Goal: Task Accomplishment & Management: Complete application form

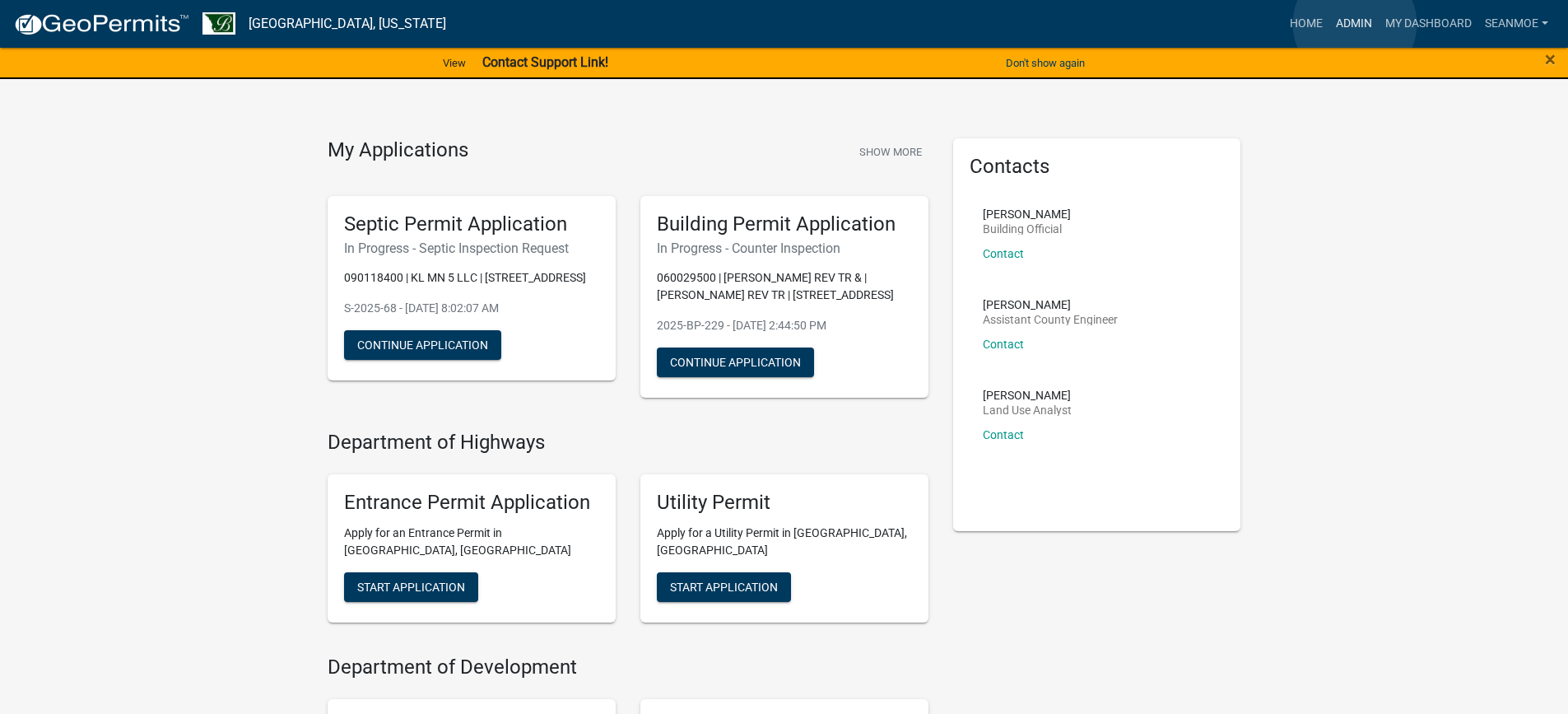
click at [1354, 24] on link "Admin" at bounding box center [1353, 24] width 49 height 32
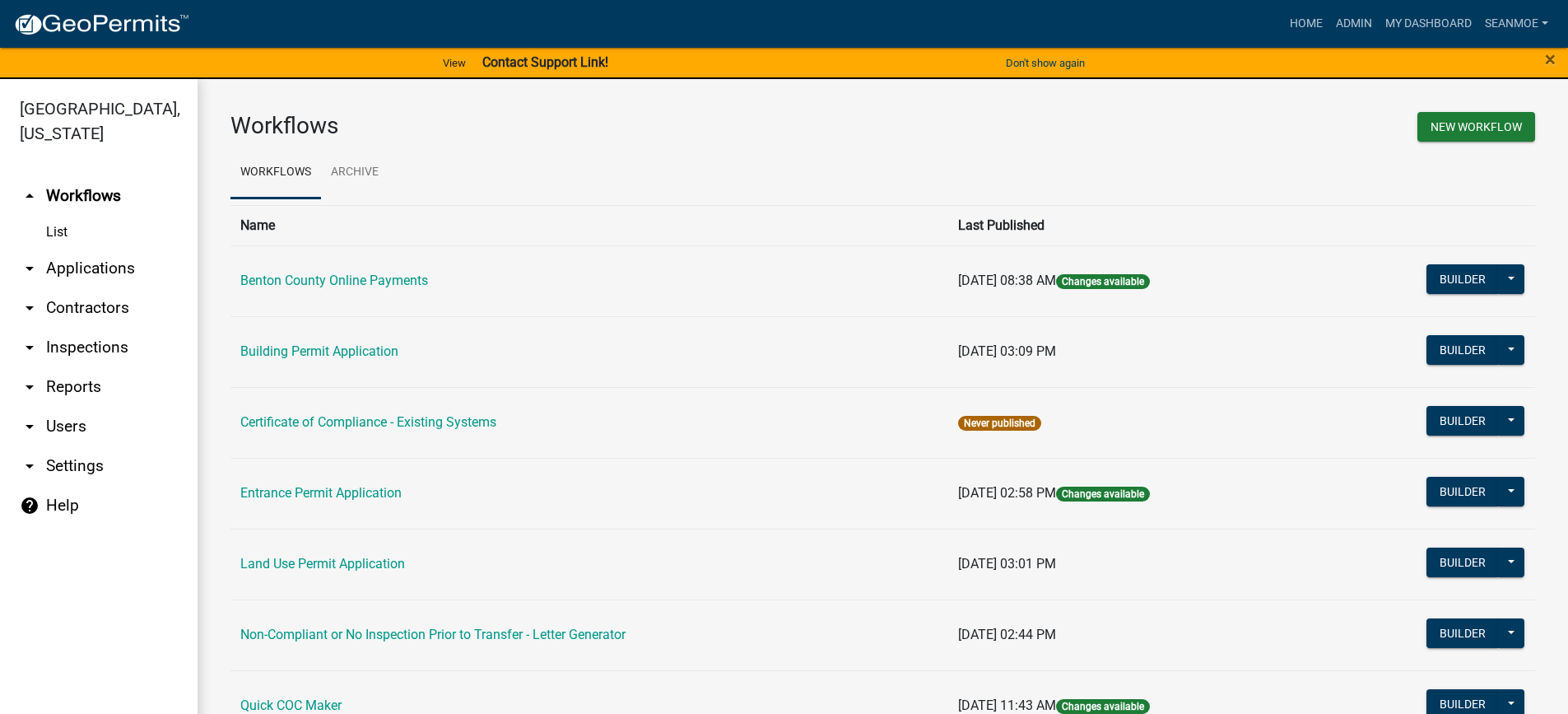
click at [91, 271] on link "arrow_drop_down Applications" at bounding box center [98, 268] width 197 height 39
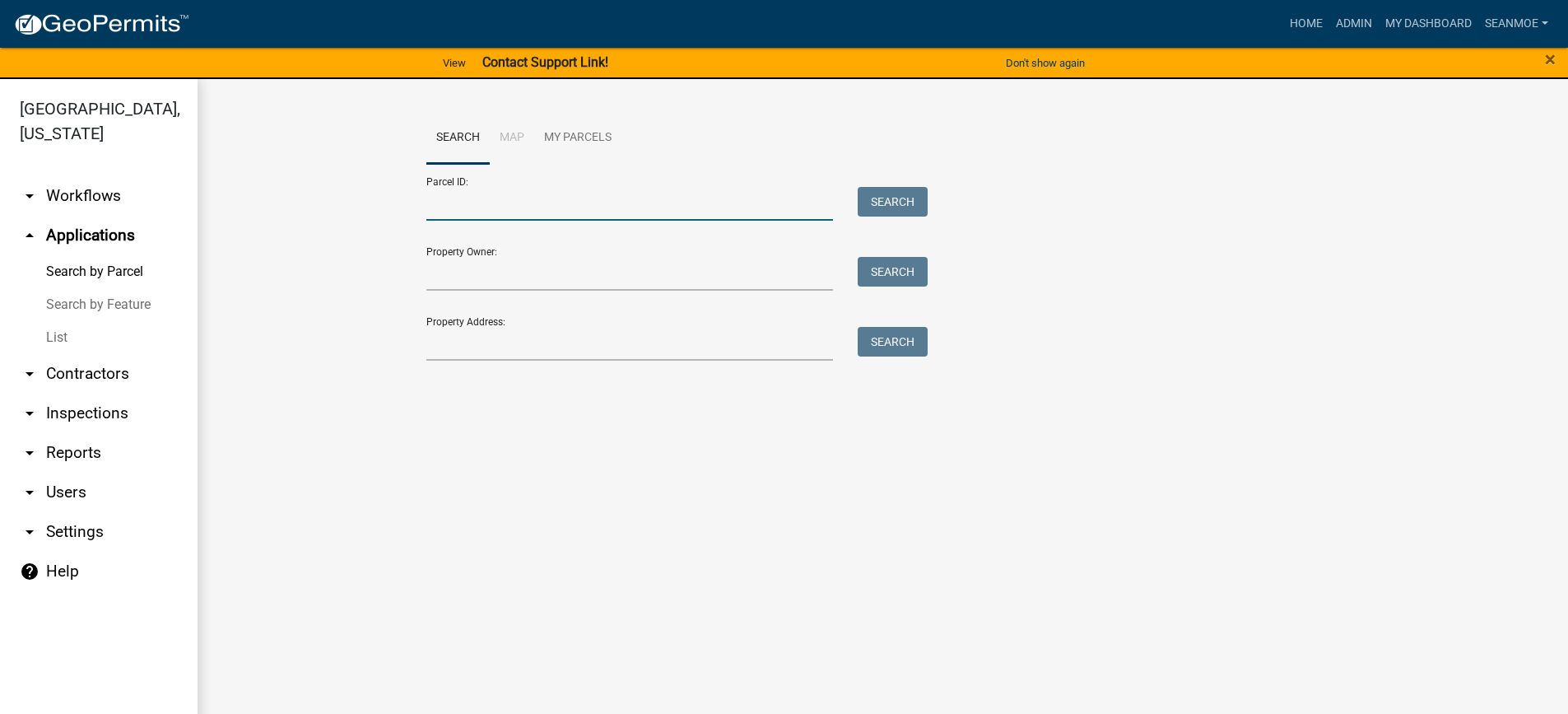
click at [512, 208] on input "Parcel ID:" at bounding box center [630, 203] width 408 height 34
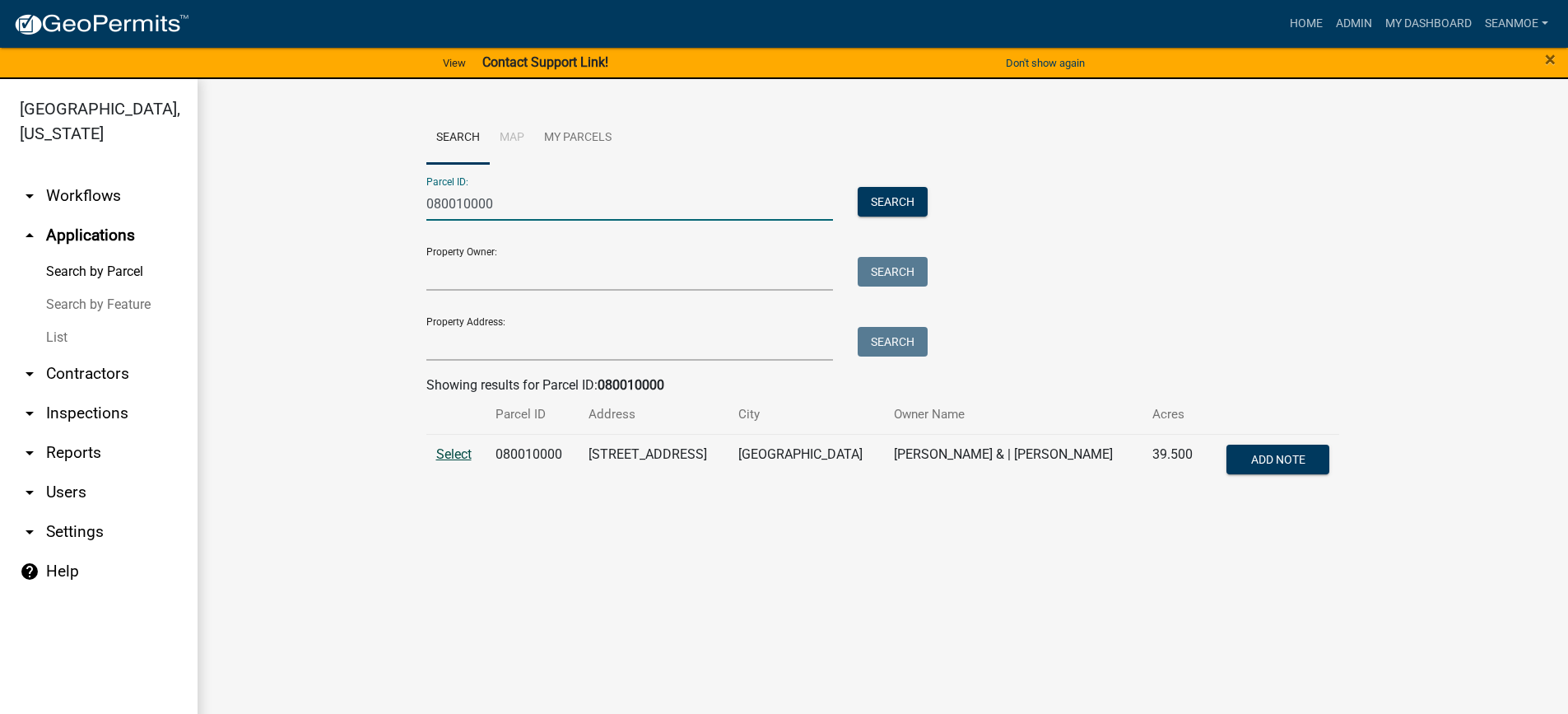
type input "080010000"
click at [464, 450] on span "Select" at bounding box center [454, 454] width 36 height 15
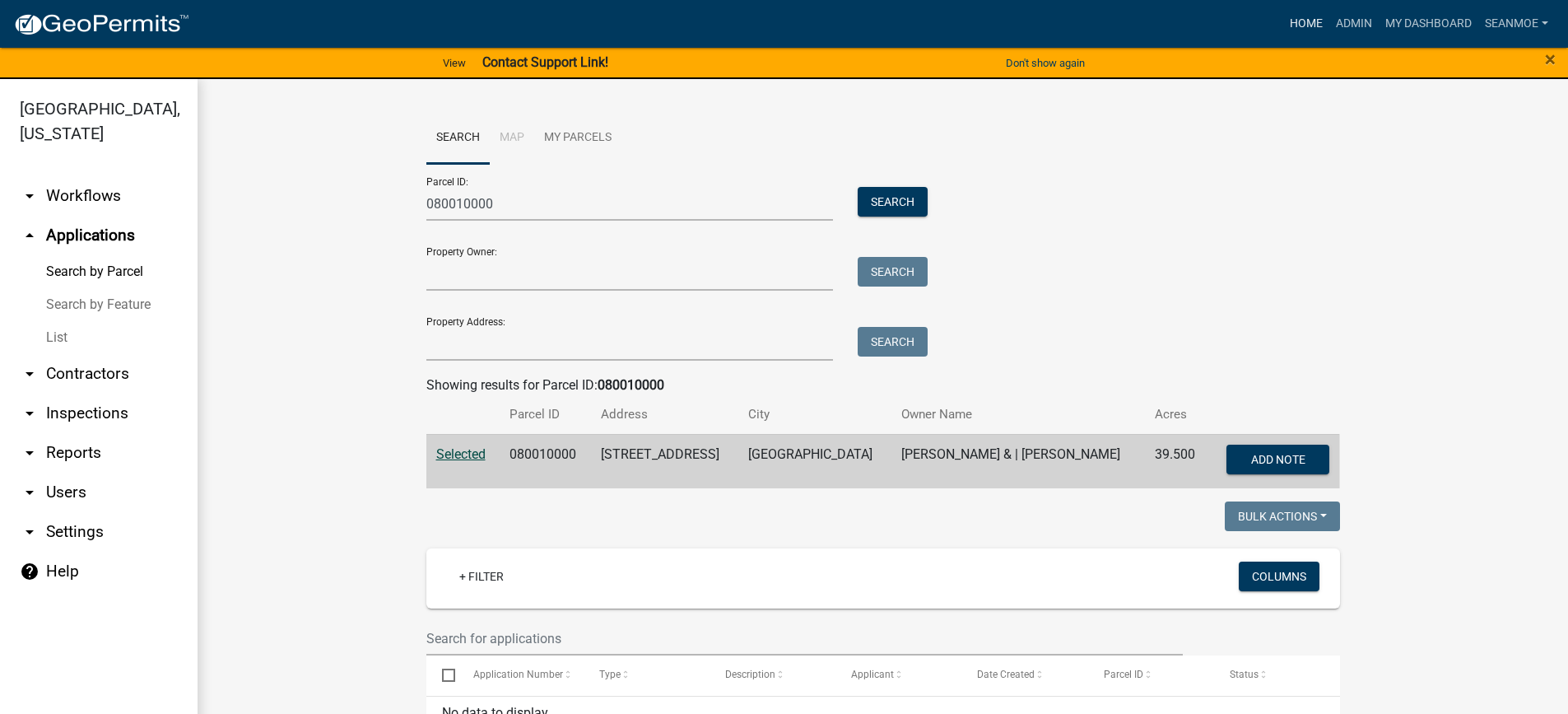
click at [1306, 24] on link "Home" at bounding box center [1306, 24] width 46 height 32
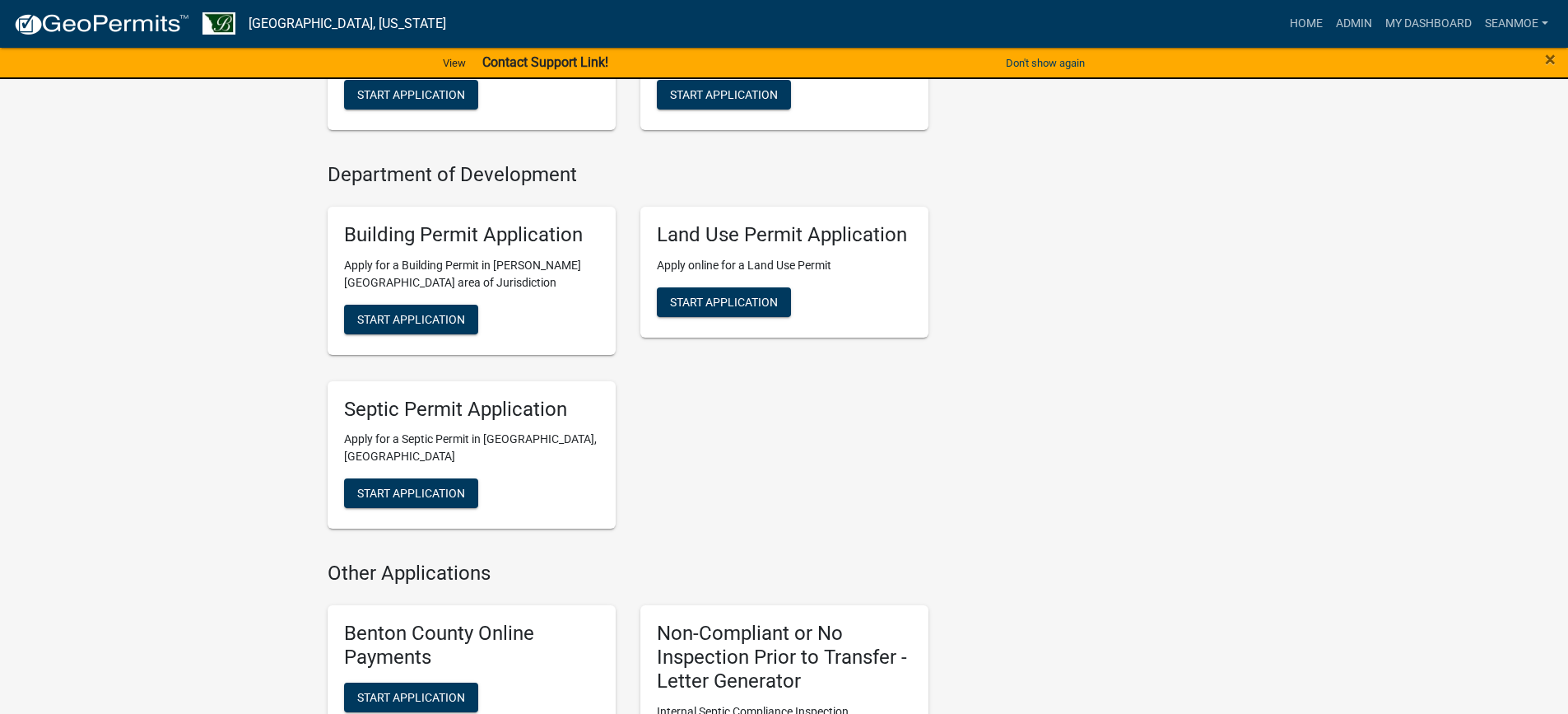
scroll to position [494, 0]
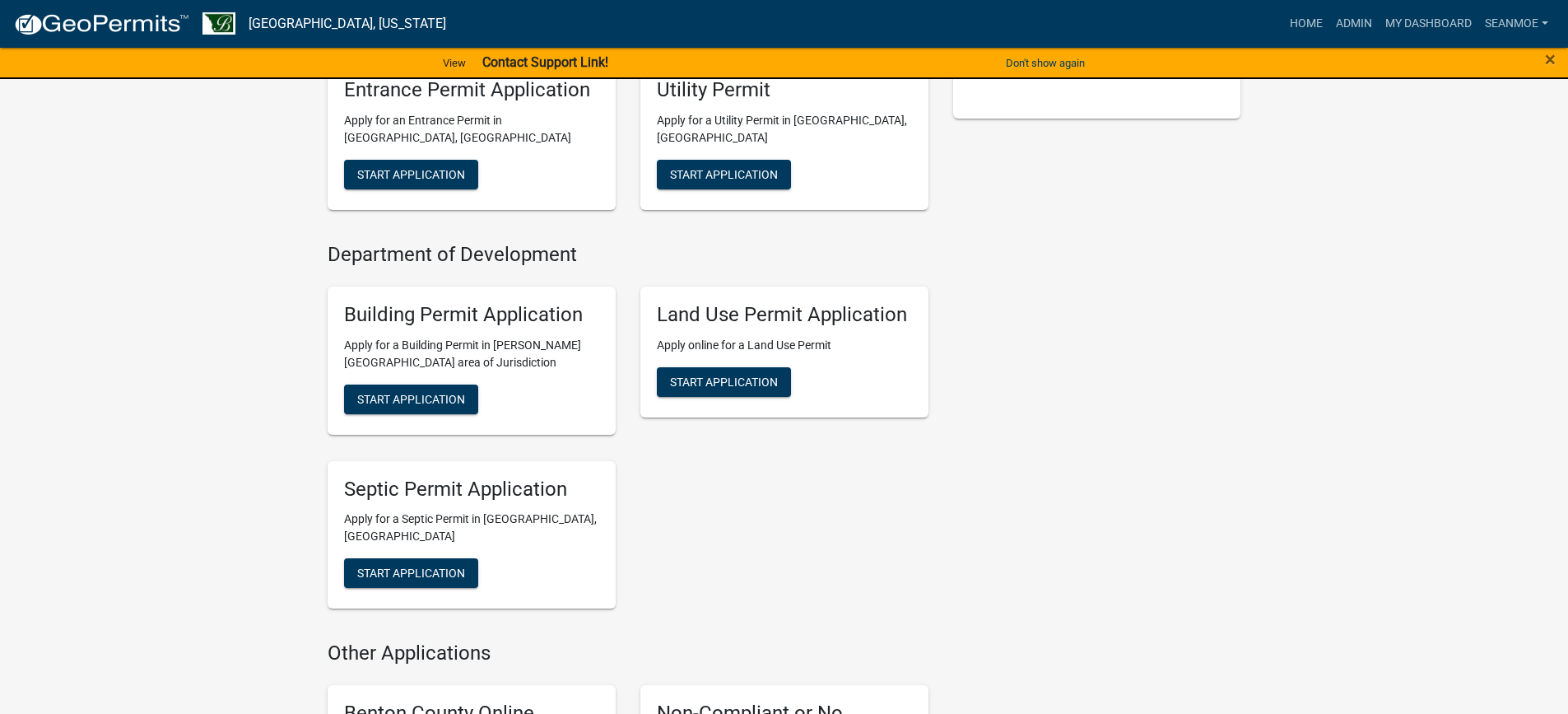
scroll to position [494, 0]
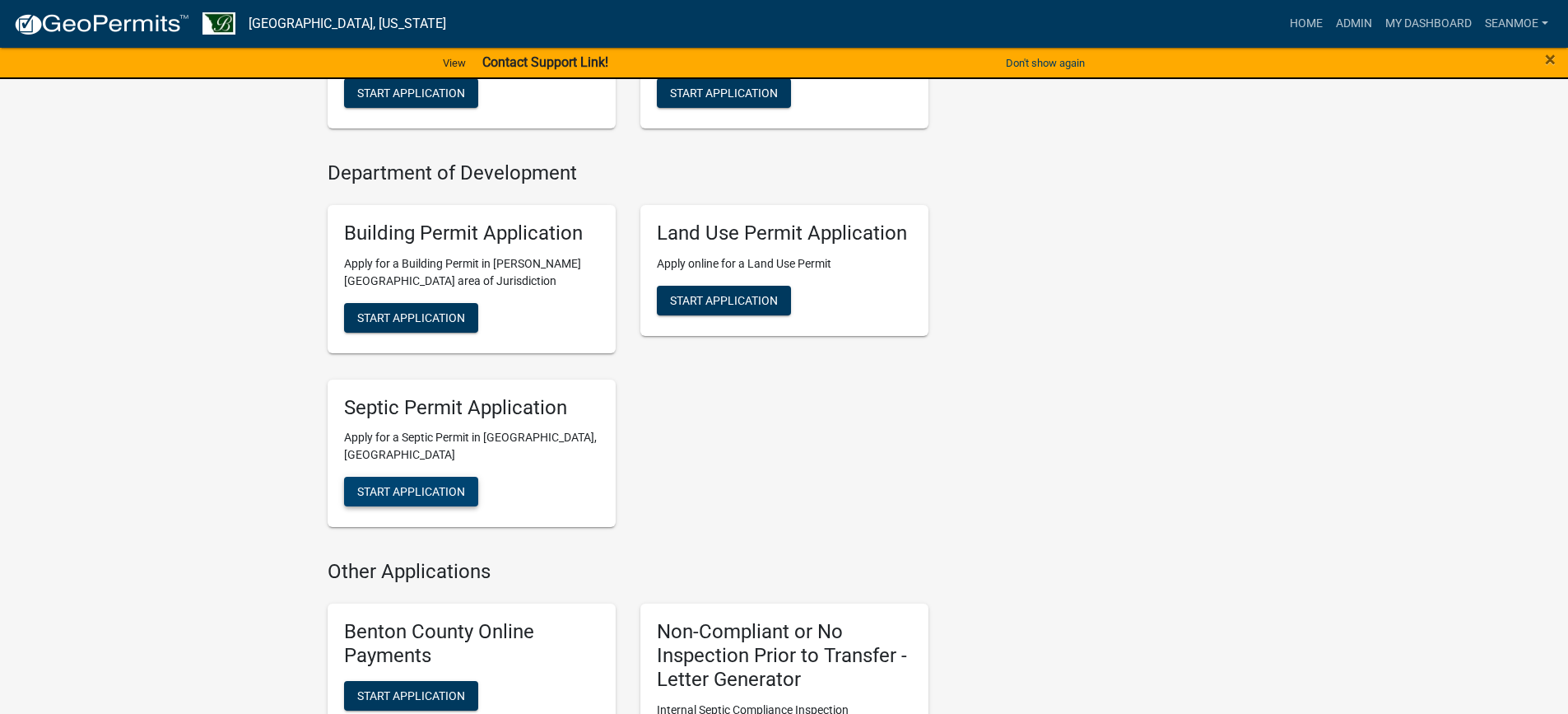
click at [417, 493] on span "Start Application" at bounding box center [411, 492] width 108 height 13
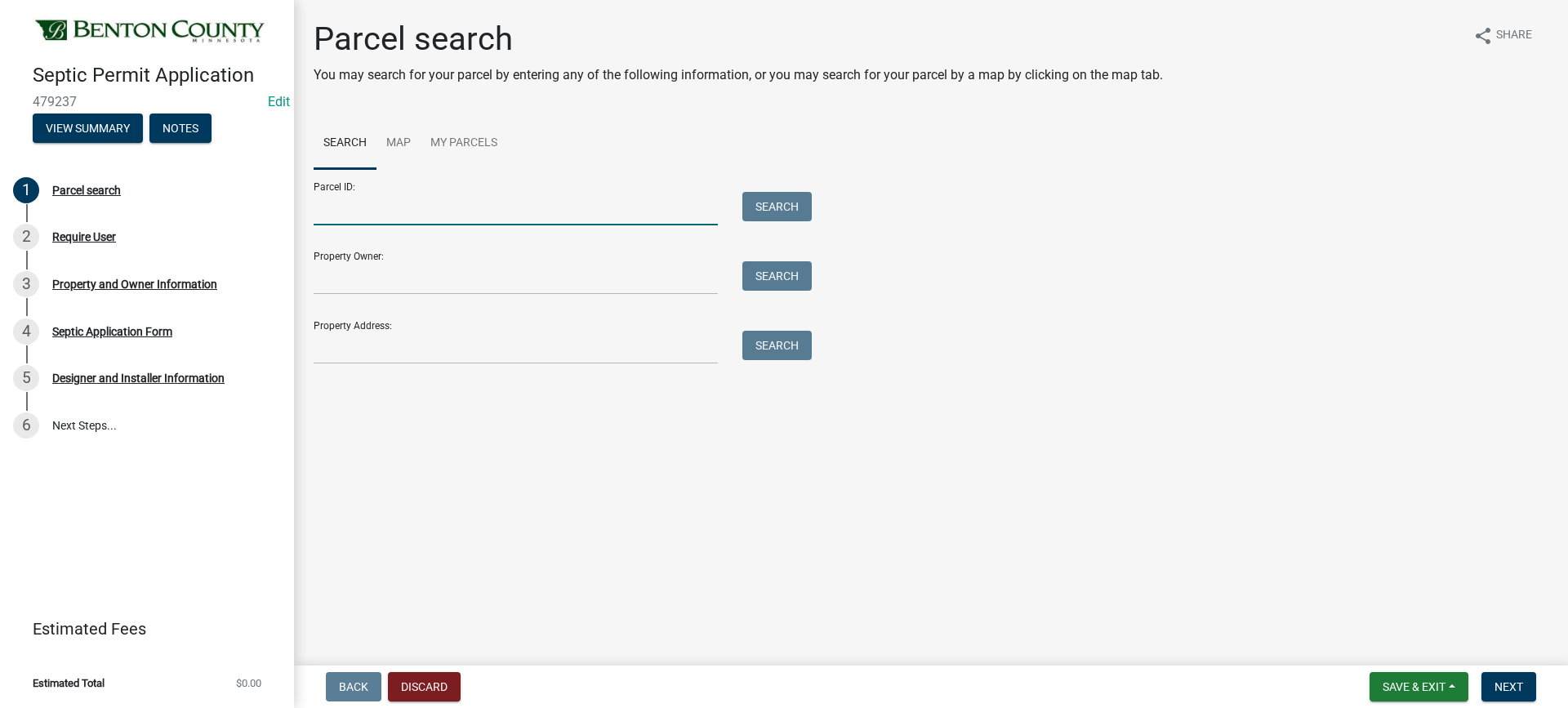
click at [381, 212] on input "Parcel ID:" at bounding box center [516, 208] width 405 height 33
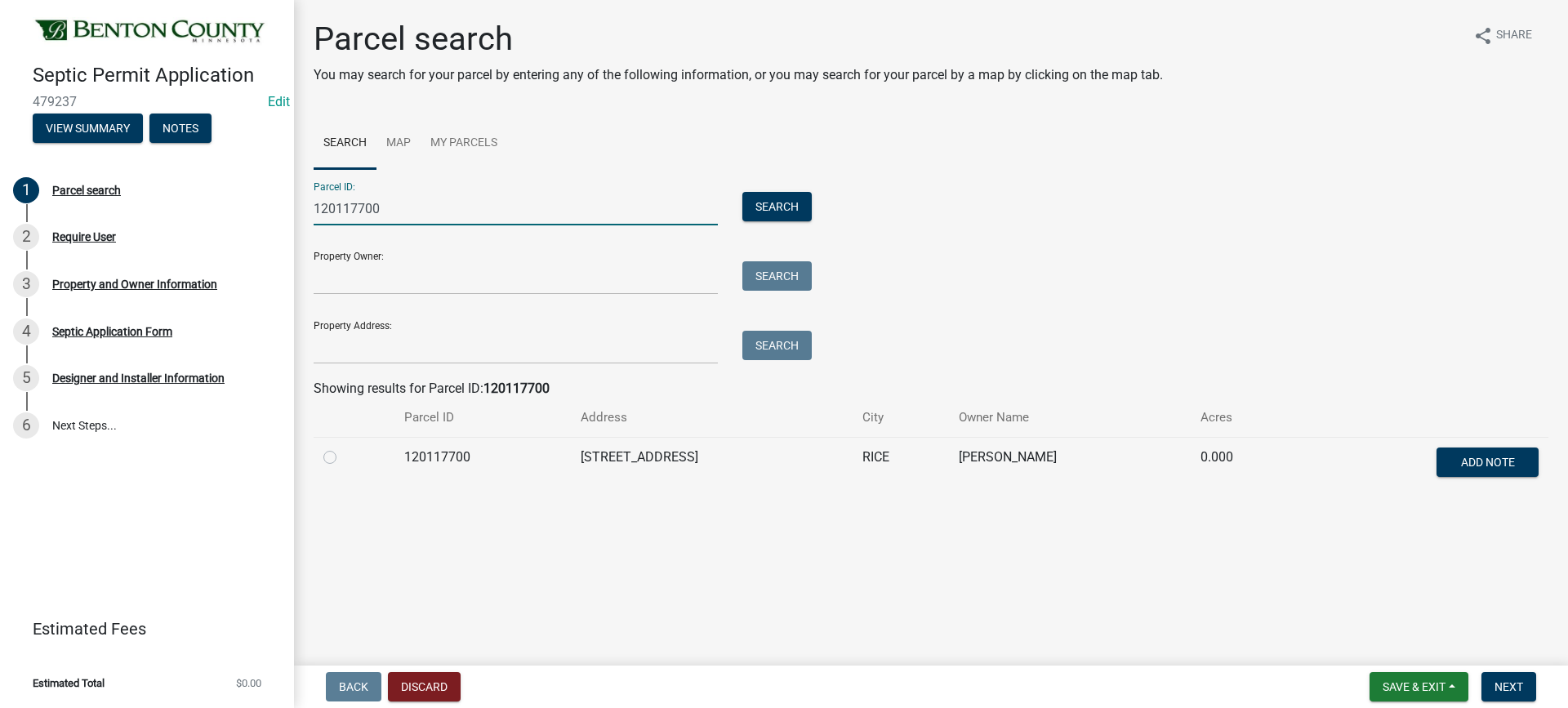
type input "120117700"
click at [343, 448] on label at bounding box center [343, 448] width 0 height 0
click at [343, 458] on input "radio" at bounding box center [347, 452] width 10 height 10
radio input "true"
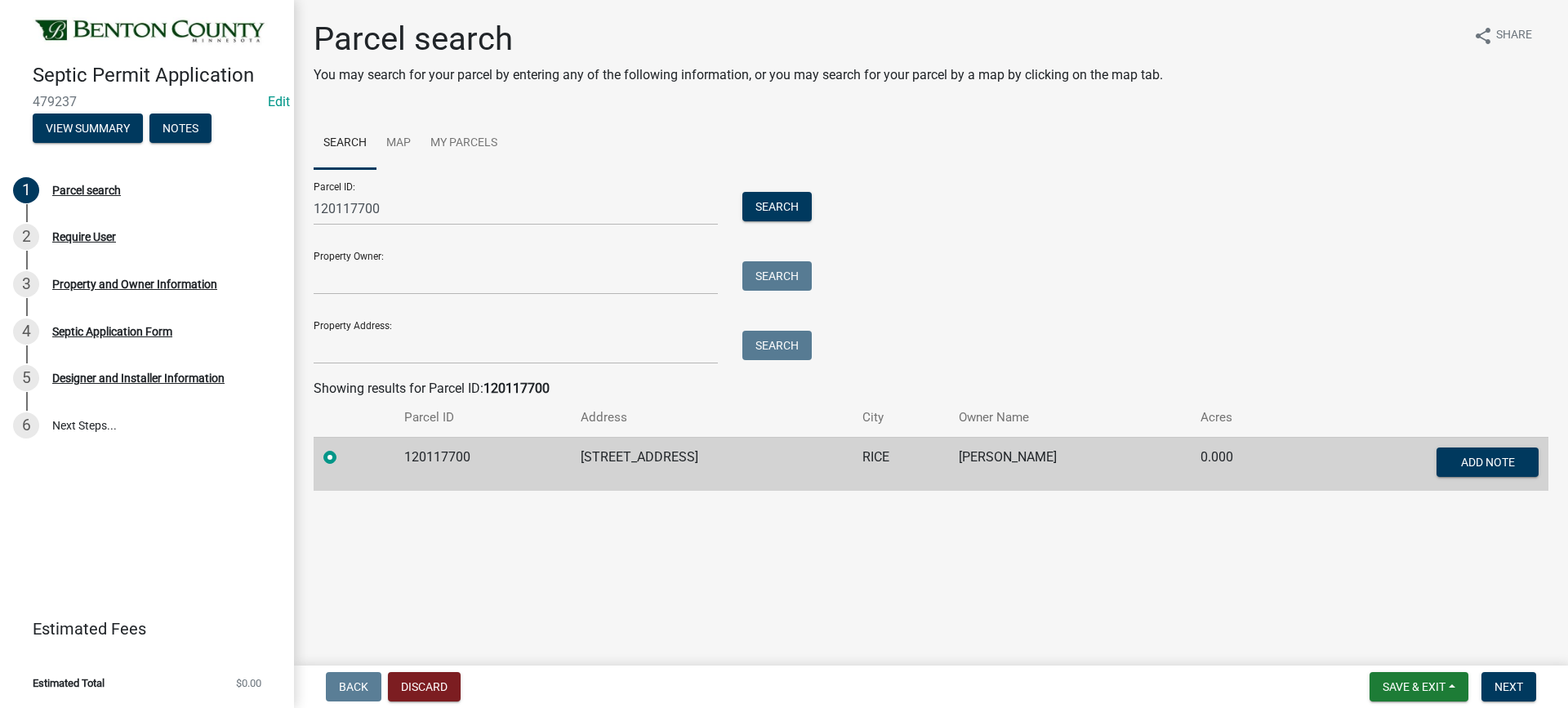
click at [1542, 679] on form "Save & Exit Save Save & Exit Next" at bounding box center [1453, 686] width 179 height 30
click at [1505, 697] on button "Next" at bounding box center [1508, 686] width 54 height 30
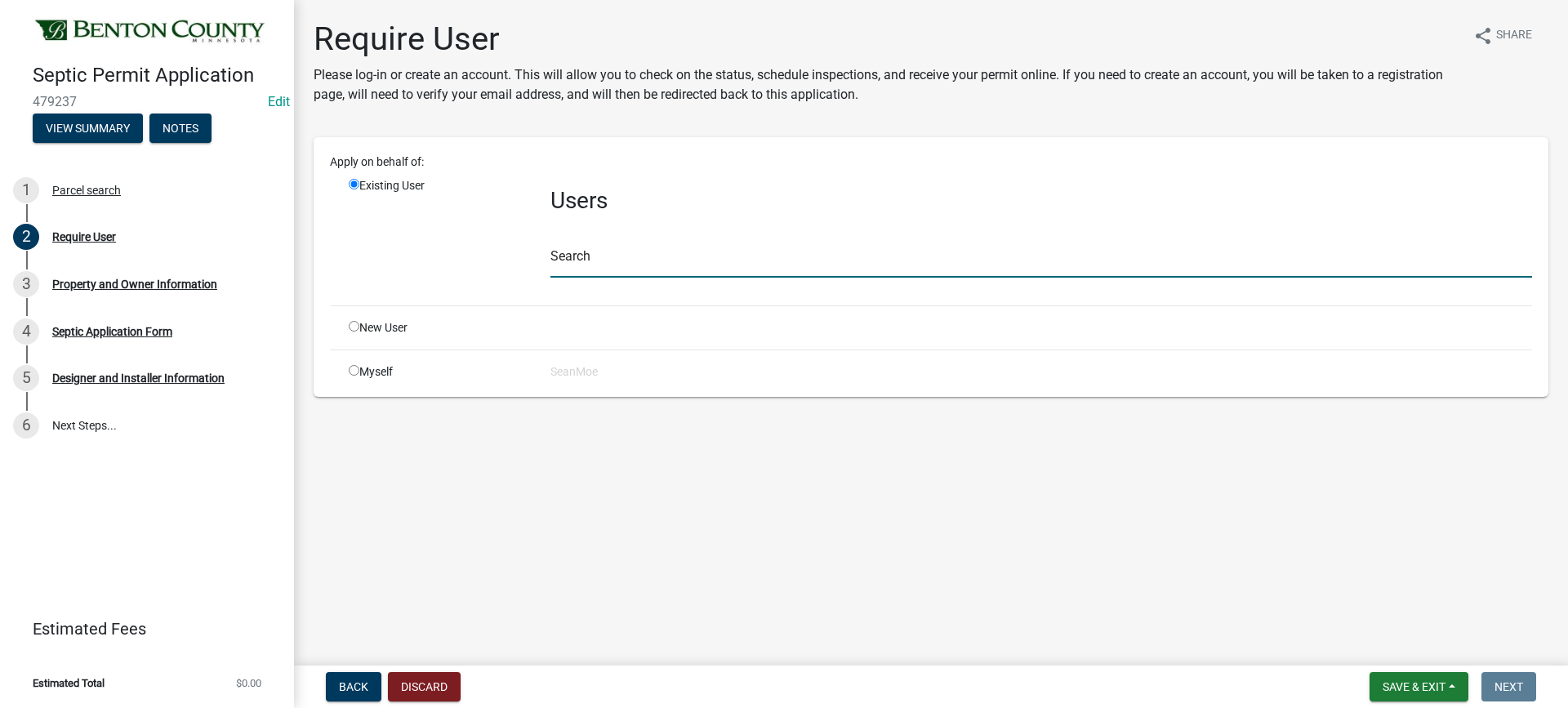
click at [618, 260] on input "text" at bounding box center [1041, 260] width 982 height 33
type input "smoe"
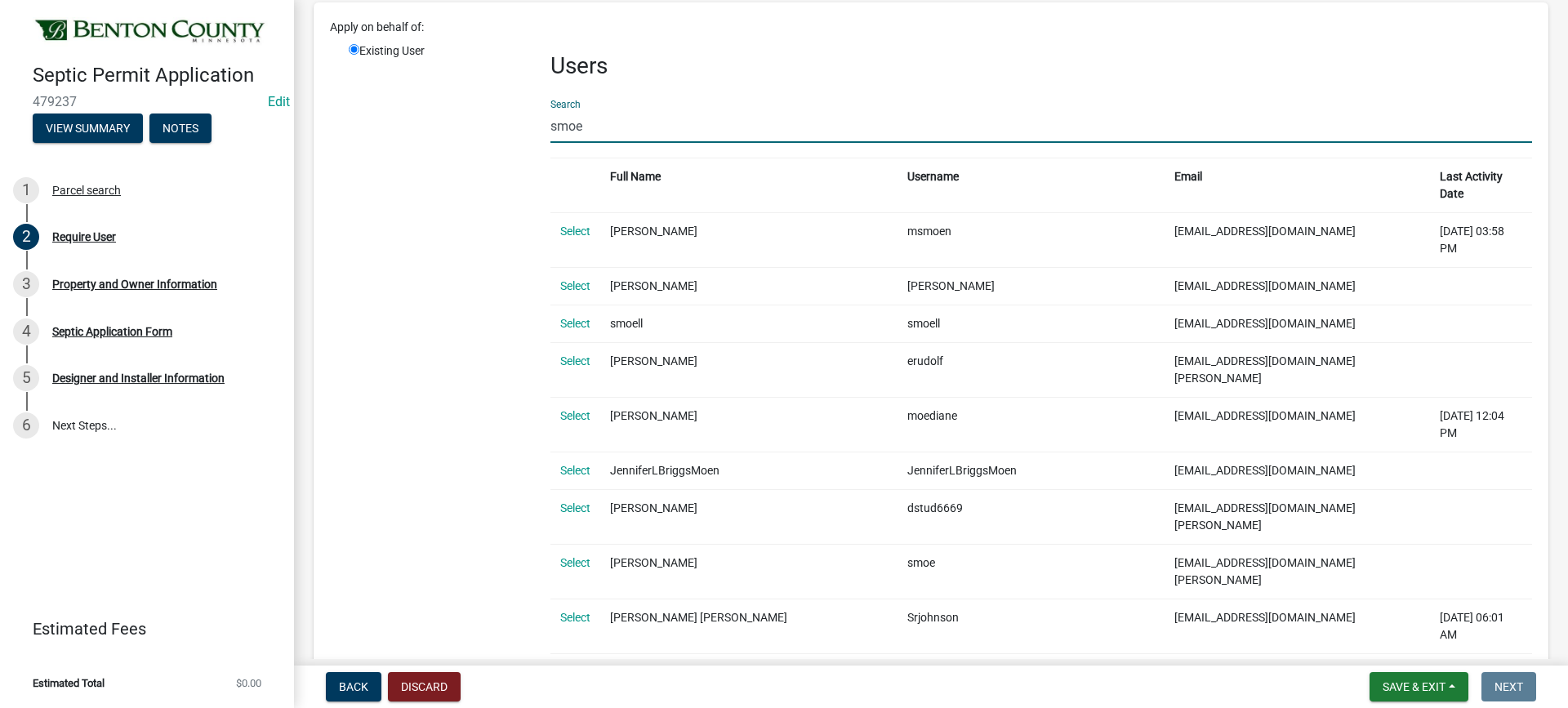
scroll to position [163, 0]
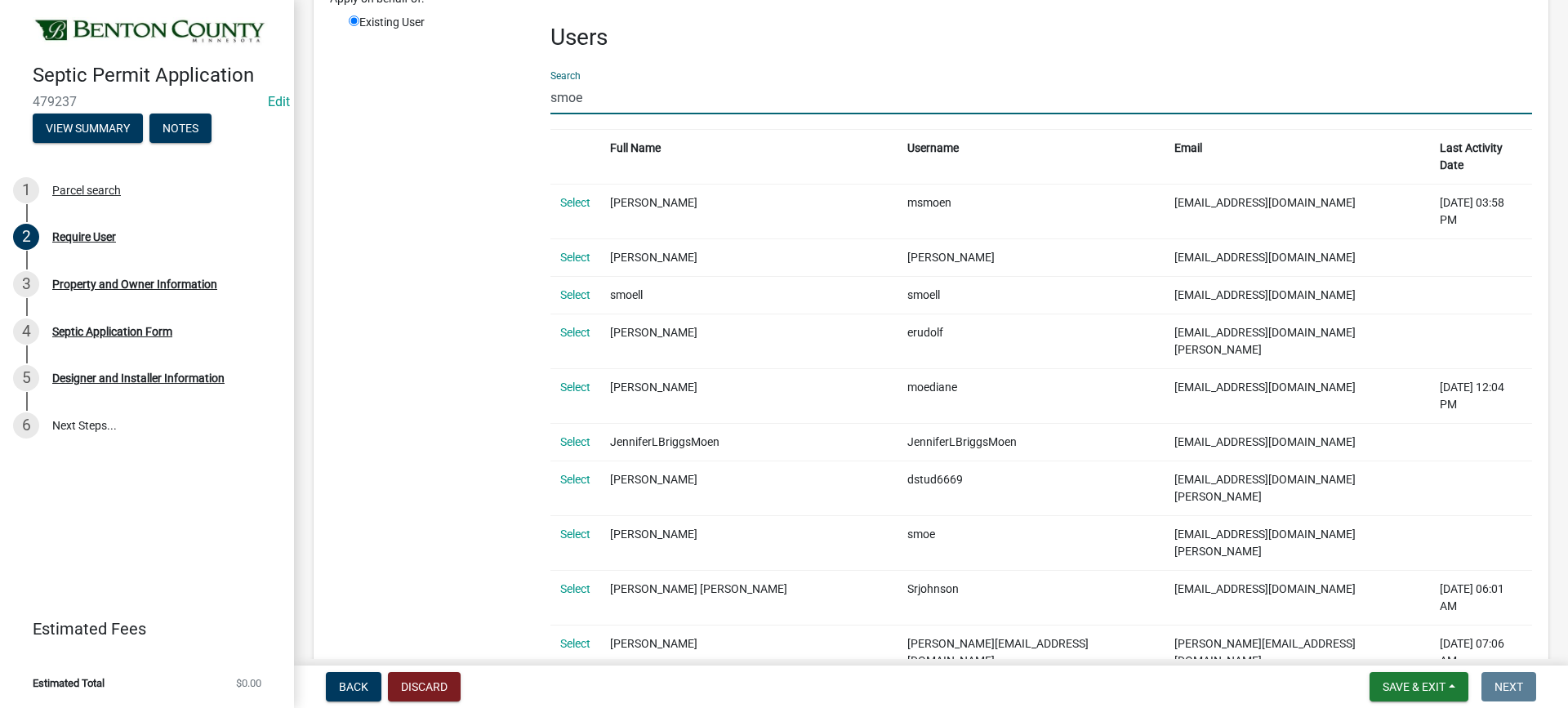
click at [568, 692] on link "Select" at bounding box center [575, 698] width 31 height 13
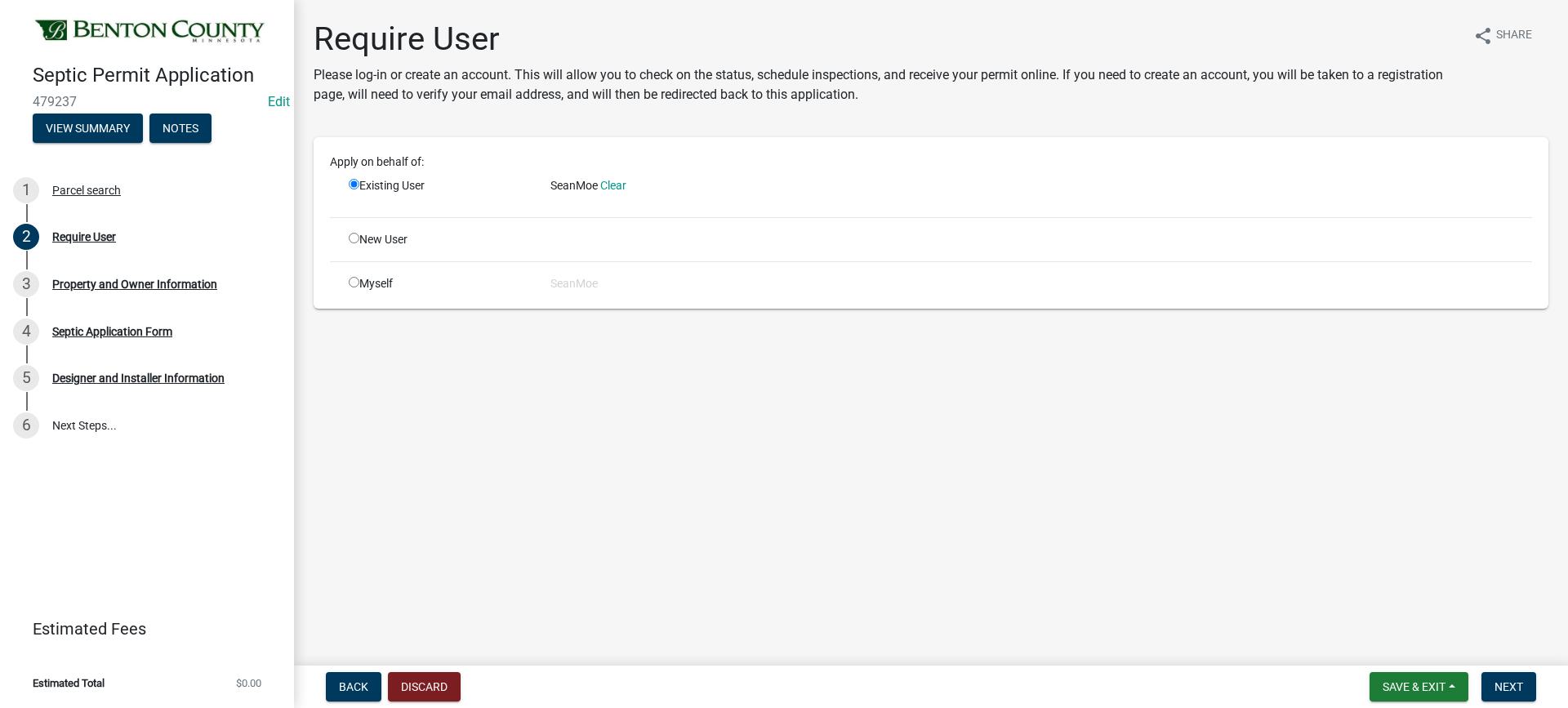
scroll to position [0, 0]
click at [1501, 690] on span "Next" at bounding box center [1509, 687] width 29 height 13
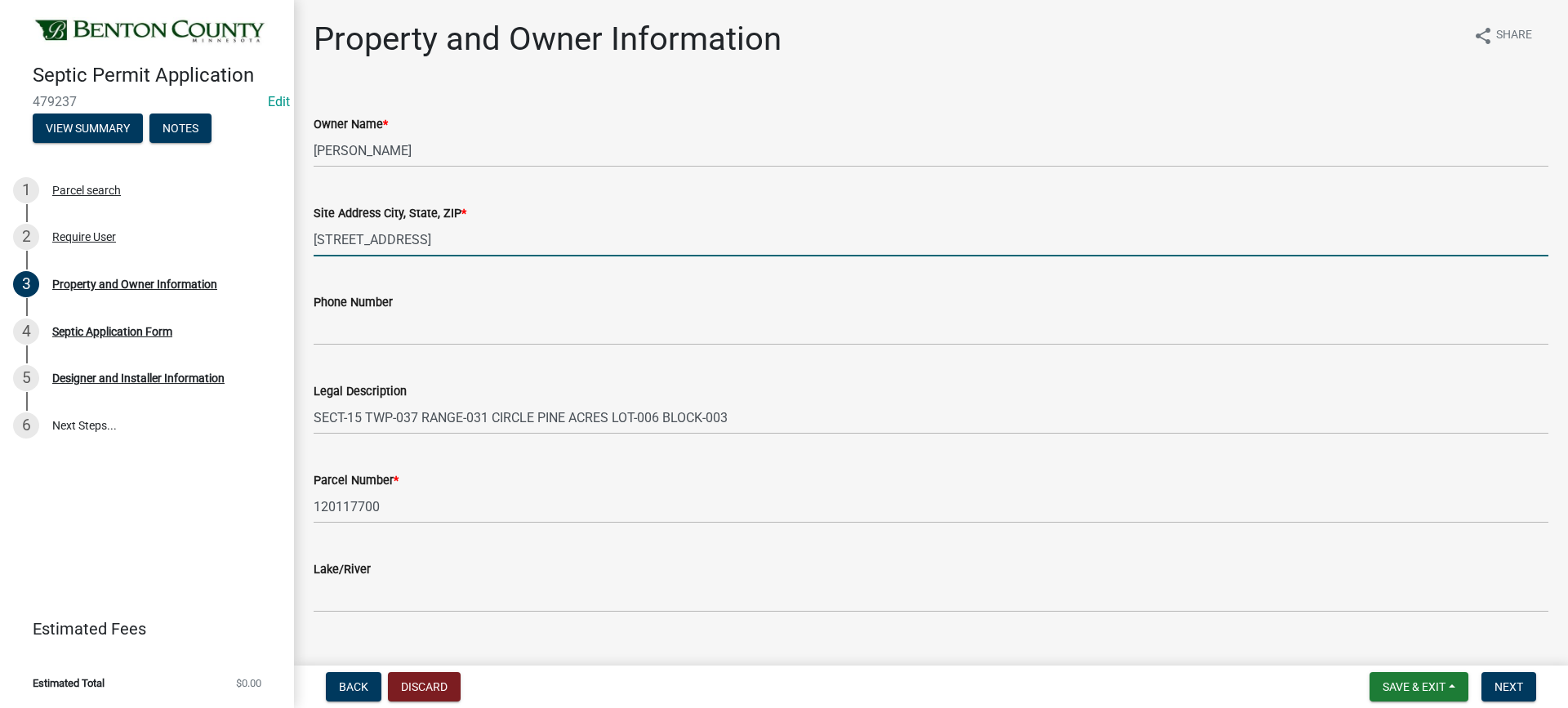
click at [595, 239] on input "[STREET_ADDRESS]" at bounding box center [931, 239] width 1235 height 33
type input "[STREET_ADDRESS][PERSON_NAME]"
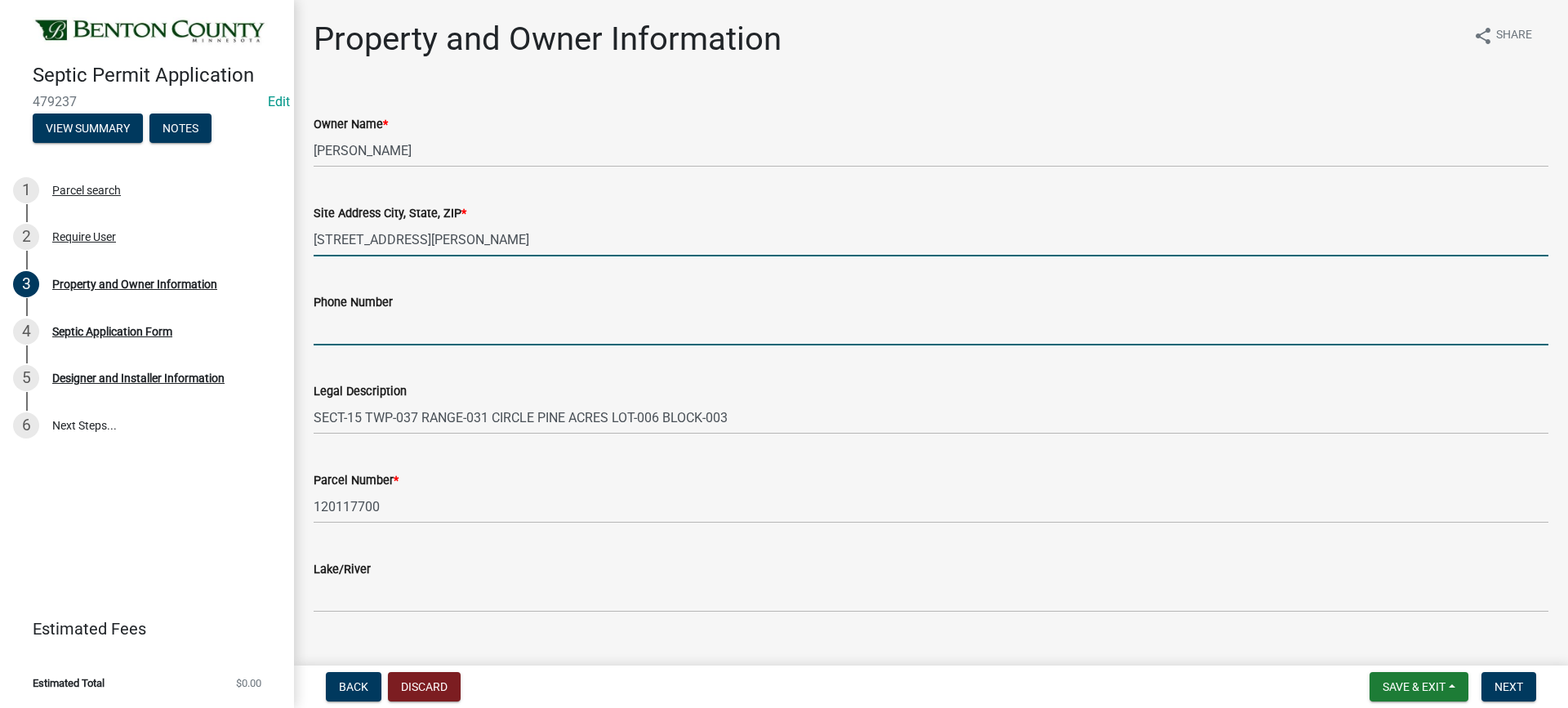
click at [397, 329] on input "Phone Number" at bounding box center [931, 328] width 1235 height 33
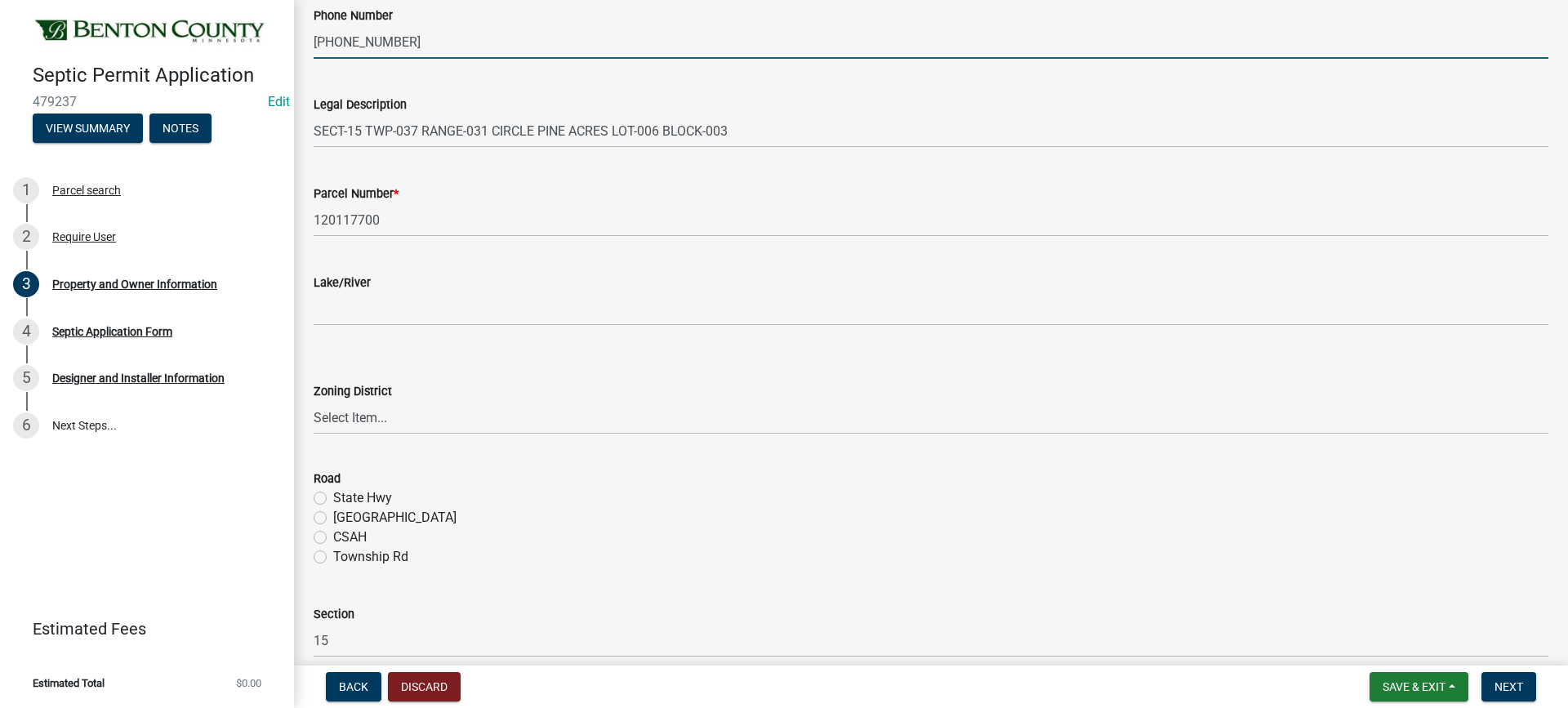
scroll to position [326, 0]
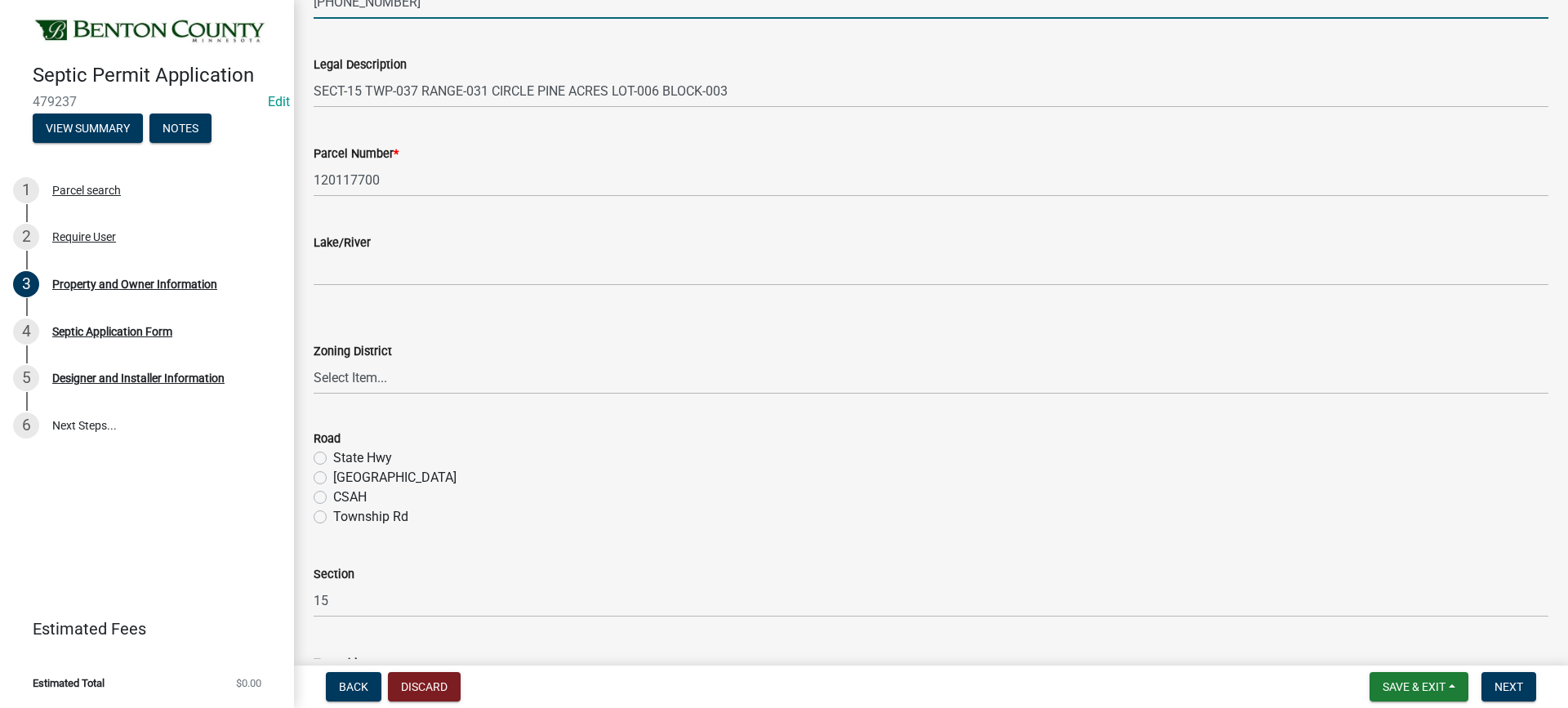
type input "[PHONE_NUMBER]"
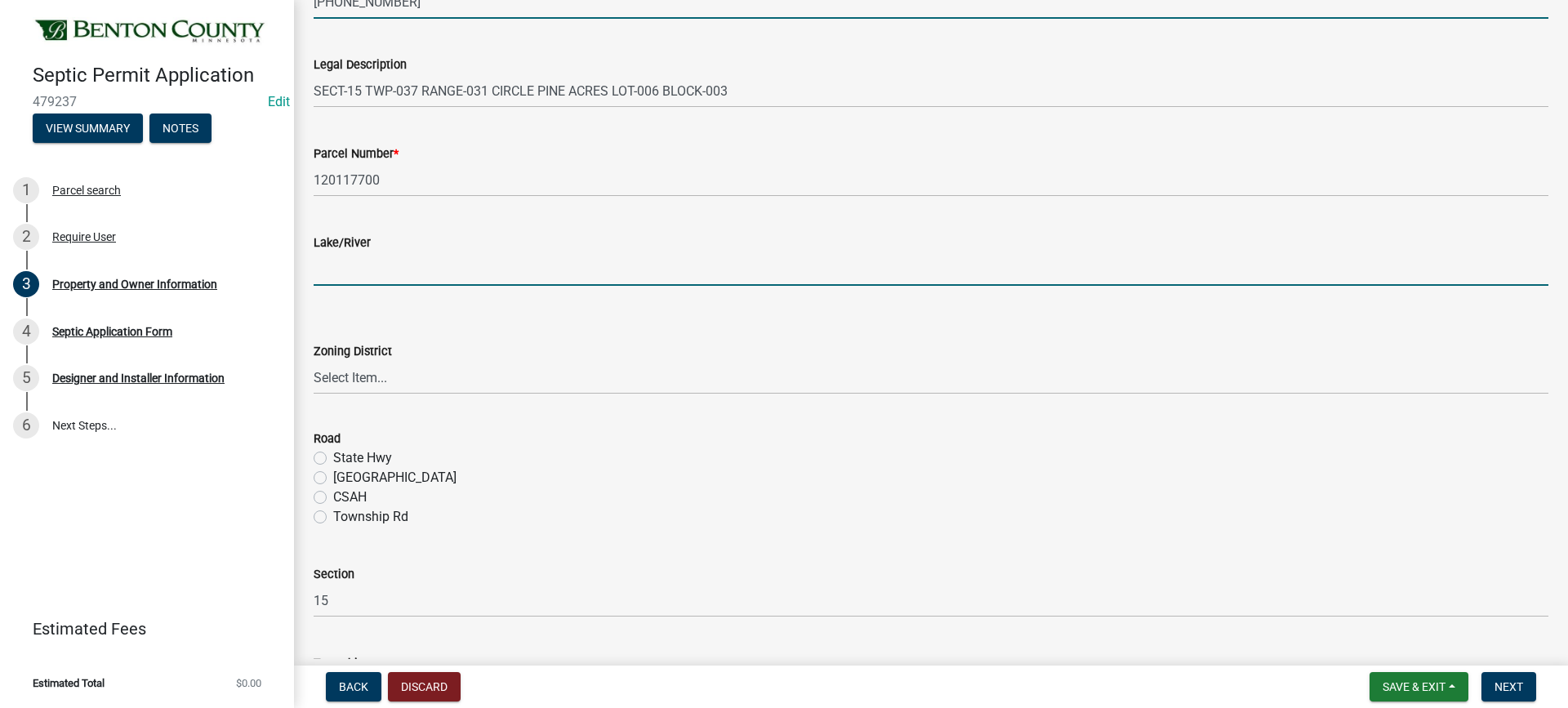
click at [389, 272] on input "Lake/River" at bounding box center [931, 268] width 1235 height 33
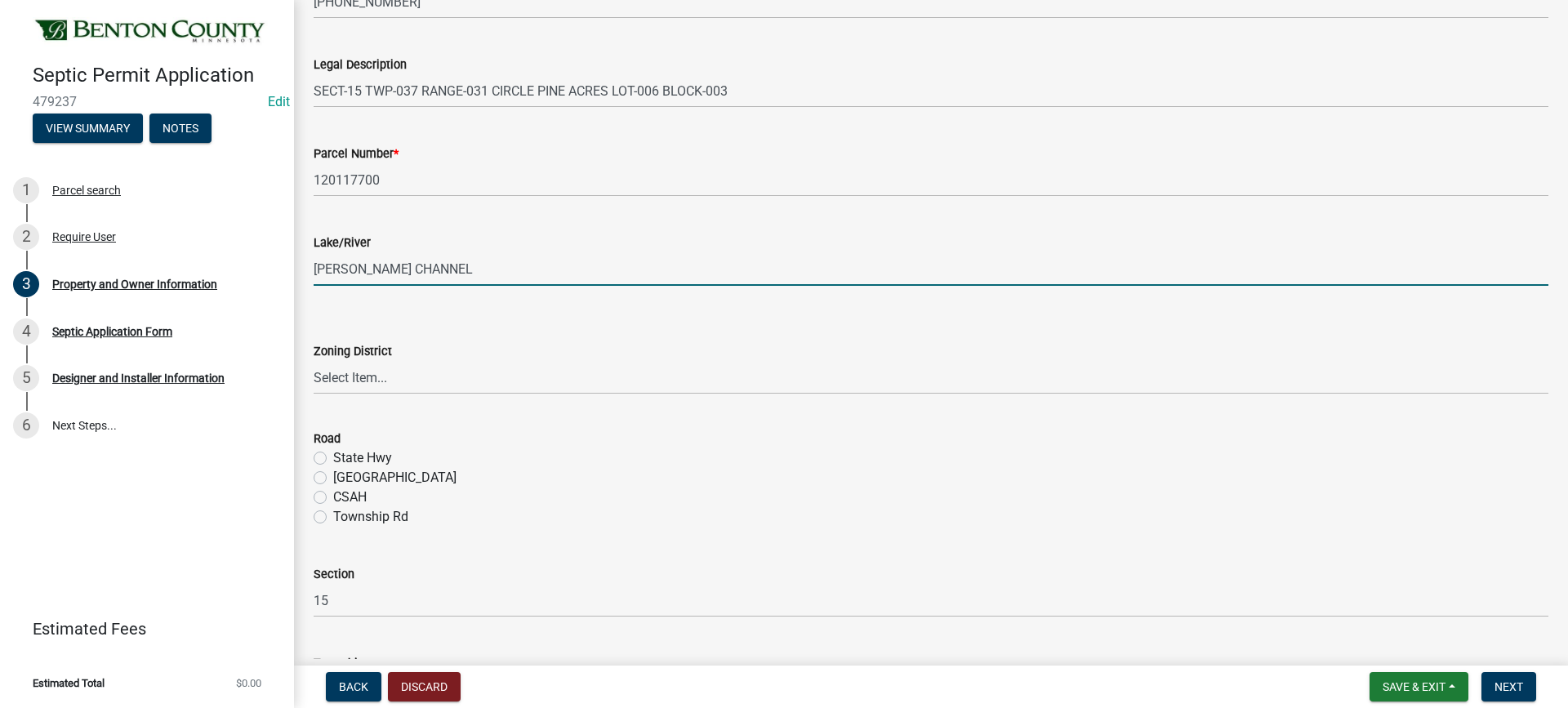
type input "[PERSON_NAME] CHANNEL"
click at [351, 374] on select "Select Item... AG RA RES BUS IND [GEOGRAPHIC_DATA]" at bounding box center [931, 377] width 1235 height 33
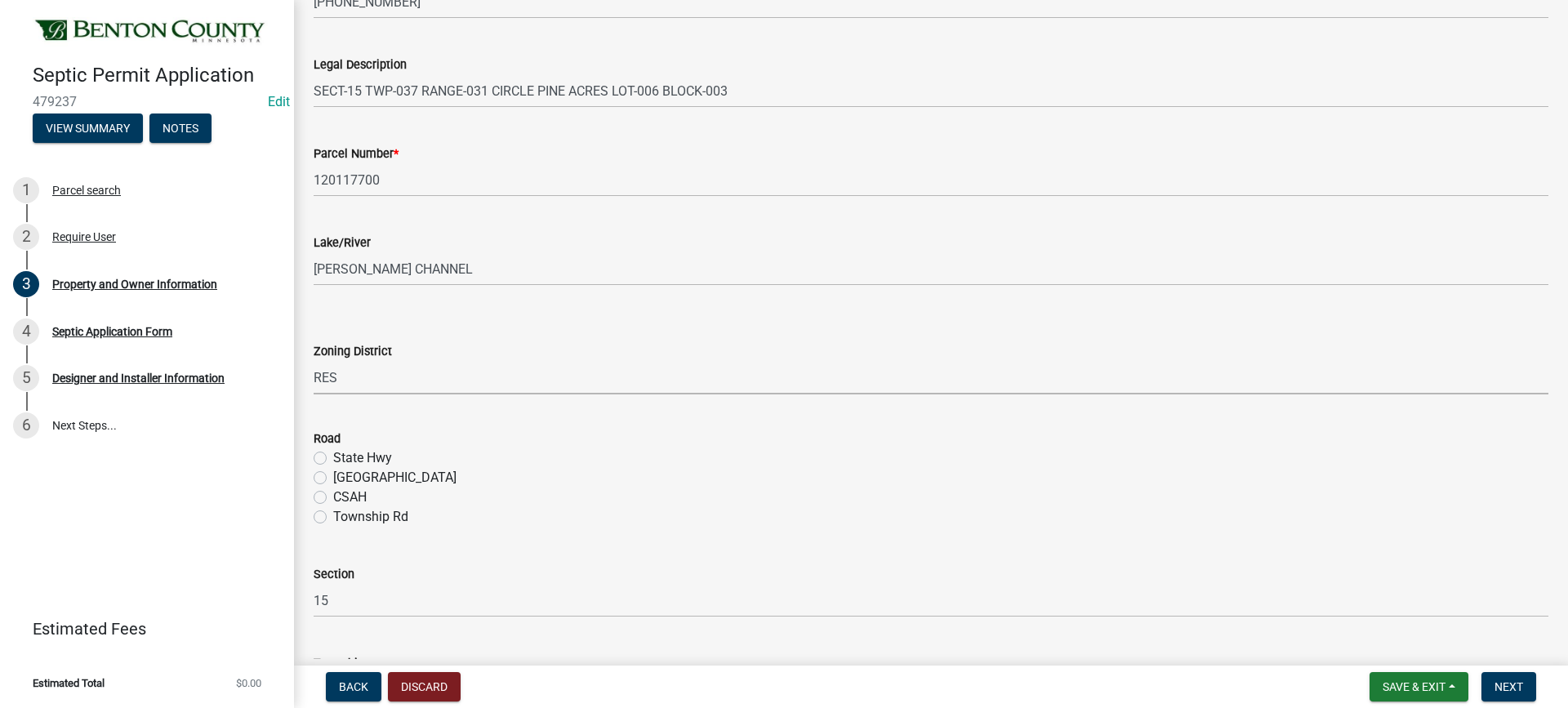
click at [314, 361] on select "Select Item... AG RA RES BUS IND [GEOGRAPHIC_DATA]" at bounding box center [931, 377] width 1235 height 33
select select "1b7077f2-3b21-4ca0-a6e4-aec9c8776c0c"
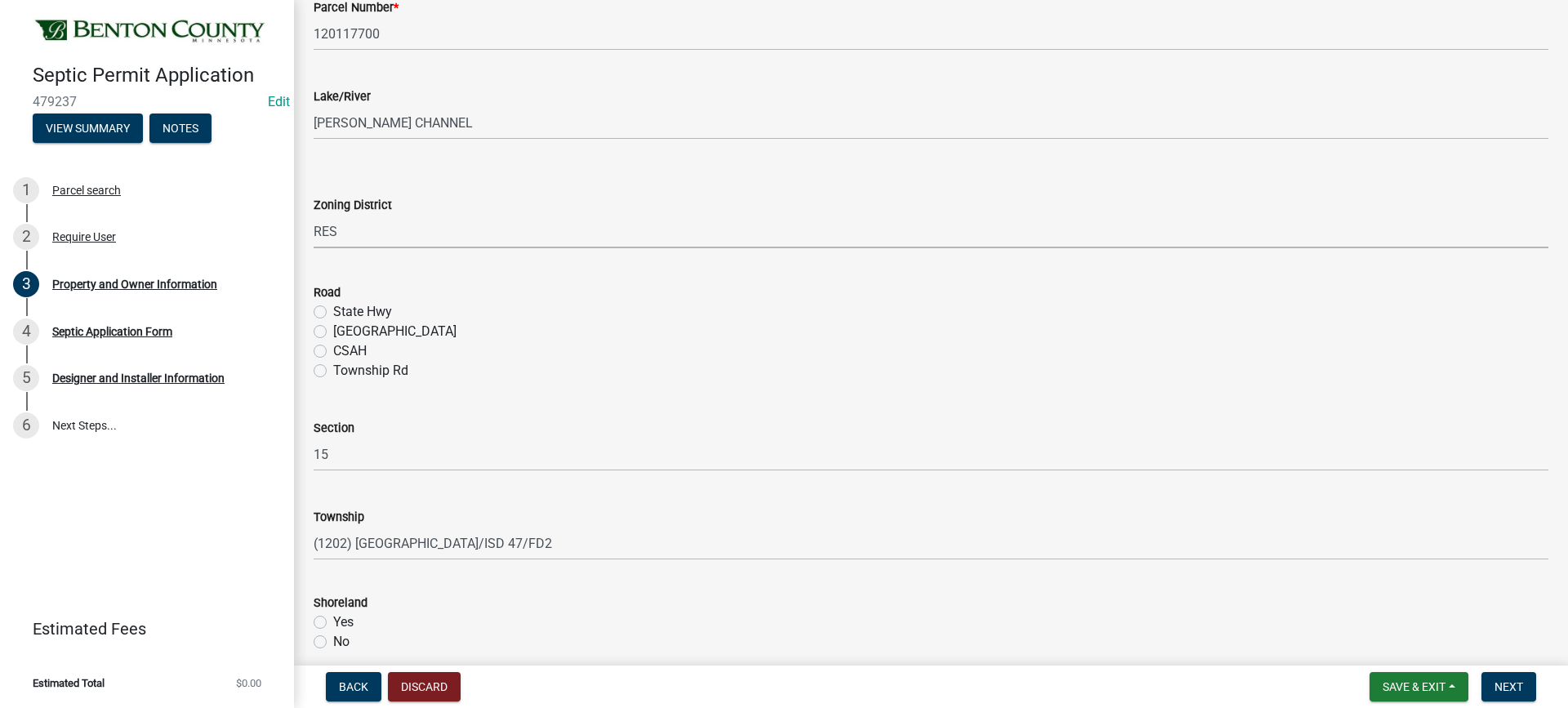
scroll to position [489, 0]
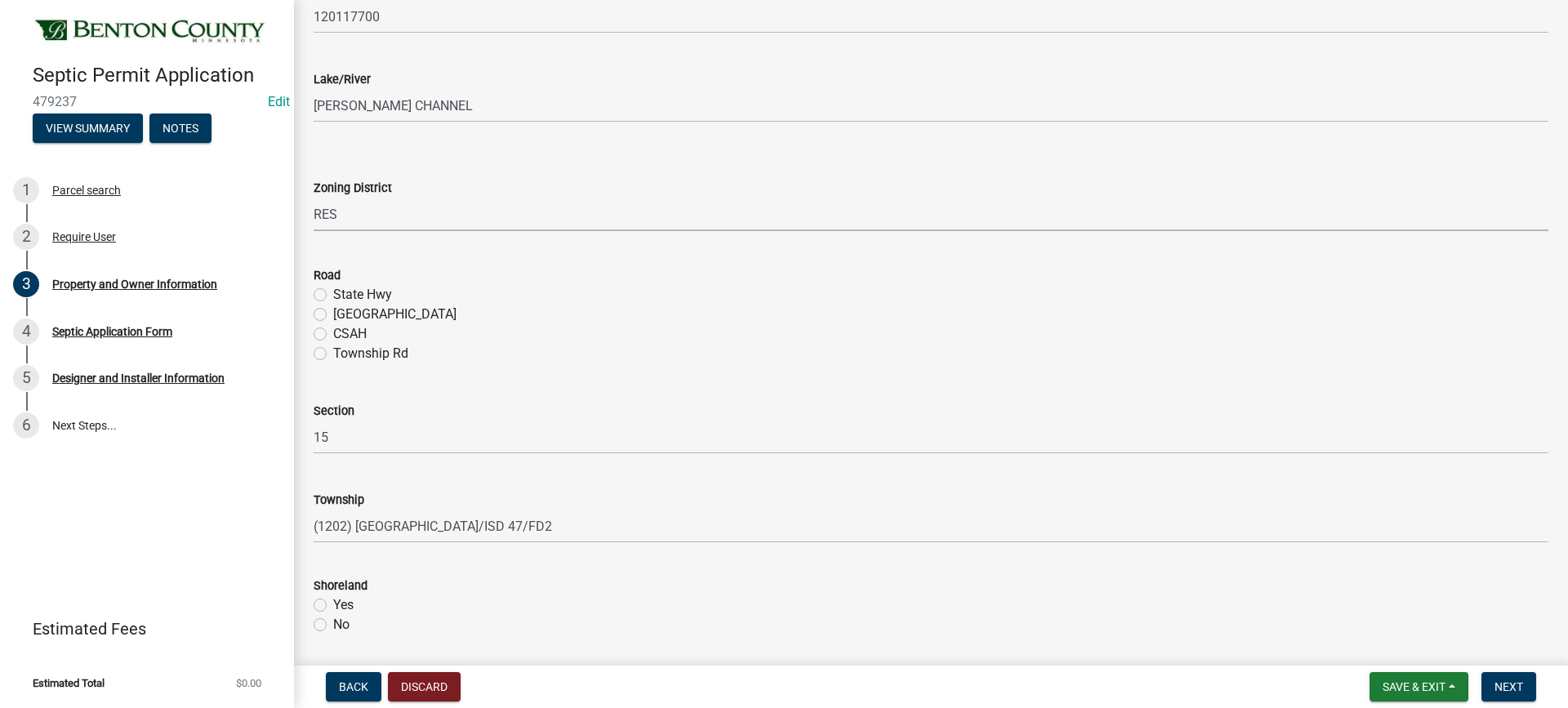
click at [333, 355] on label "Township Rd" at bounding box center [370, 353] width 75 height 20
click at [333, 354] on input "Township Rd" at bounding box center [338, 348] width 10 height 10
radio input "true"
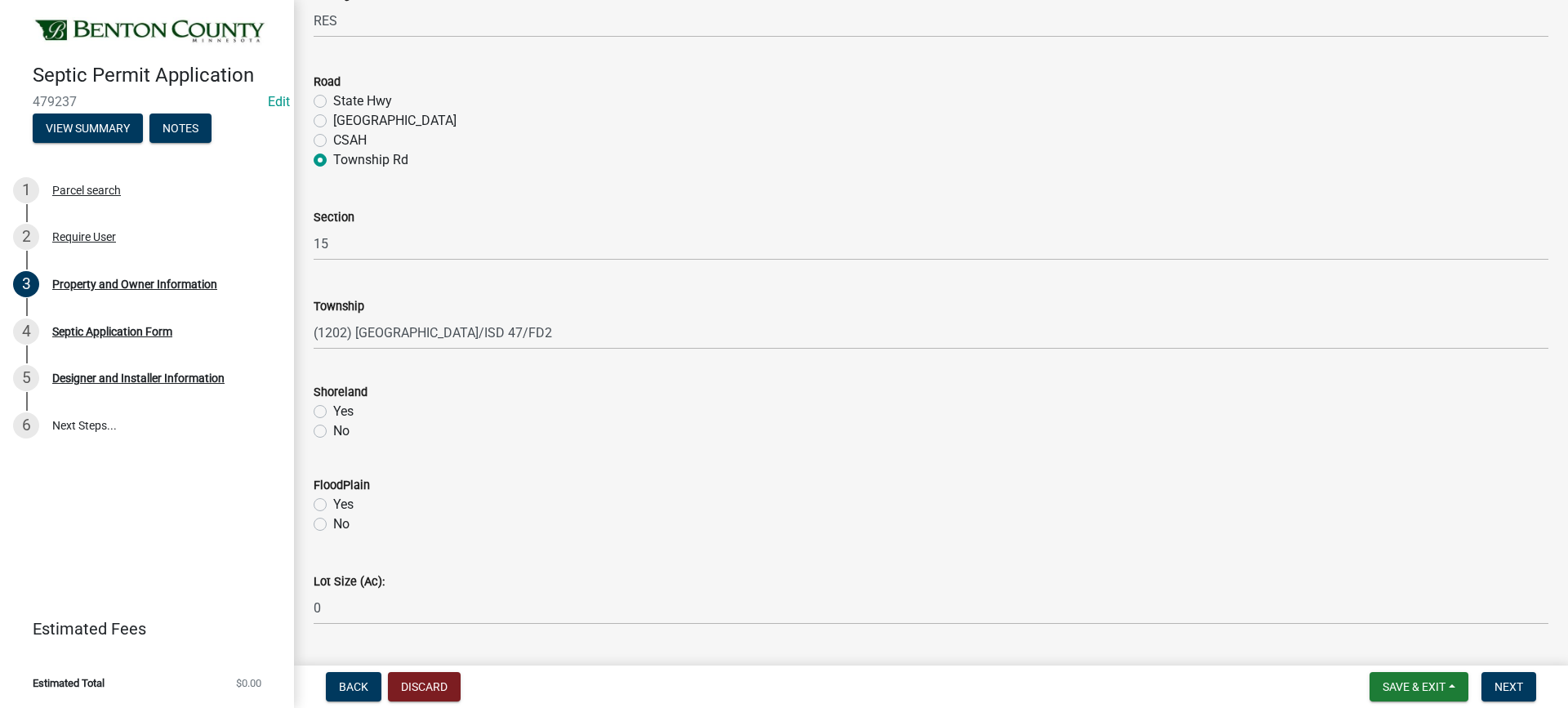
scroll to position [726, 0]
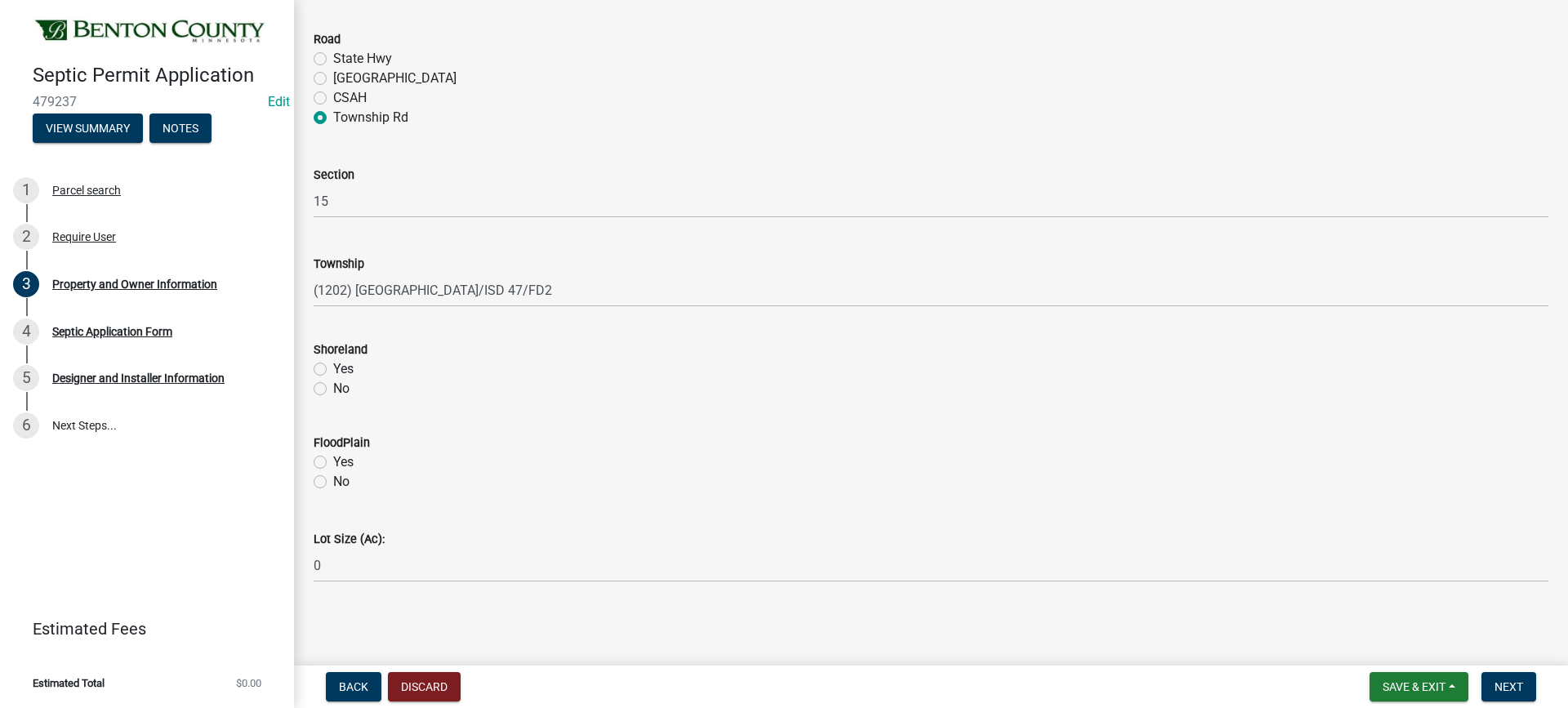
click at [333, 366] on label "Yes" at bounding box center [343, 369] width 20 height 20
click at [333, 366] on input "Yes" at bounding box center [338, 364] width 10 height 10
radio input "true"
click at [333, 485] on label "No" at bounding box center [341, 482] width 16 height 20
click at [333, 483] on input "No" at bounding box center [338, 477] width 10 height 10
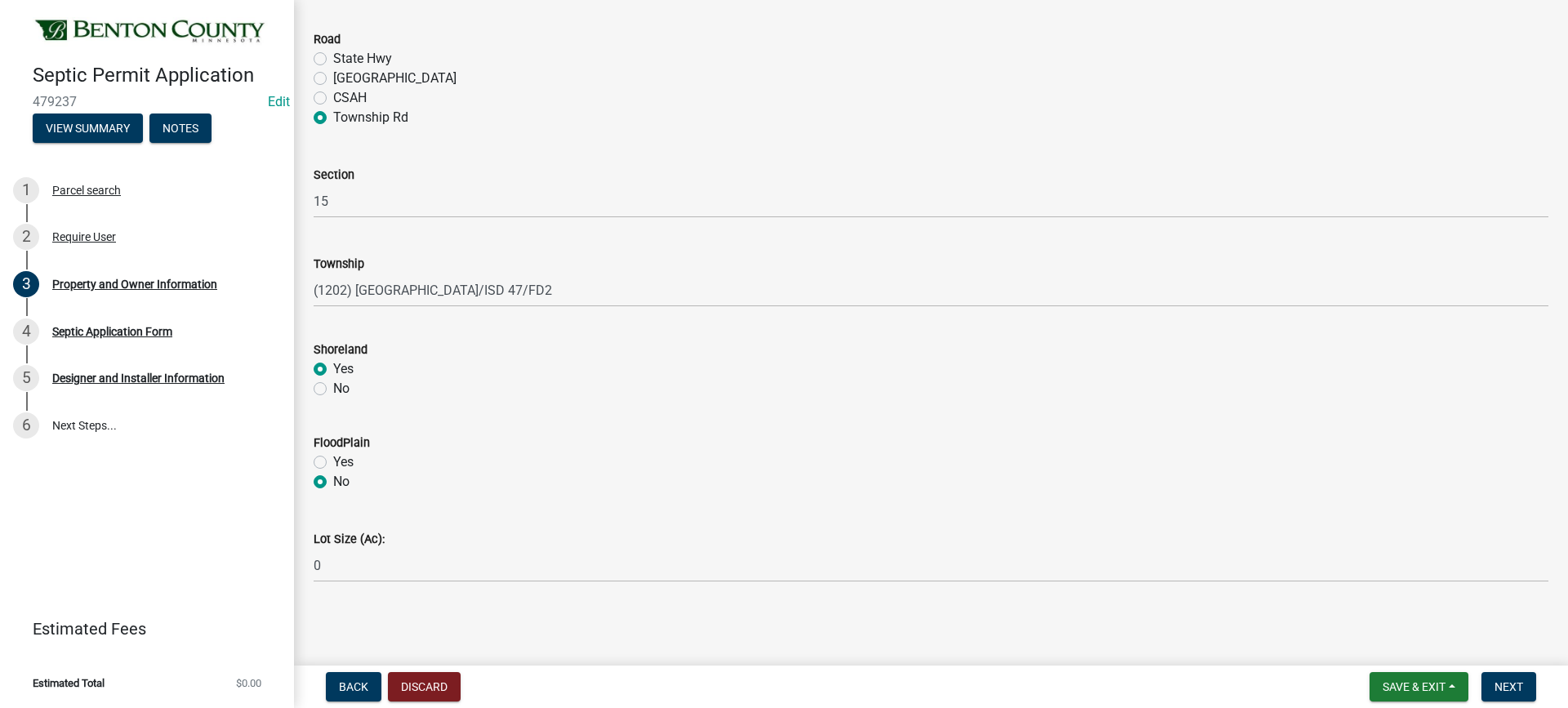
radio input "true"
click at [1515, 687] on span "Next" at bounding box center [1509, 687] width 29 height 13
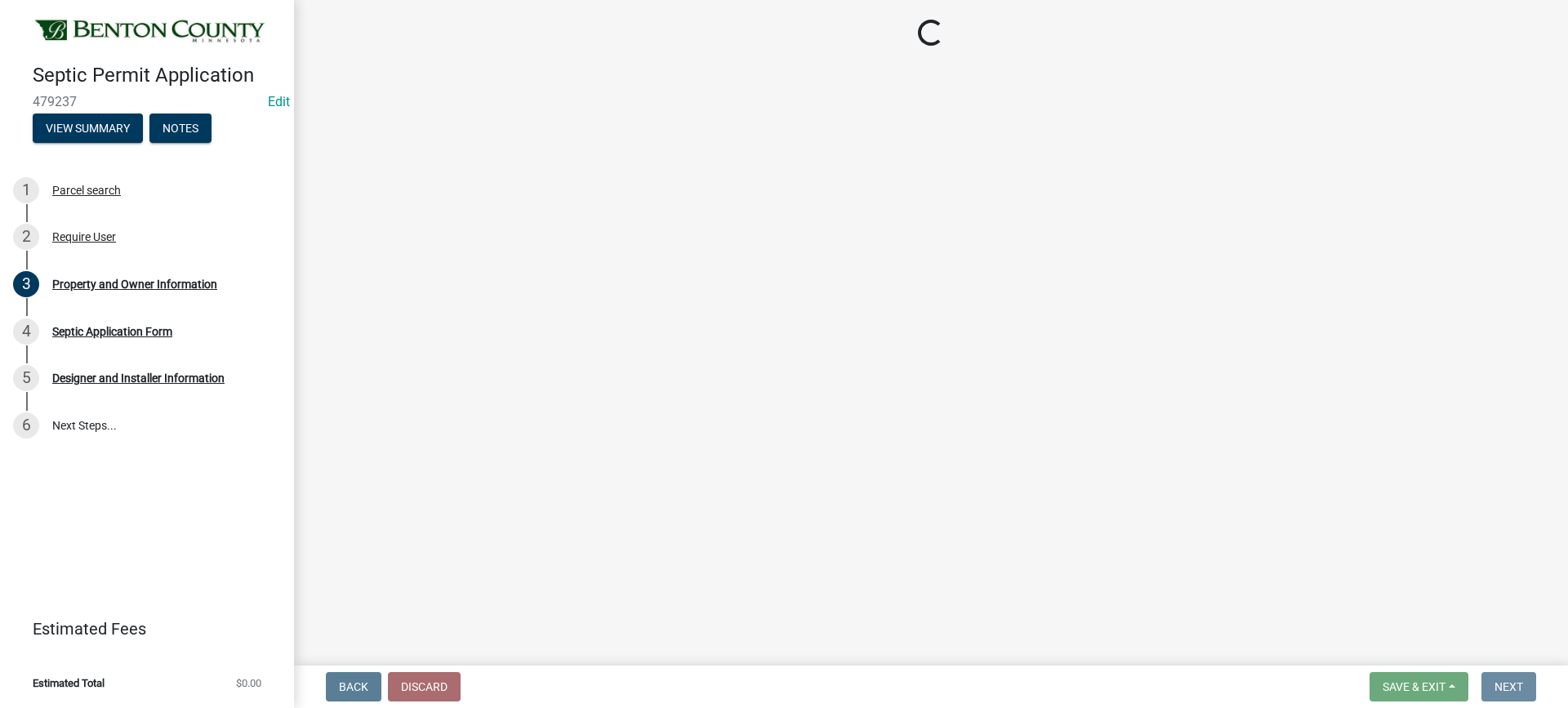
scroll to position [0, 0]
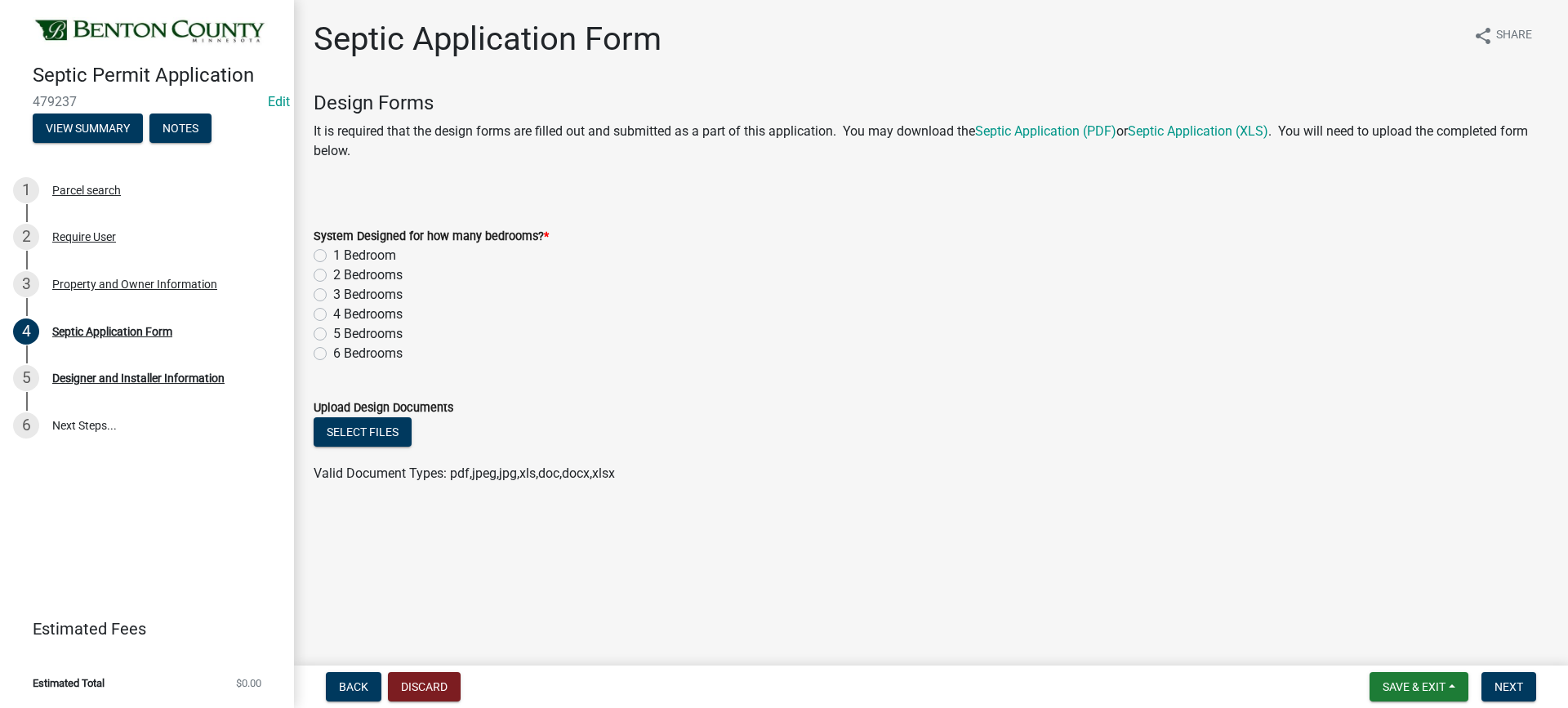
click at [333, 296] on label "3 Bedrooms" at bounding box center [367, 295] width 70 height 20
click at [333, 296] on input "3 Bedrooms" at bounding box center [338, 290] width 10 height 10
radio input "true"
click at [358, 431] on button "Select files" at bounding box center [363, 431] width 98 height 30
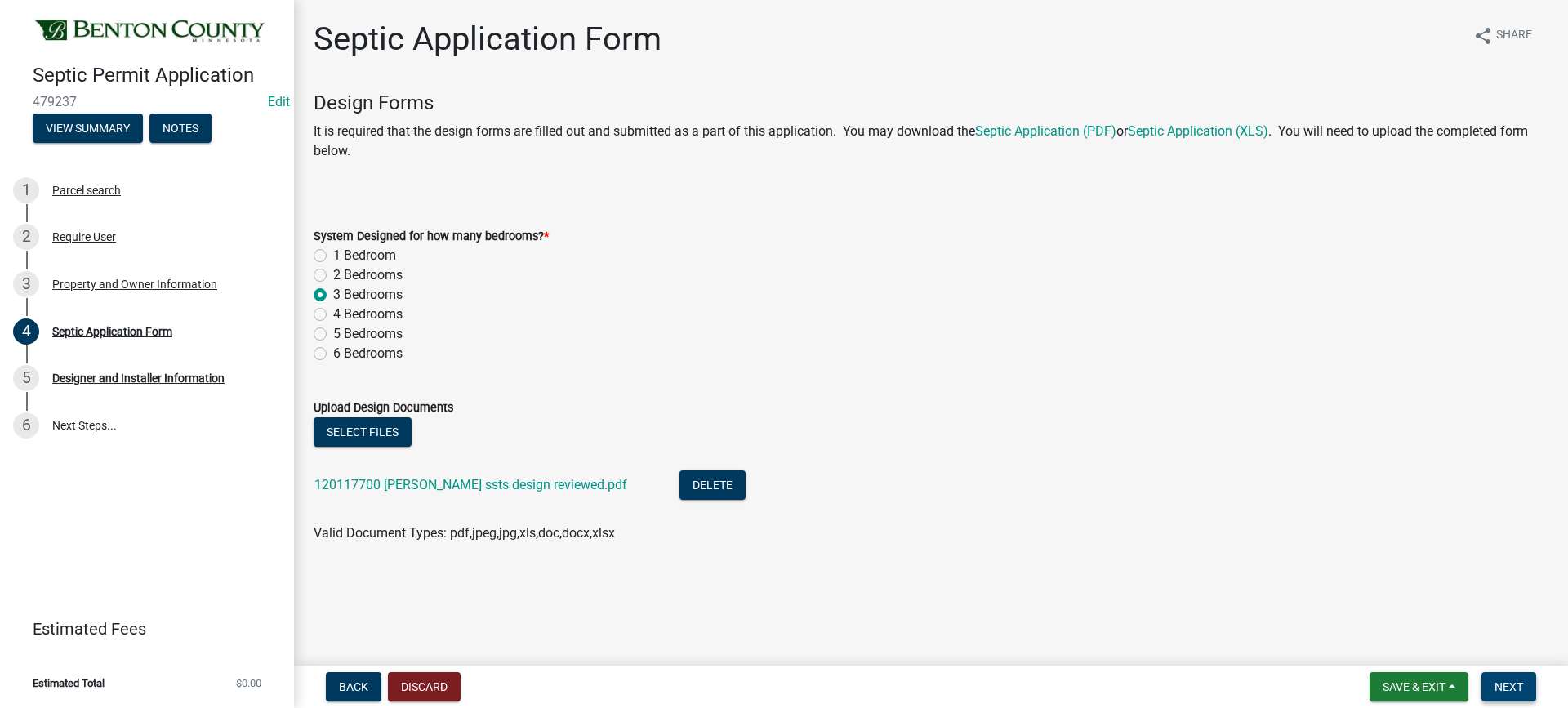
click at [1504, 687] on span "Next" at bounding box center [1509, 687] width 29 height 13
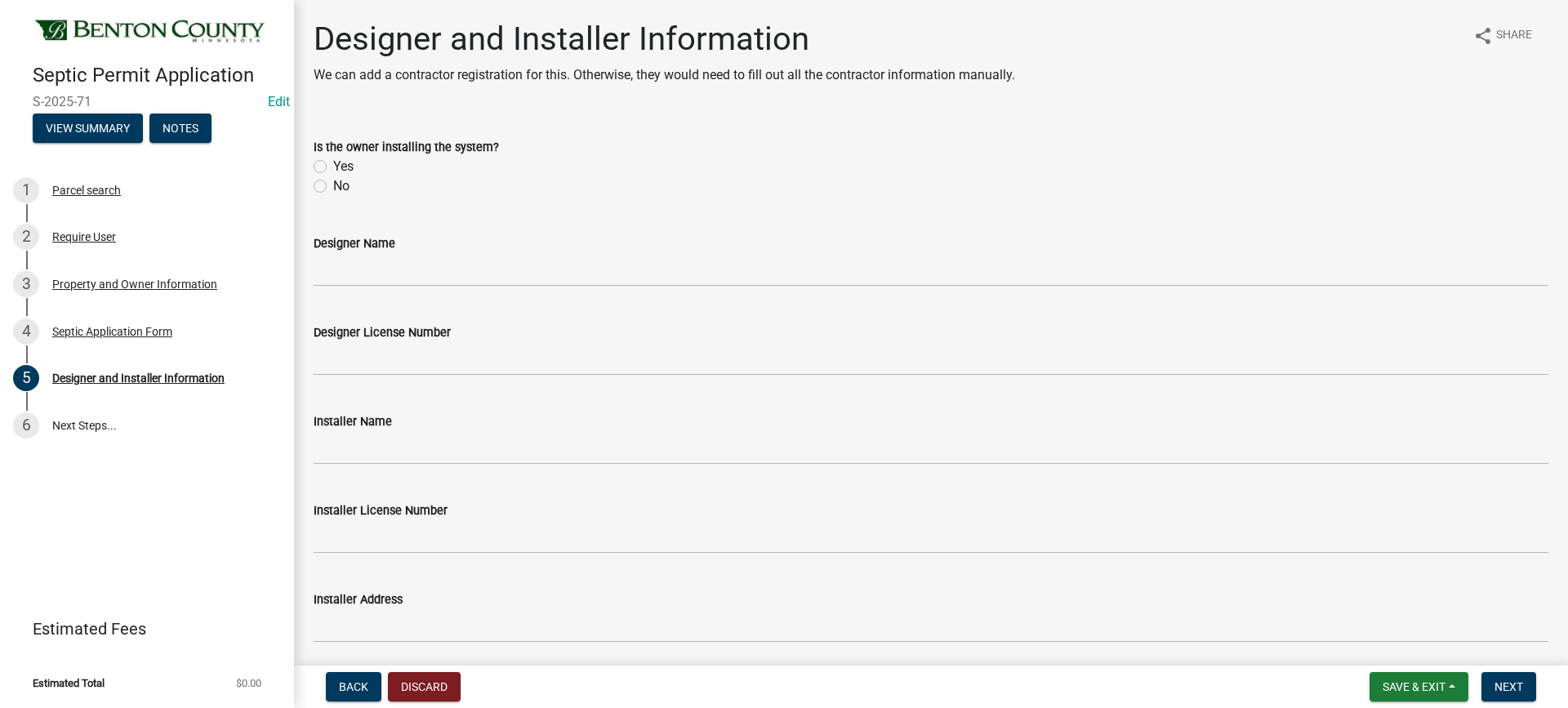
click at [333, 186] on label "No" at bounding box center [341, 186] width 16 height 20
click at [333, 186] on input "No" at bounding box center [338, 181] width 10 height 10
radio input "true"
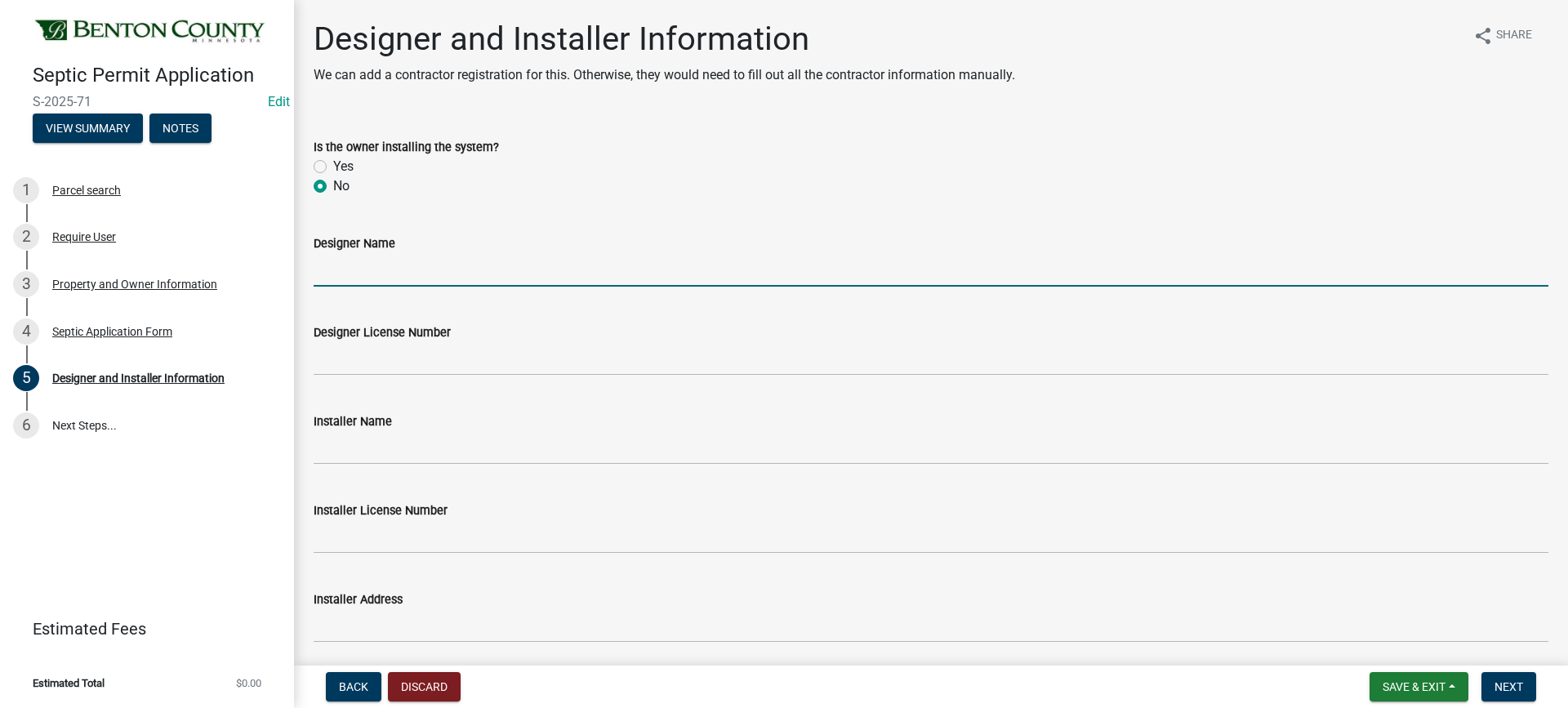
click at [398, 272] on input "Designer Name" at bounding box center [931, 269] width 1235 height 33
type input "Watab Inc"
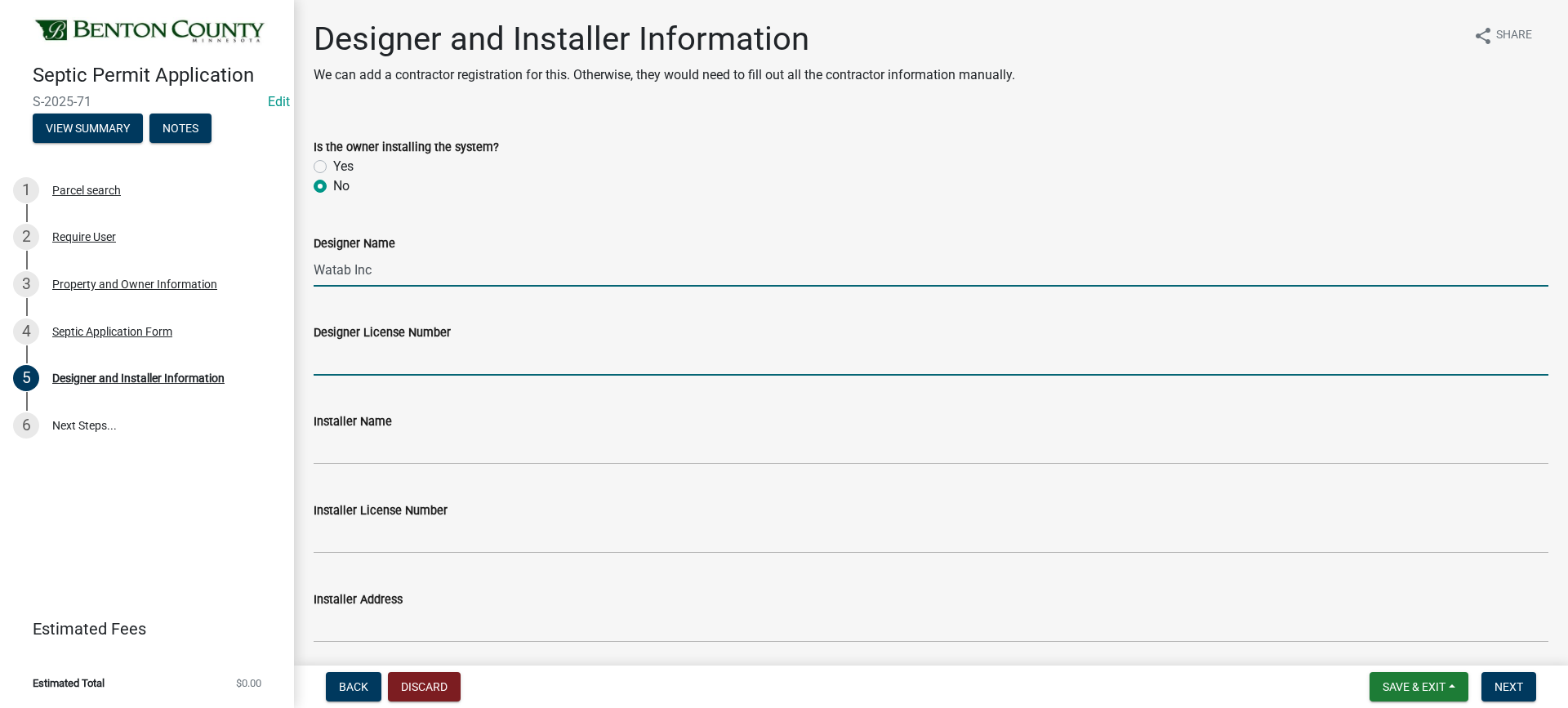
click at [395, 360] on input "Designer License Number" at bounding box center [931, 359] width 1235 height 33
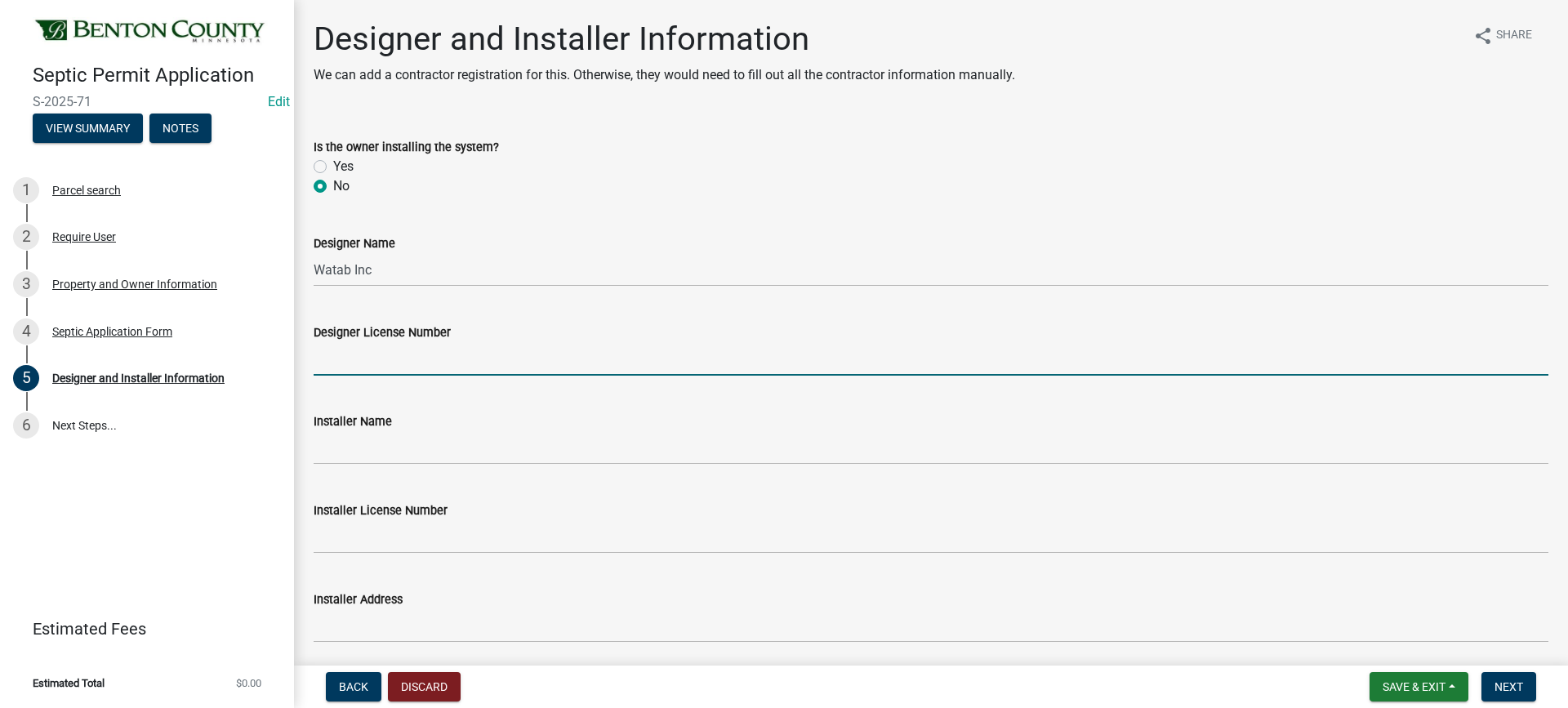
type input "2116"
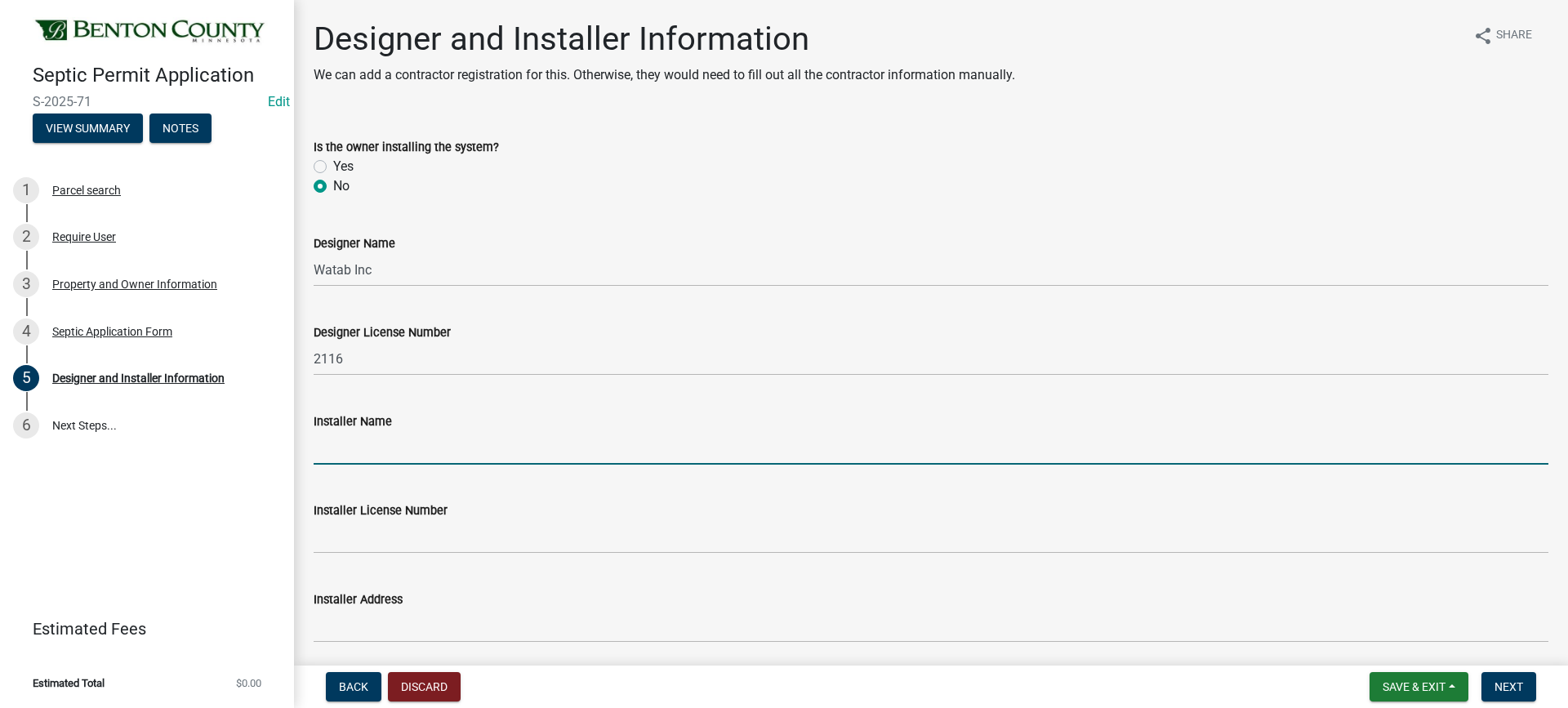
click at [392, 454] on input "Installer Name" at bounding box center [931, 448] width 1235 height 33
type input "[PERSON_NAME] Excavating Inc"
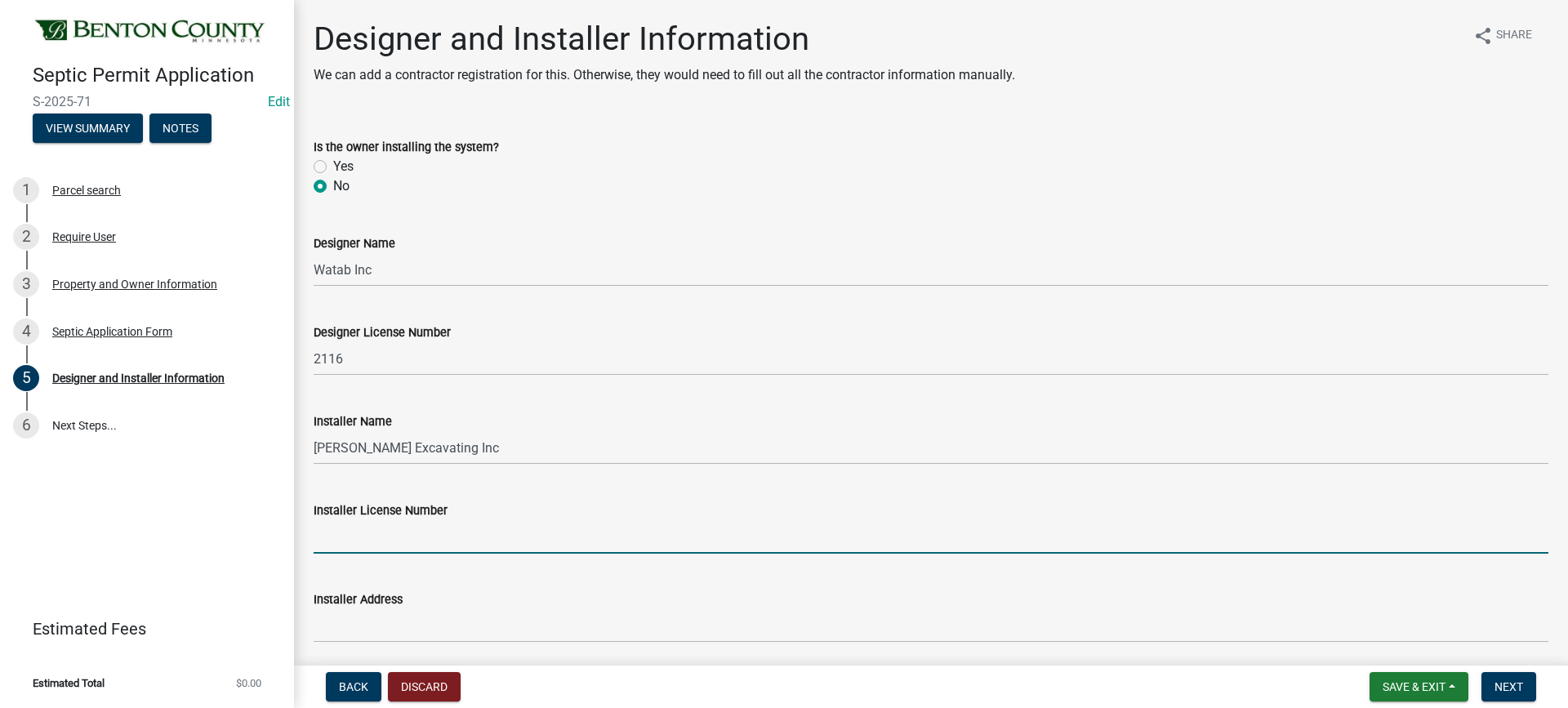
click at [402, 540] on input "Installer License Number" at bounding box center [931, 536] width 1235 height 33
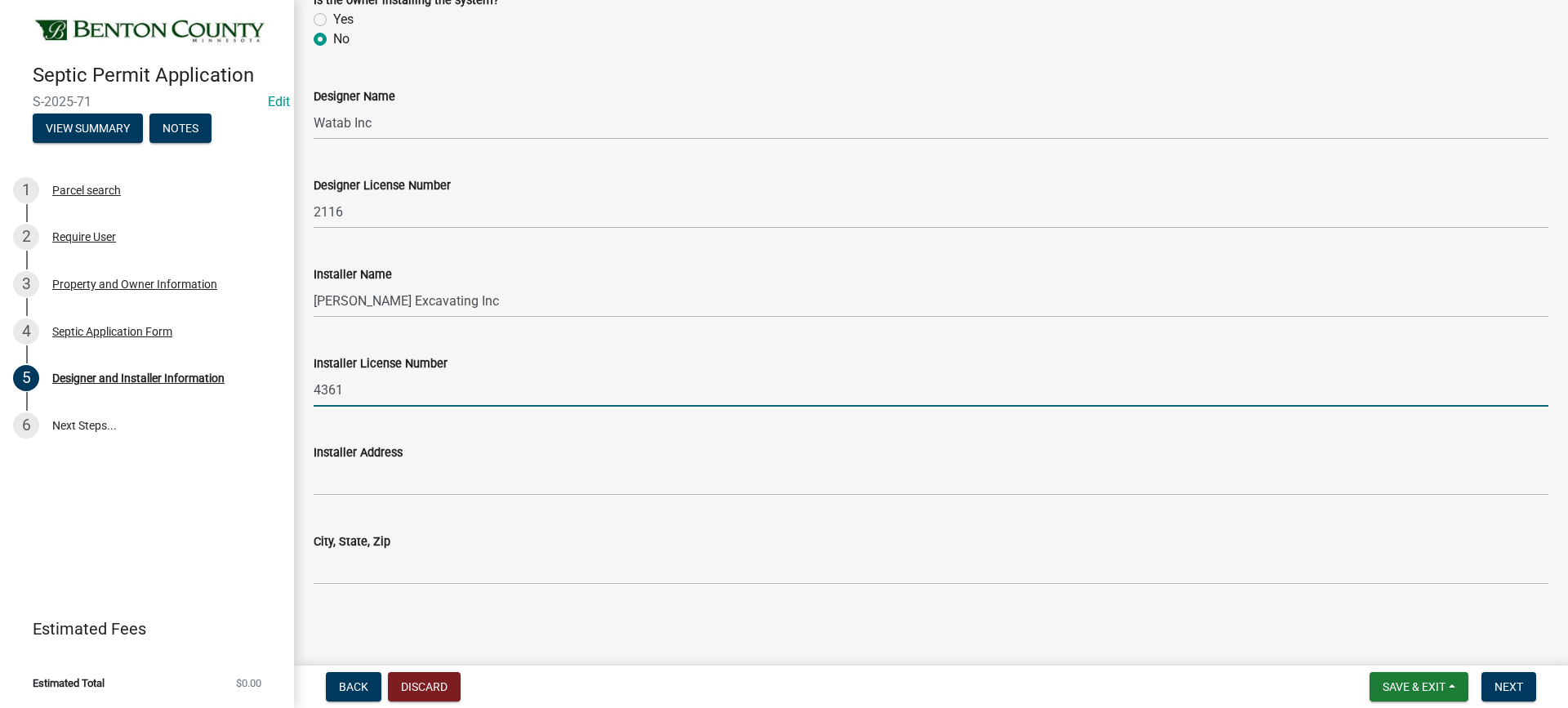
scroll to position [150, 0]
type input "4361"
click at [1498, 682] on span "Next" at bounding box center [1509, 687] width 29 height 13
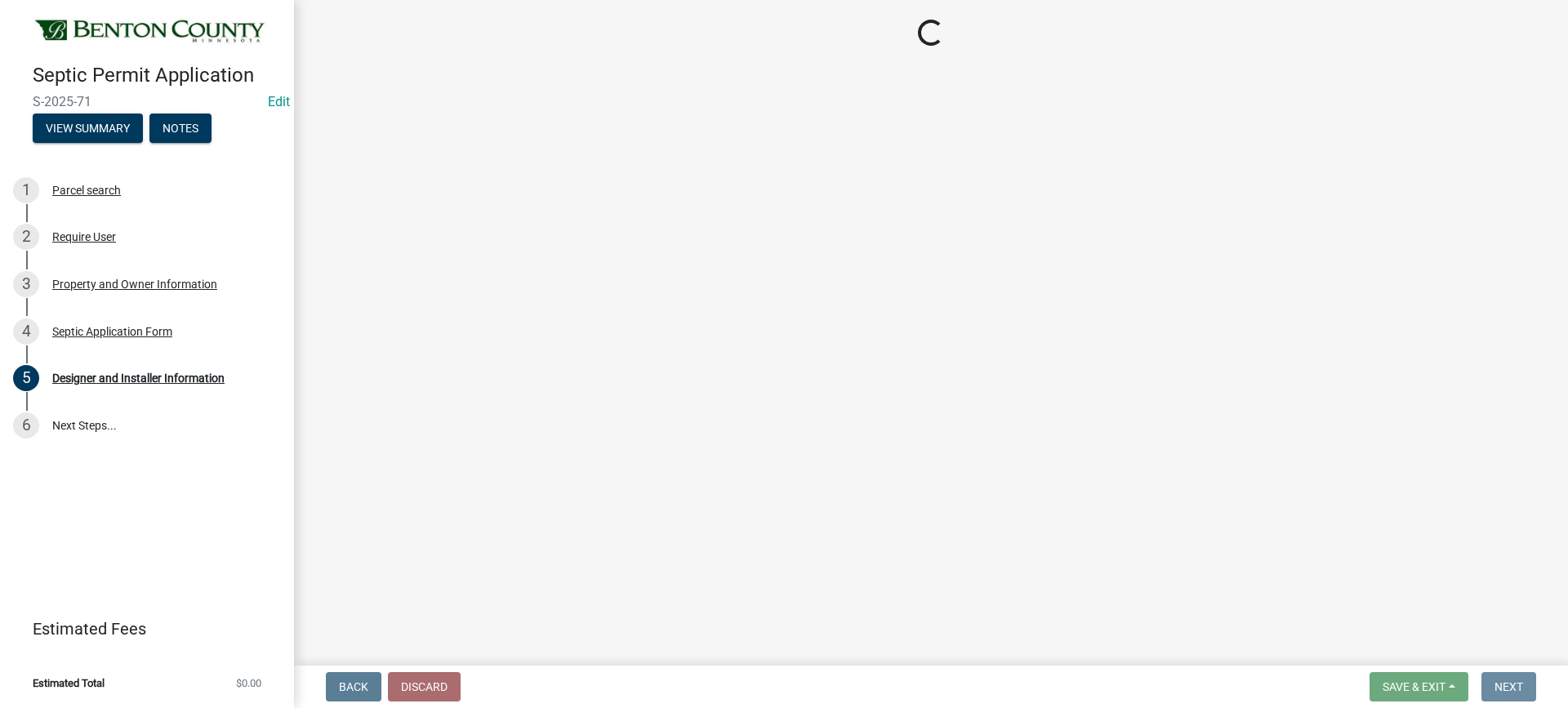
scroll to position [0, 0]
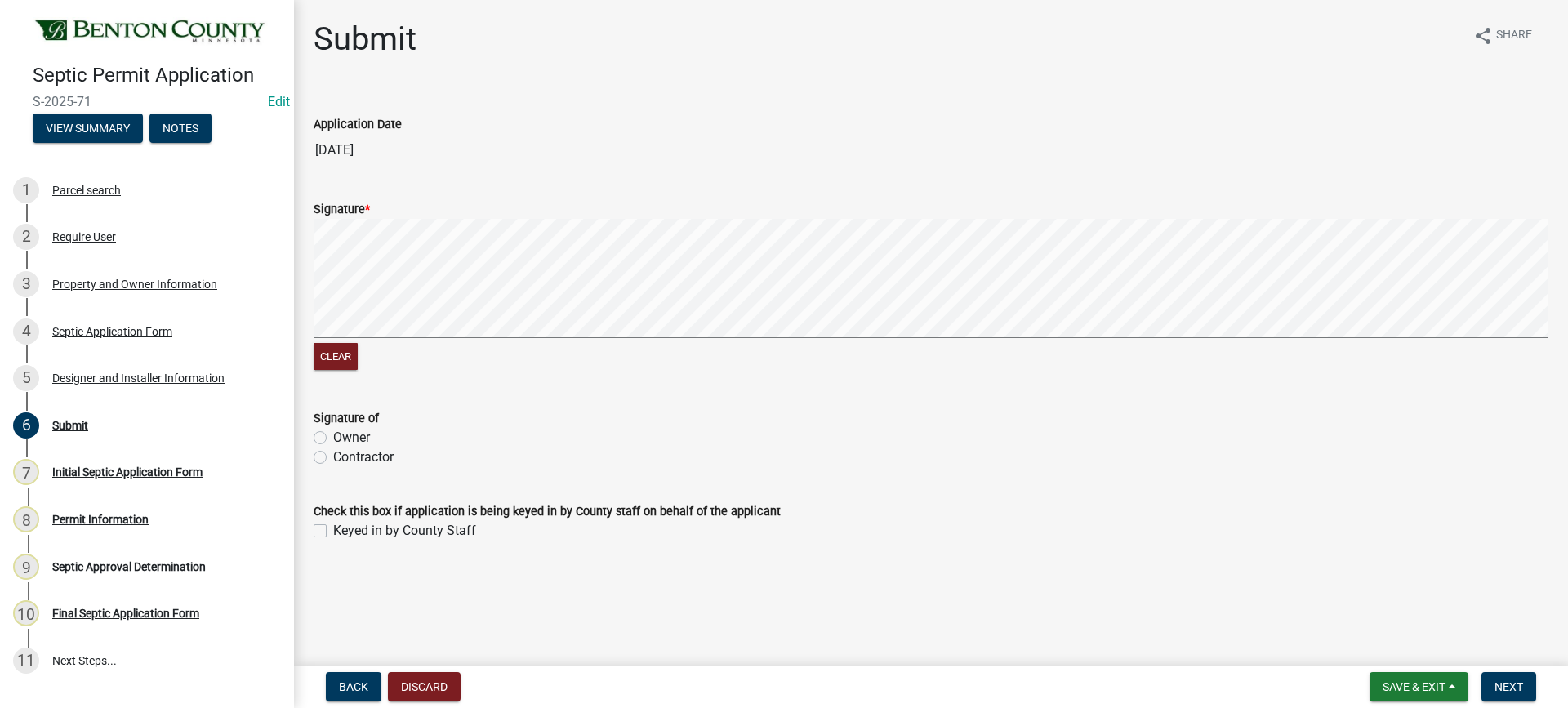
click at [333, 438] on label "Owner" at bounding box center [351, 437] width 37 height 20
click at [333, 438] on input "Owner" at bounding box center [338, 432] width 10 height 10
radio input "true"
click at [1511, 690] on span "Next" at bounding box center [1509, 687] width 29 height 13
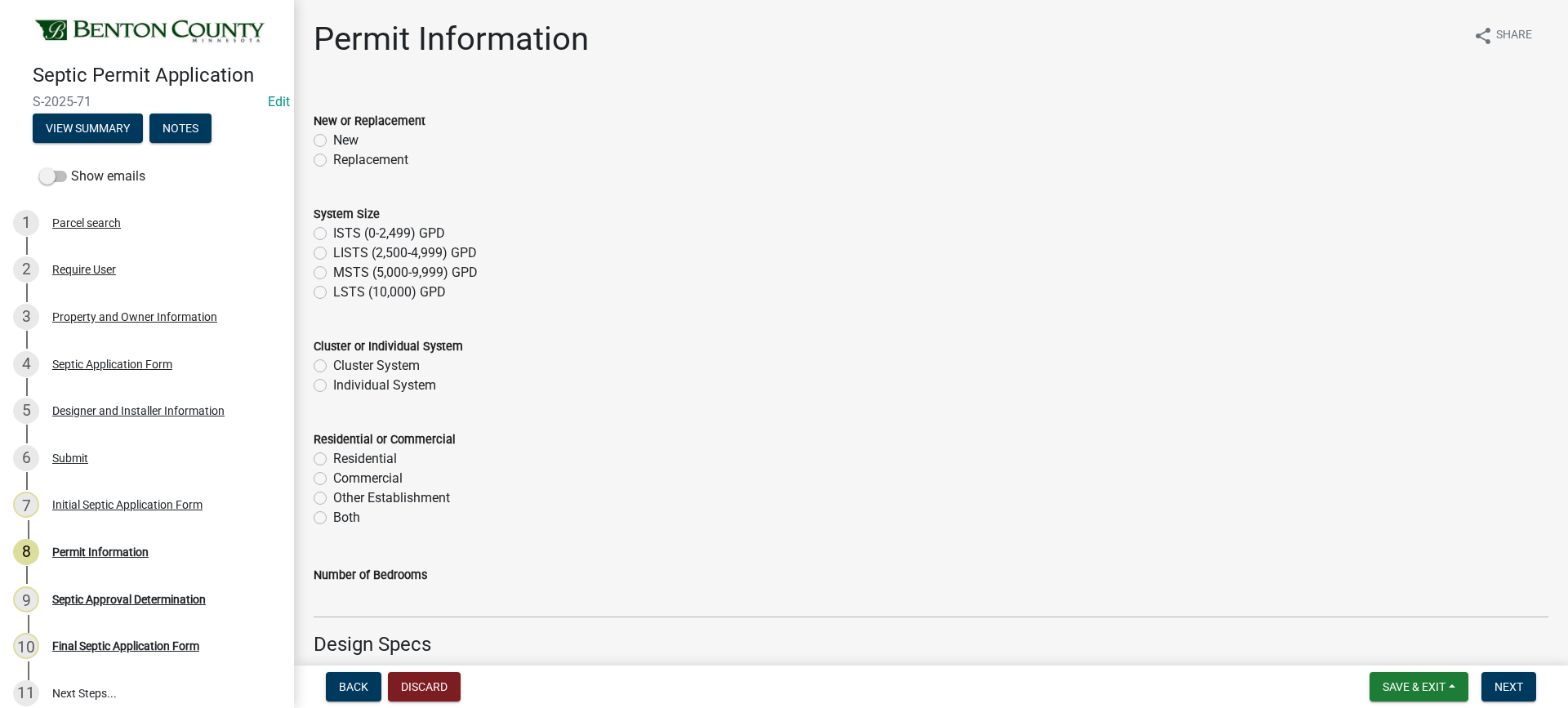
click at [333, 162] on label "Replacement" at bounding box center [370, 159] width 75 height 20
click at [333, 161] on input "Replacement" at bounding box center [338, 155] width 10 height 10
radio input "true"
click at [333, 233] on label "ISTS (0-2,499) GPD" at bounding box center [388, 233] width 112 height 20
click at [333, 233] on input "ISTS (0-2,499) GPD" at bounding box center [338, 228] width 10 height 10
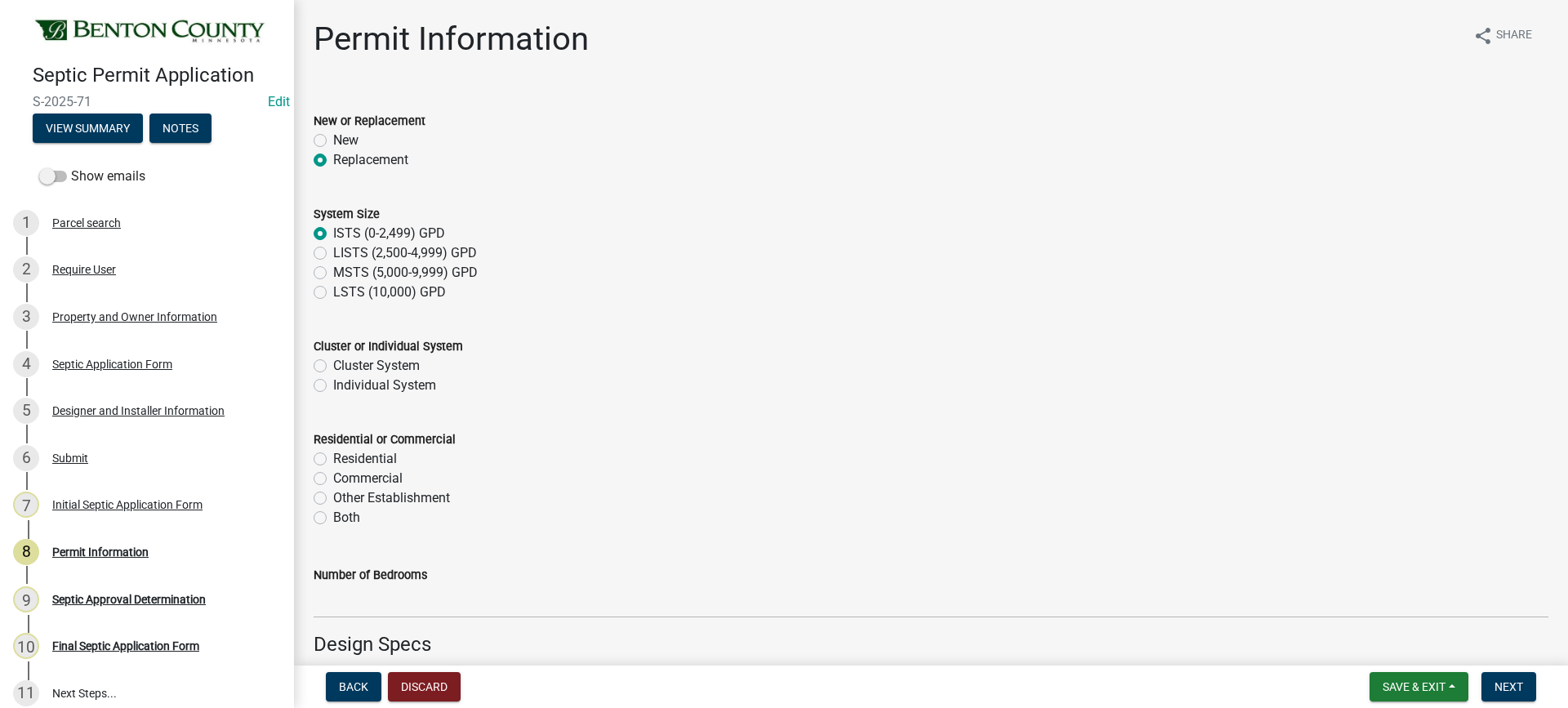
radio input "true"
click at [333, 385] on label "Individual System" at bounding box center [385, 385] width 103 height 20
click at [333, 385] on input "Individual System" at bounding box center [338, 381] width 10 height 10
radio input "true"
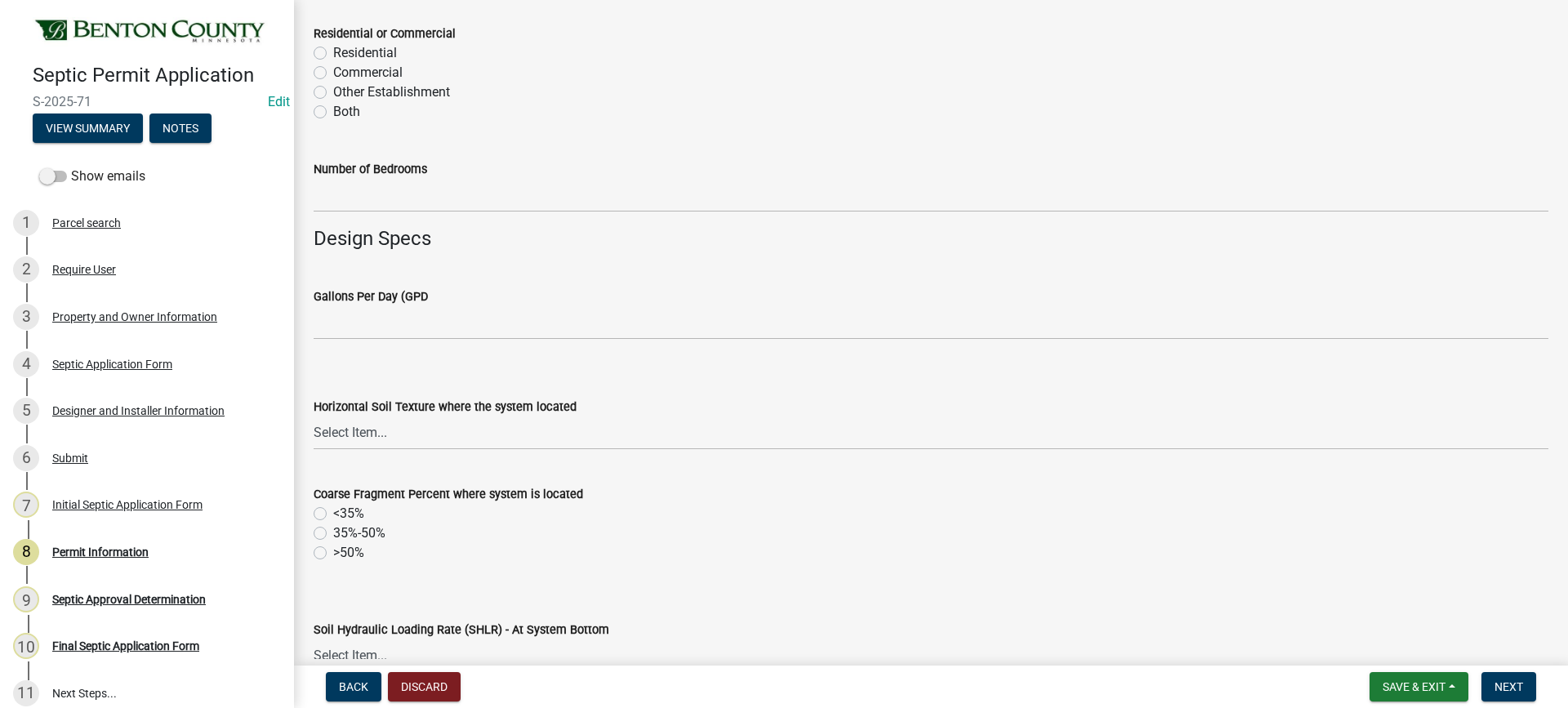
scroll to position [408, 0]
click at [333, 49] on label "Residential" at bounding box center [365, 51] width 64 height 20
click at [333, 49] on input "Residential" at bounding box center [338, 46] width 10 height 10
radio input "true"
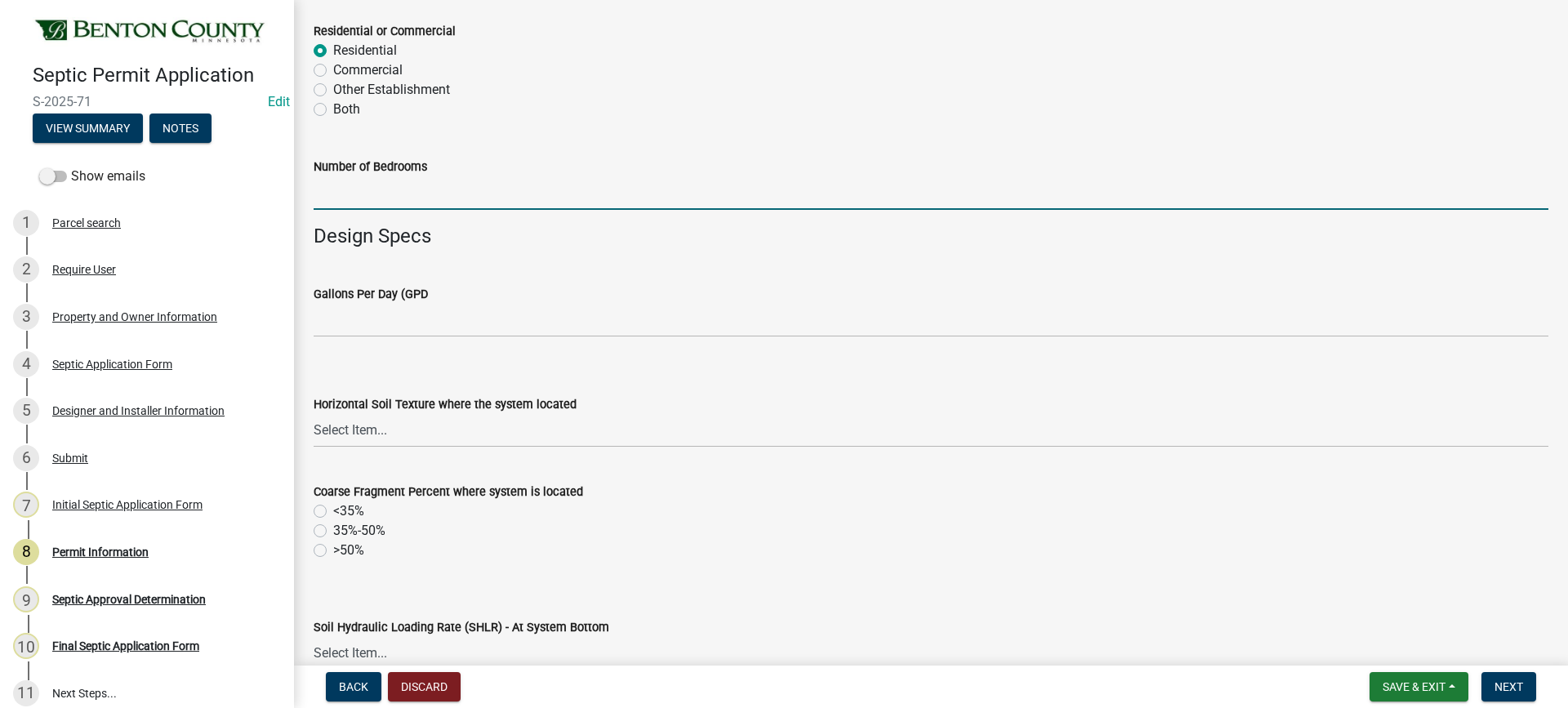
click at [374, 195] on input "text" at bounding box center [931, 193] width 1235 height 33
type input "3"
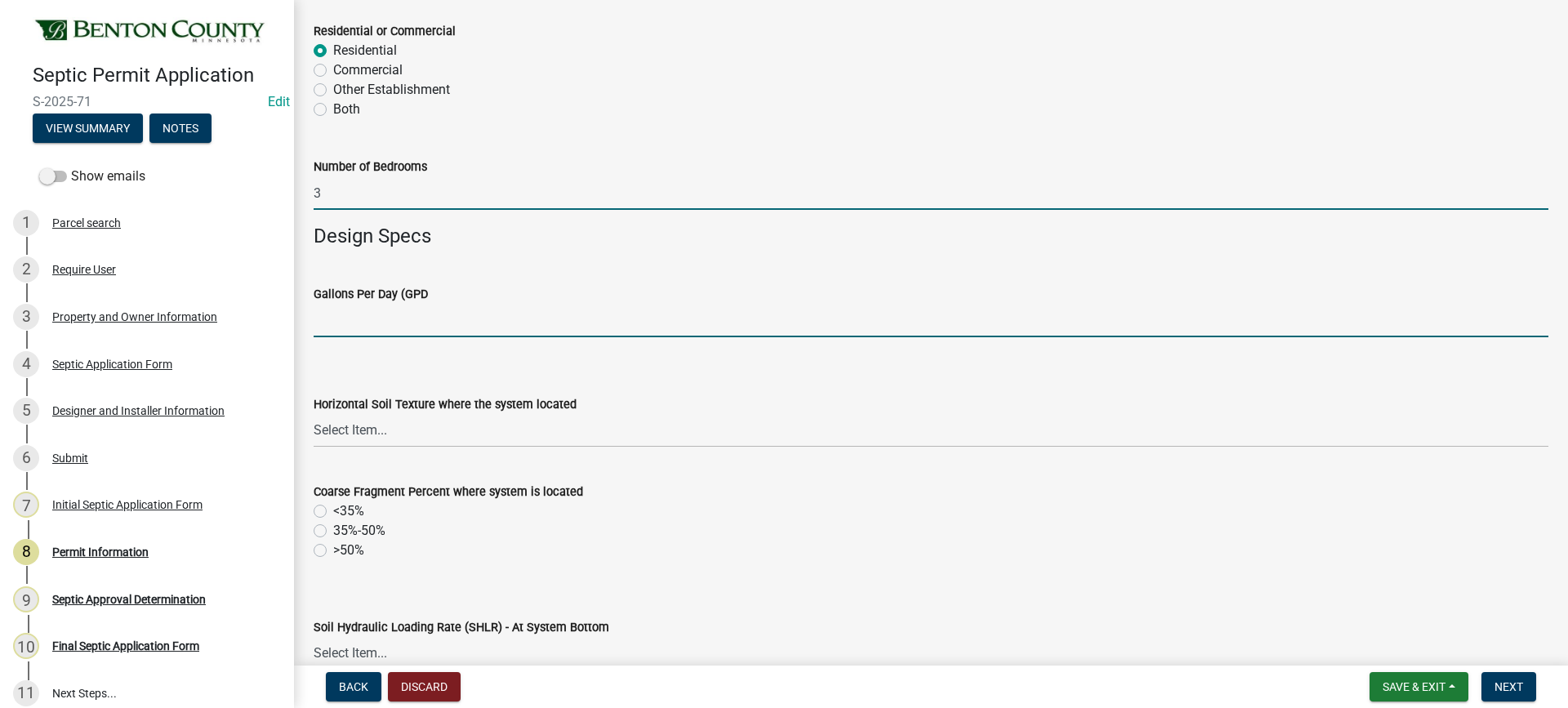
click at [413, 312] on input "text" at bounding box center [931, 320] width 1235 height 33
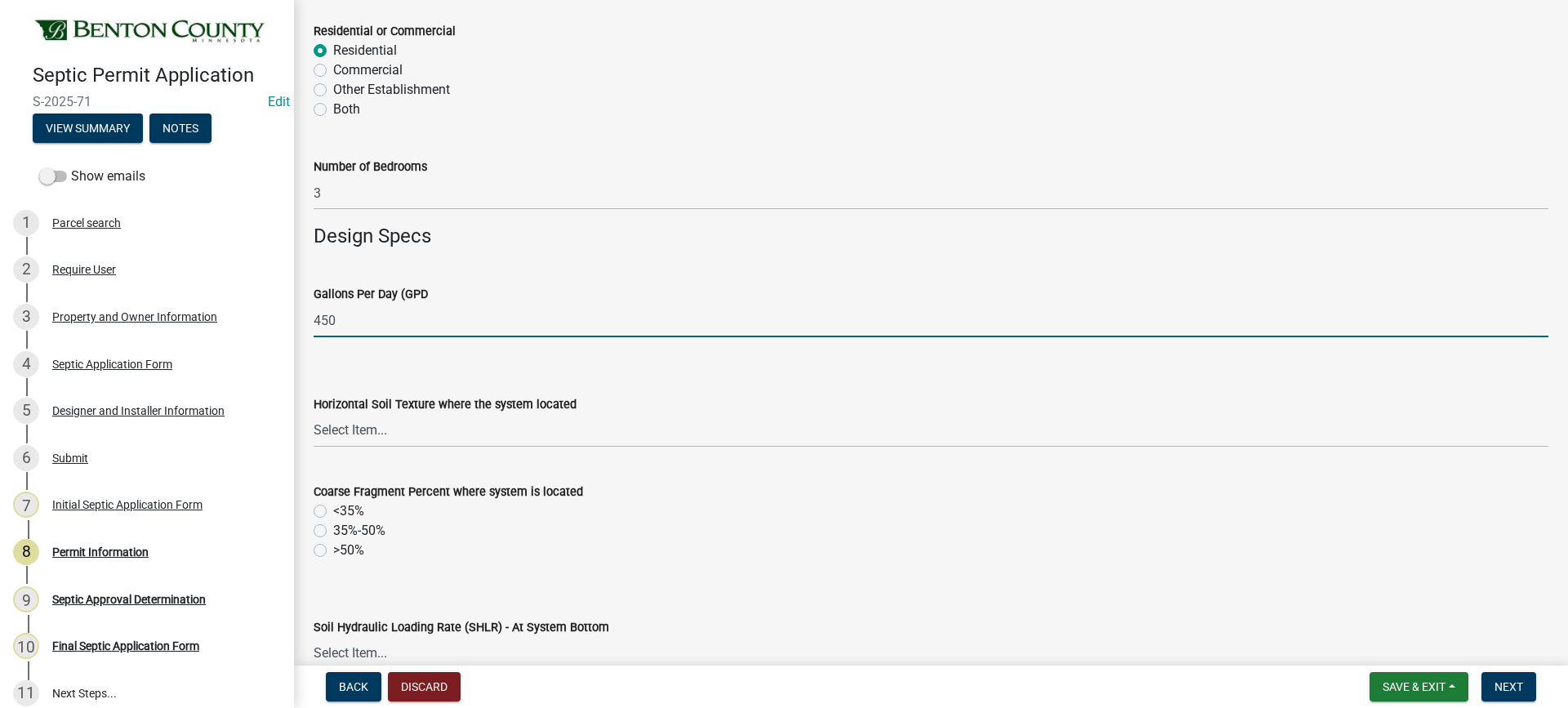
type input "450"
click at [366, 430] on select "Select Item... Sand Coarse Sand Loamy Sand Loamy Coarse Sand Loamy Fine Sand Lo…" at bounding box center [931, 430] width 1235 height 33
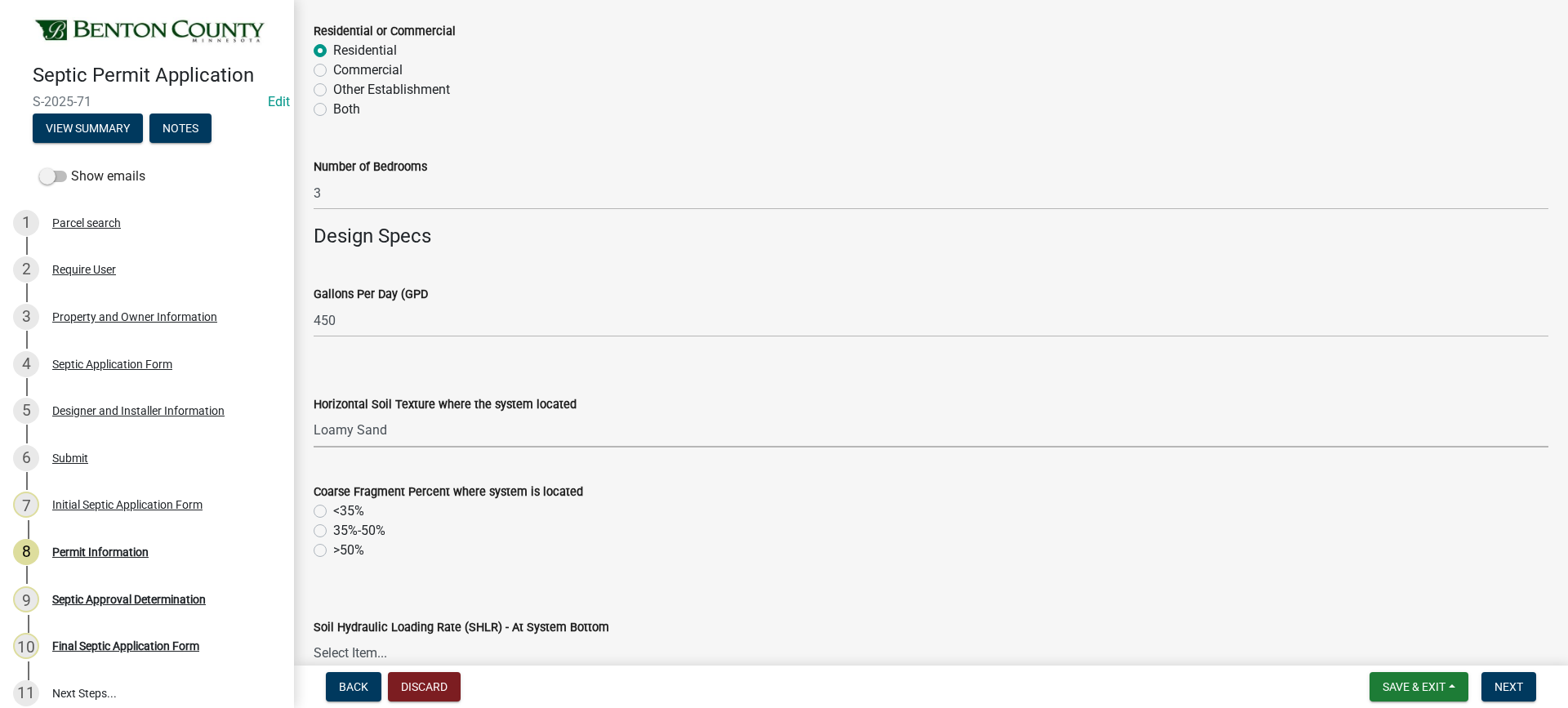
click at [314, 414] on select "Select Item... Sand Coarse Sand Loamy Sand Loamy Coarse Sand Loamy Fine Sand Lo…" at bounding box center [931, 430] width 1235 height 33
select select "c707ac53-534b-4871-bc88-0d5dd3a33e87"
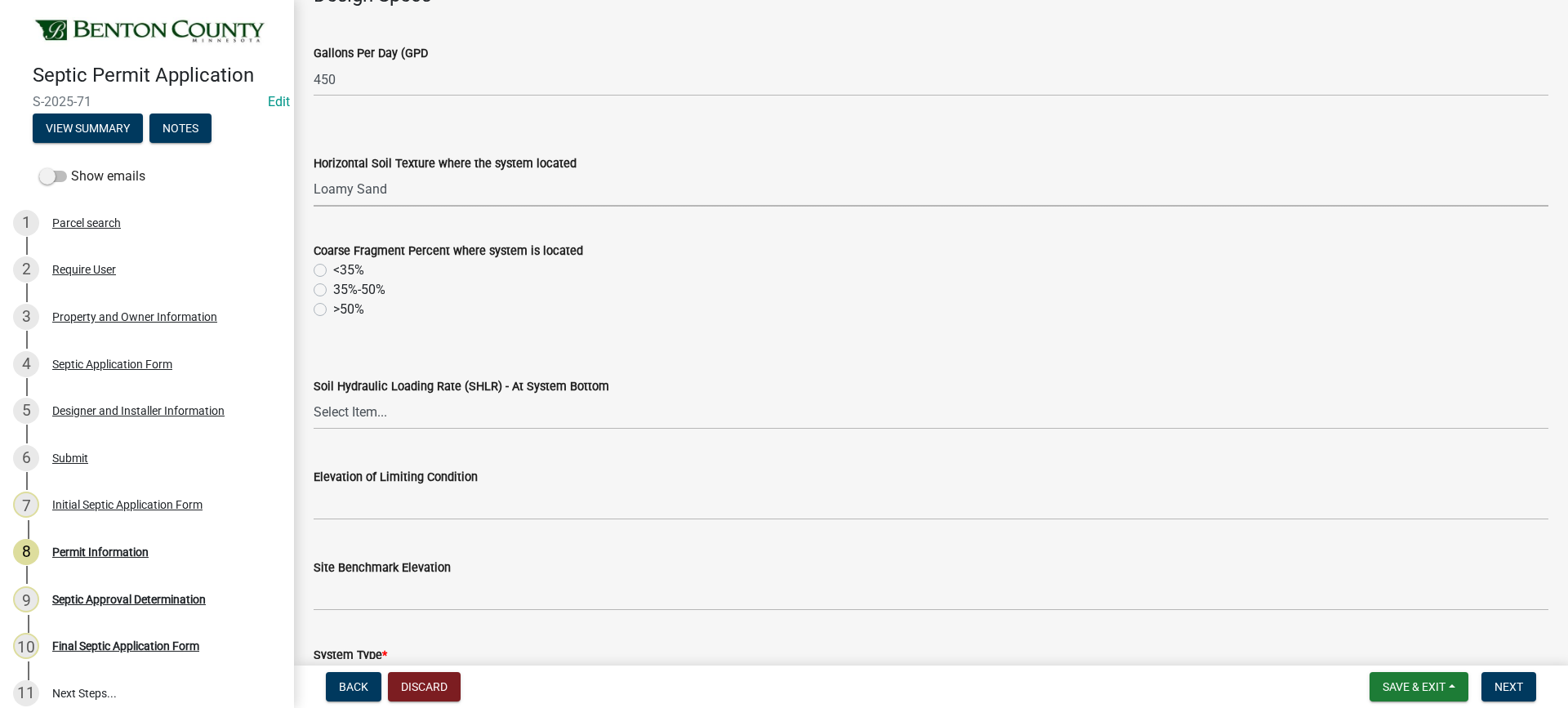
scroll to position [654, 0]
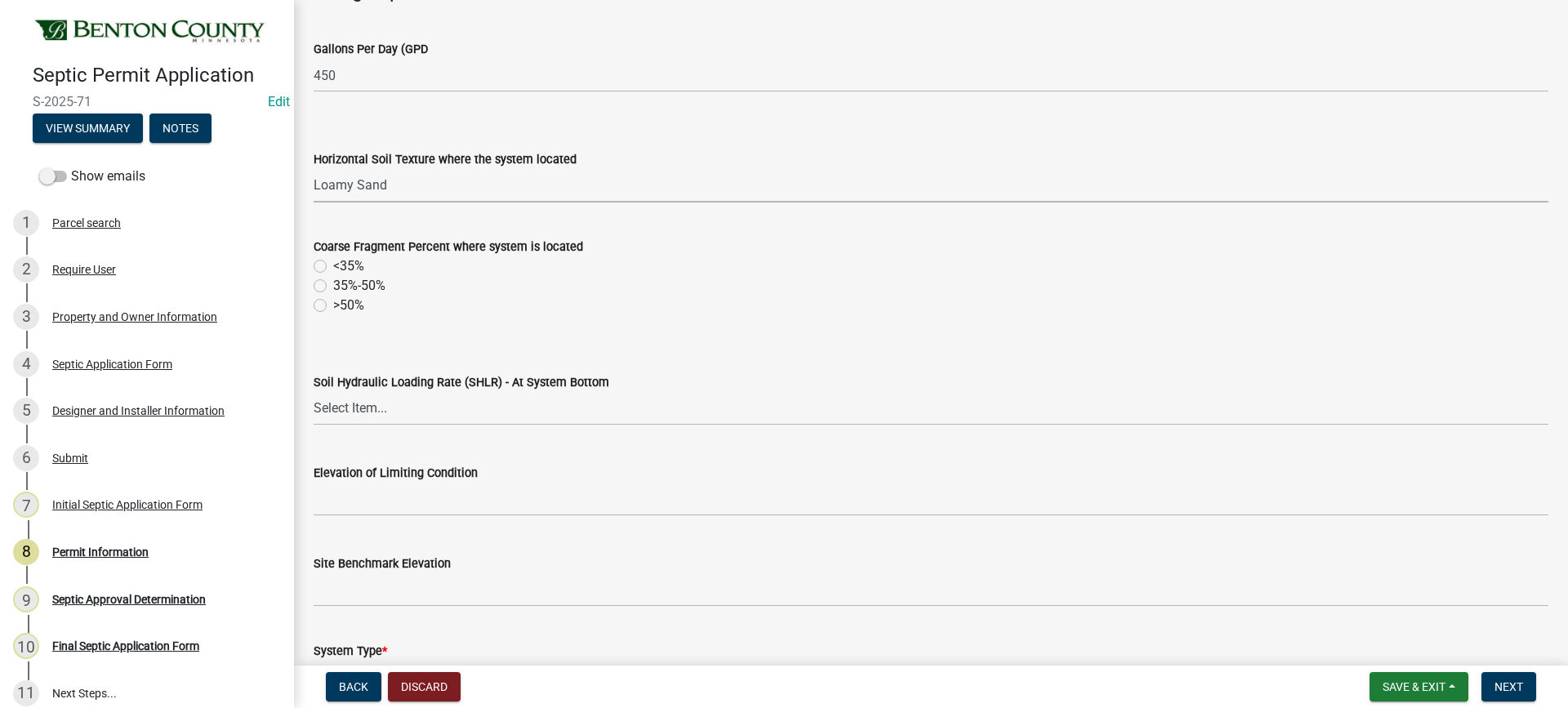
click at [333, 266] on label "<35%" at bounding box center [348, 266] width 31 height 20
click at [333, 266] on input "<35%" at bounding box center [338, 261] width 10 height 10
radio input "true"
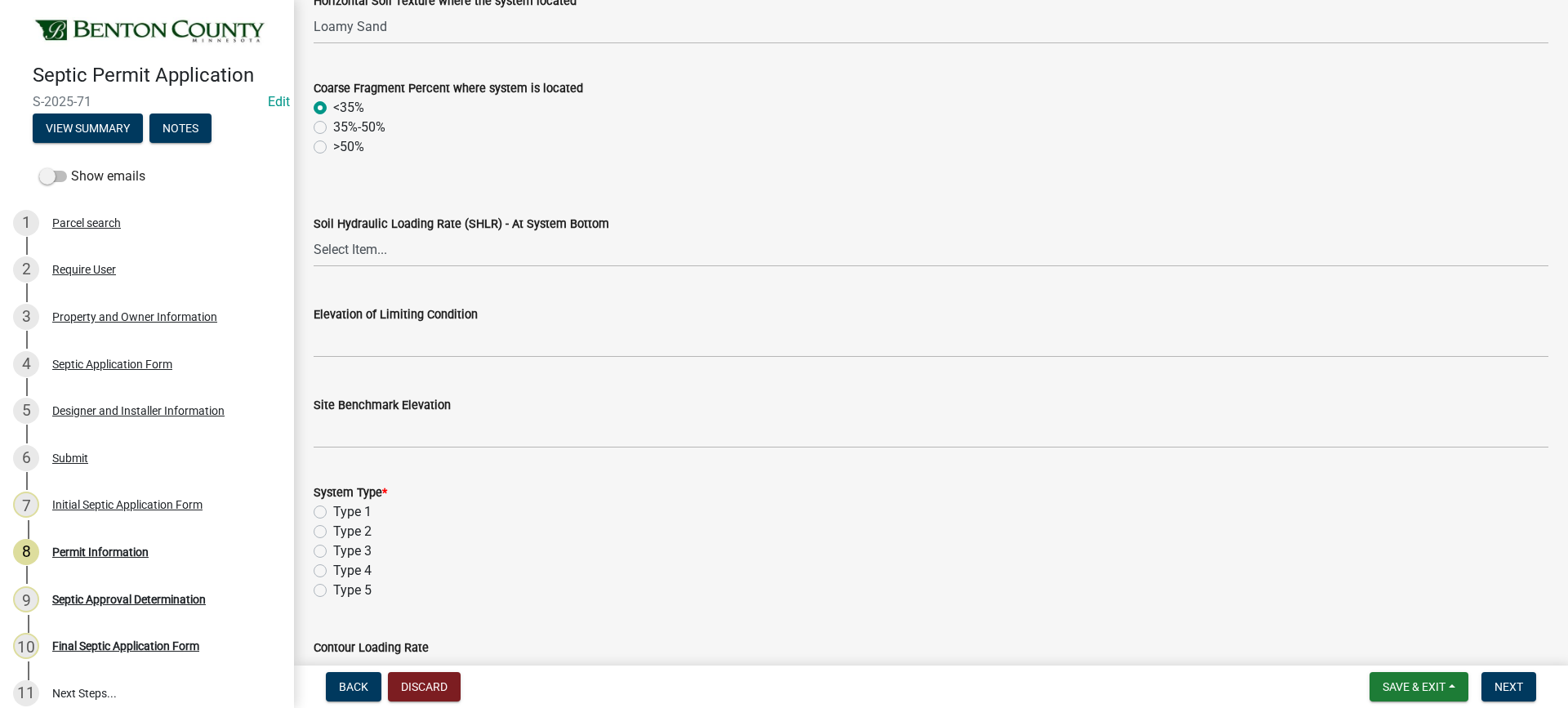
scroll to position [817, 0]
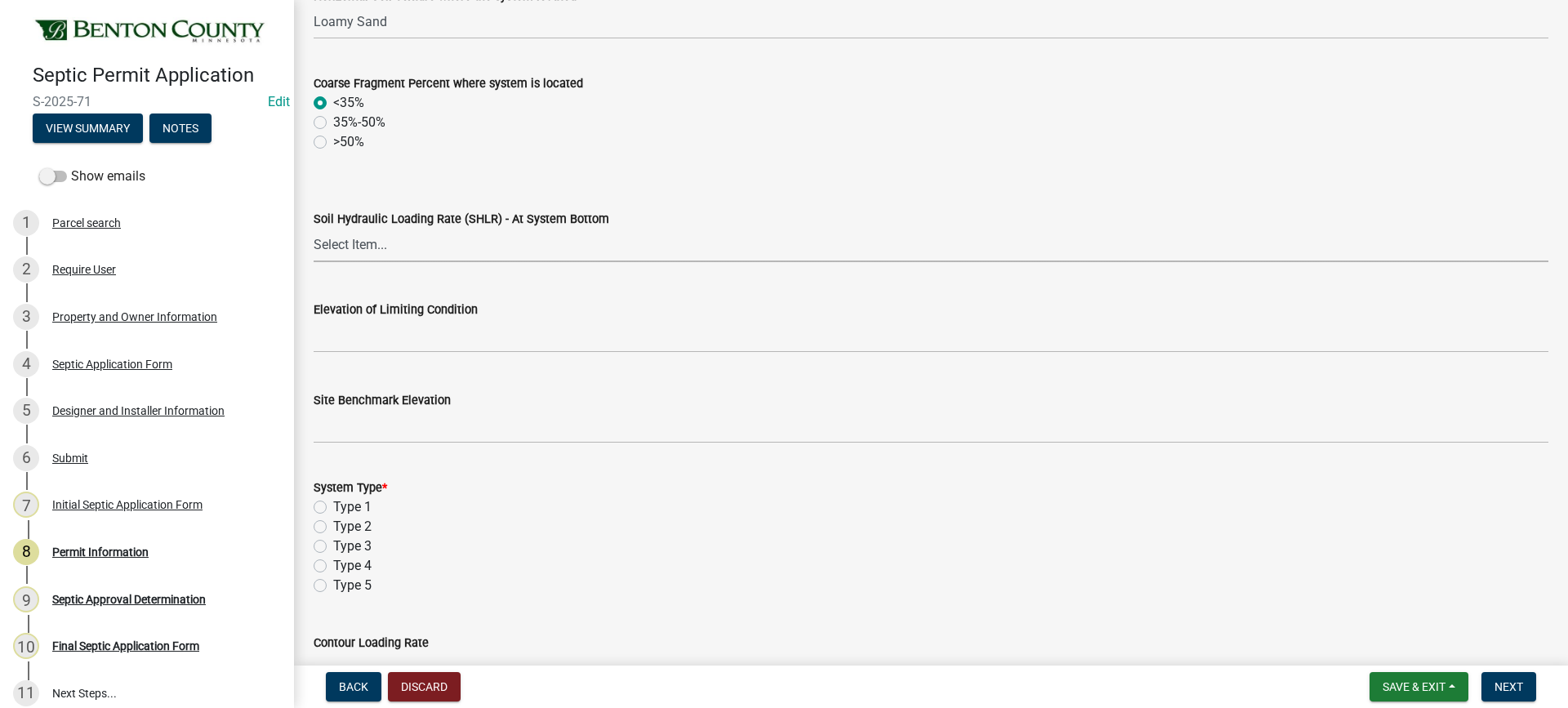
click at [351, 249] on select "Select Item... 1.2 0.78 0.68 0.6 0.52 0.5 0.45 0.42 0.24 0 Other" at bounding box center [931, 245] width 1235 height 33
click at [314, 229] on select "Select Item... 1.2 0.78 0.68 0.6 0.52 0.5 0.45 0.42 0.24 0 Other" at bounding box center [931, 245] width 1235 height 33
select select "7fc752c8-794b-4a1f-963b-1383303f6e28"
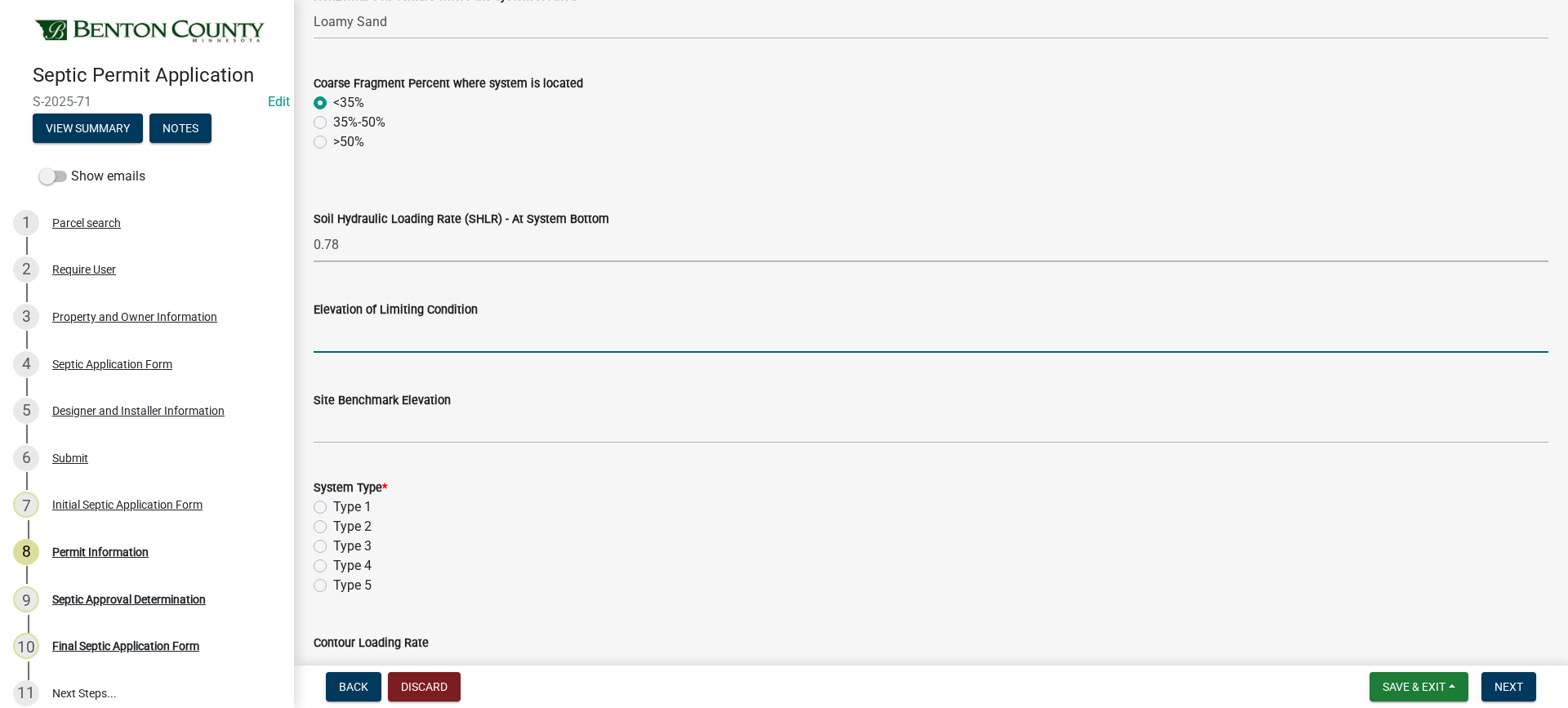
click at [422, 341] on input "text" at bounding box center [931, 336] width 1235 height 33
type input "88.57"
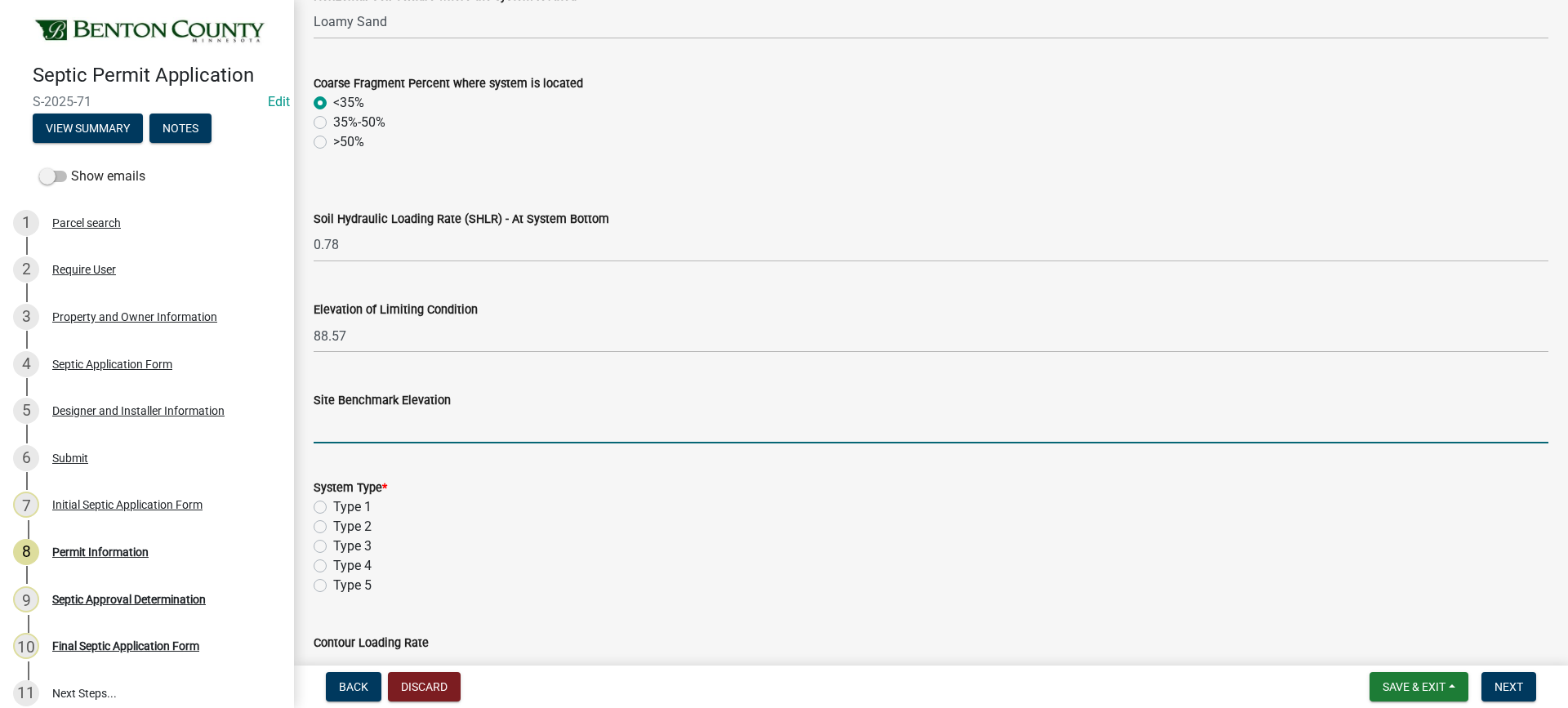
click at [420, 431] on input "text" at bounding box center [931, 427] width 1235 height 33
type input "100"
click at [333, 546] on label "Type 3" at bounding box center [352, 546] width 38 height 20
click at [333, 546] on input "Type 3" at bounding box center [338, 541] width 10 height 10
radio input "true"
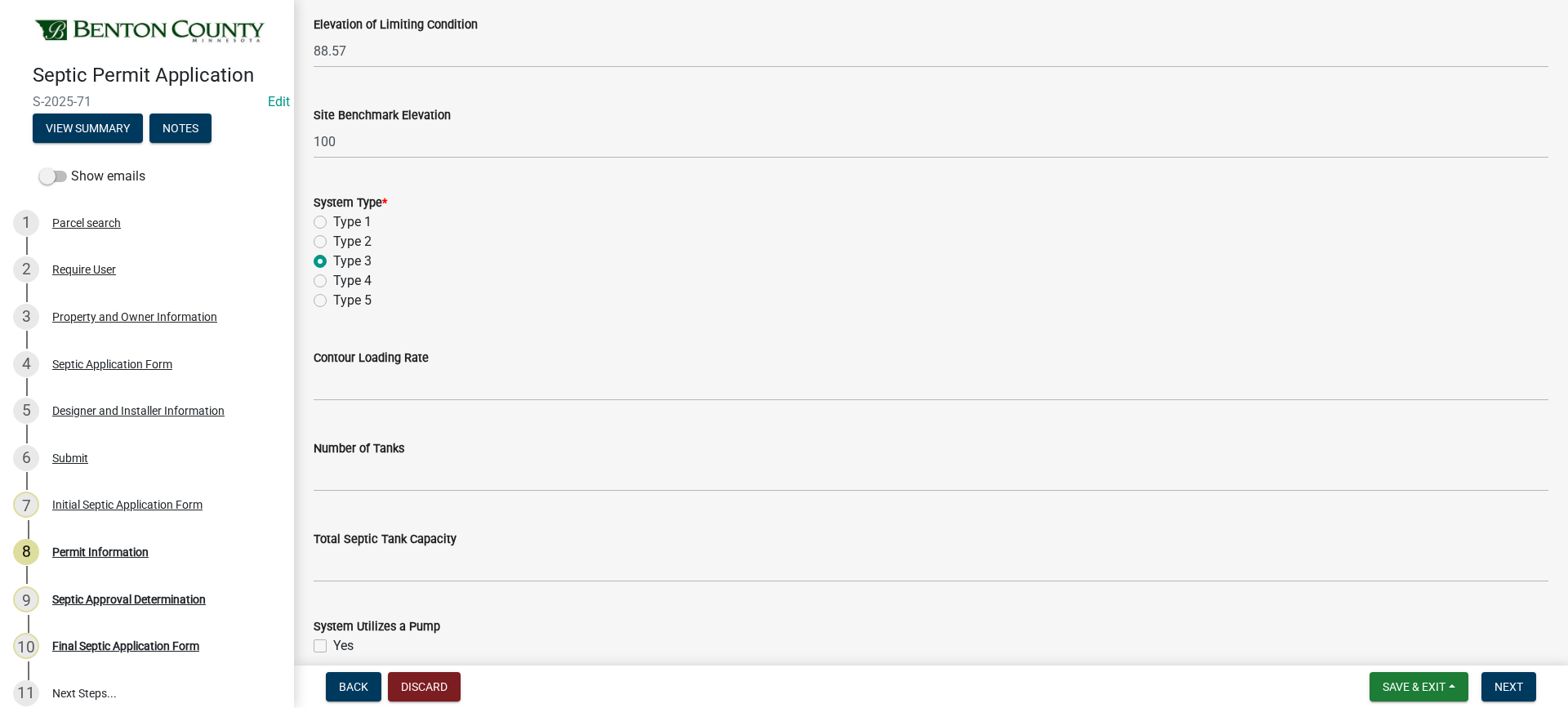
scroll to position [1225, 0]
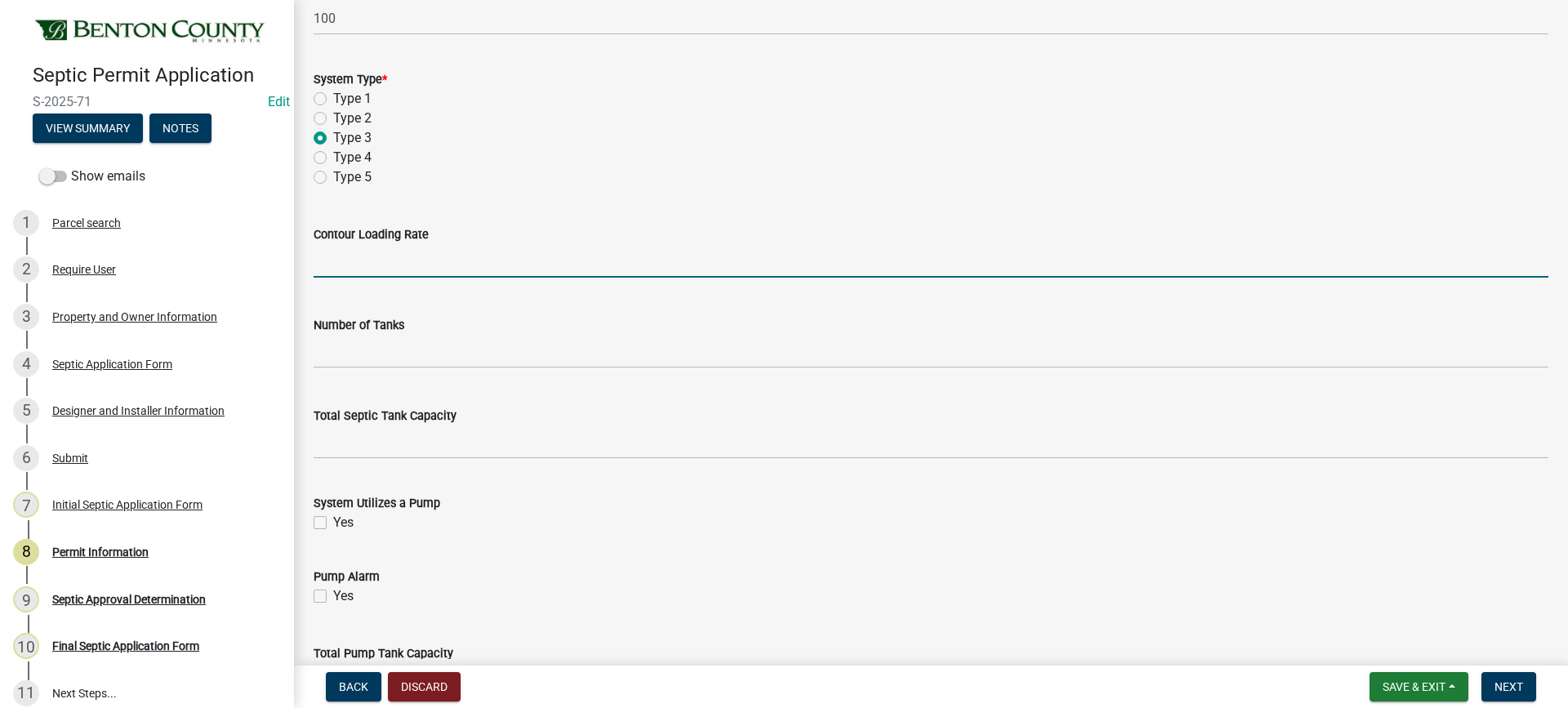
click at [404, 263] on input "text" at bounding box center [931, 260] width 1235 height 33
type input "12.5"
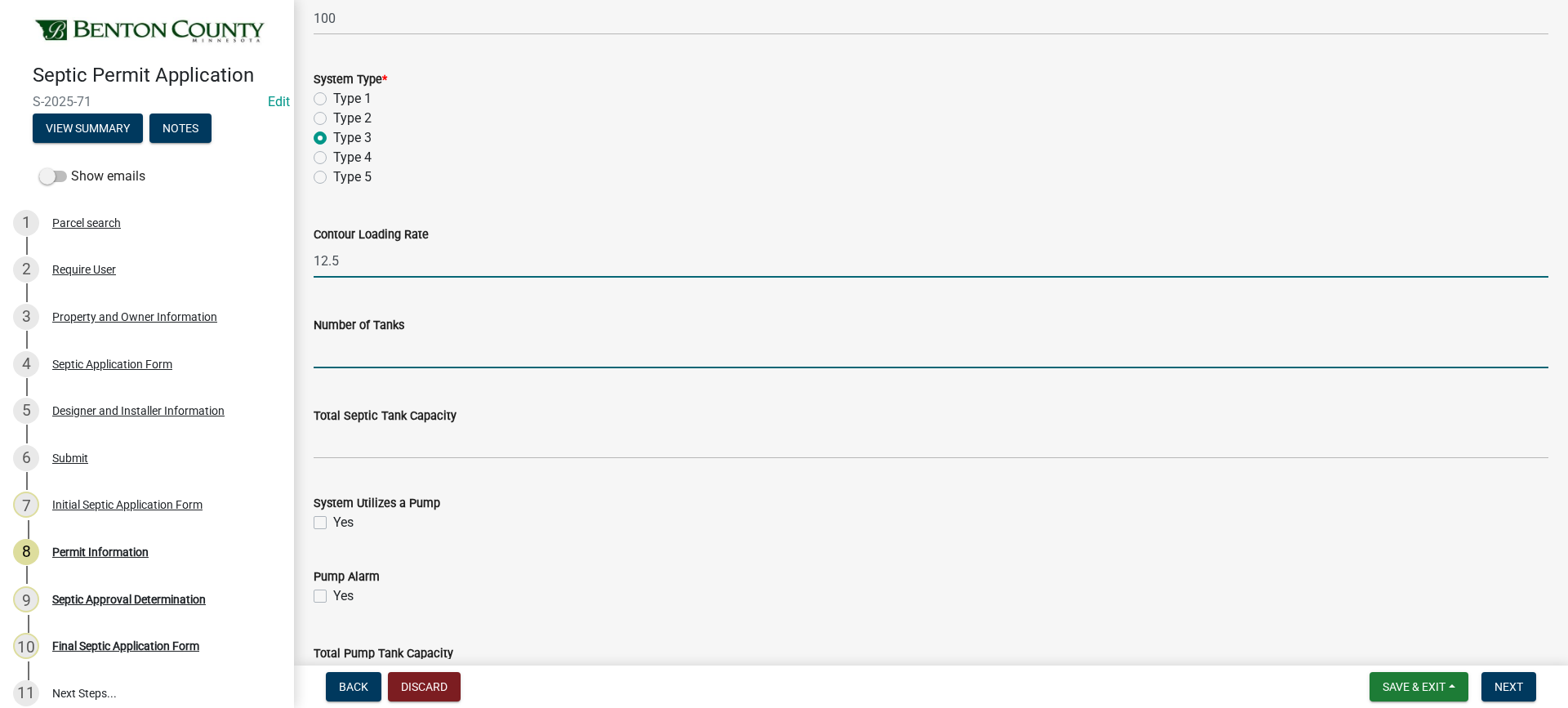
click at [428, 350] on input "text" at bounding box center [931, 351] width 1235 height 33
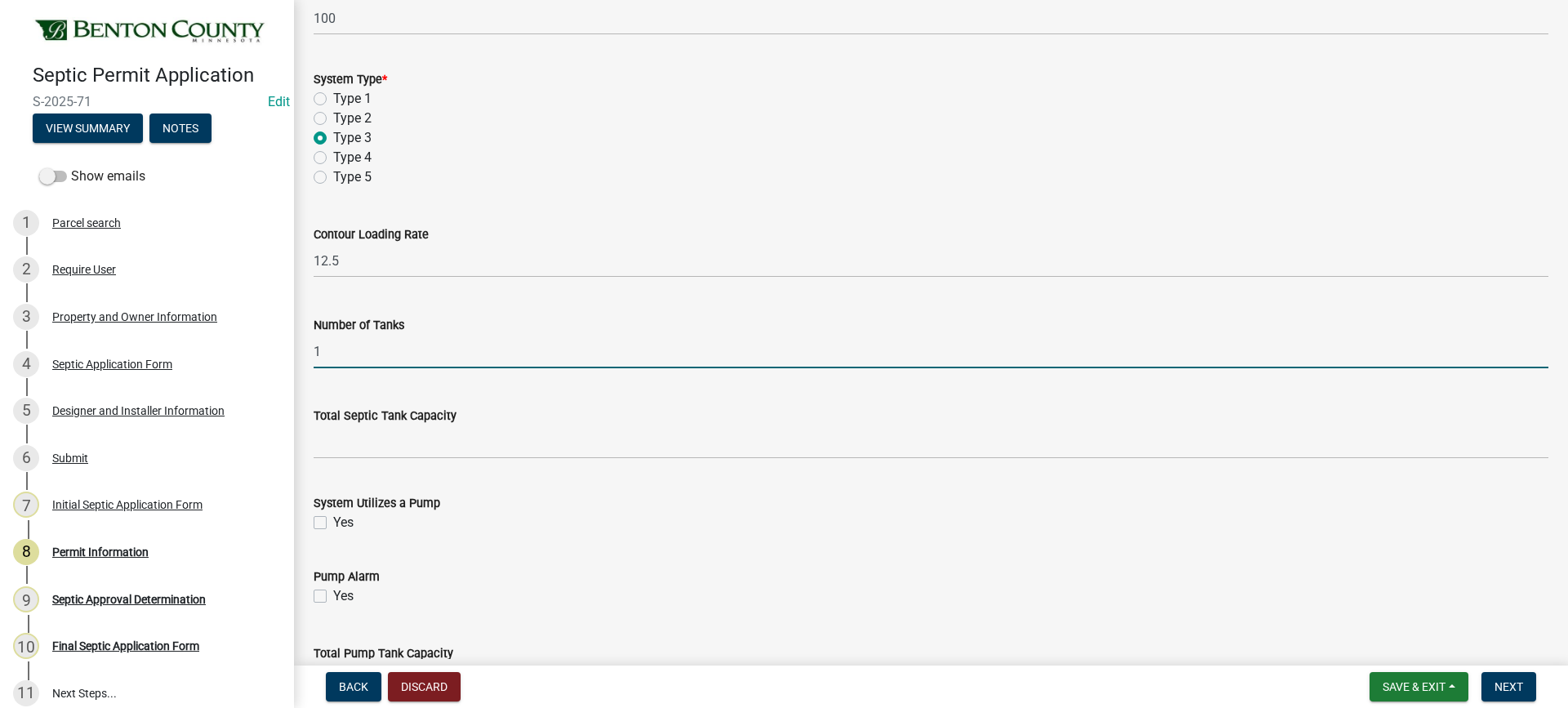
type input "1"
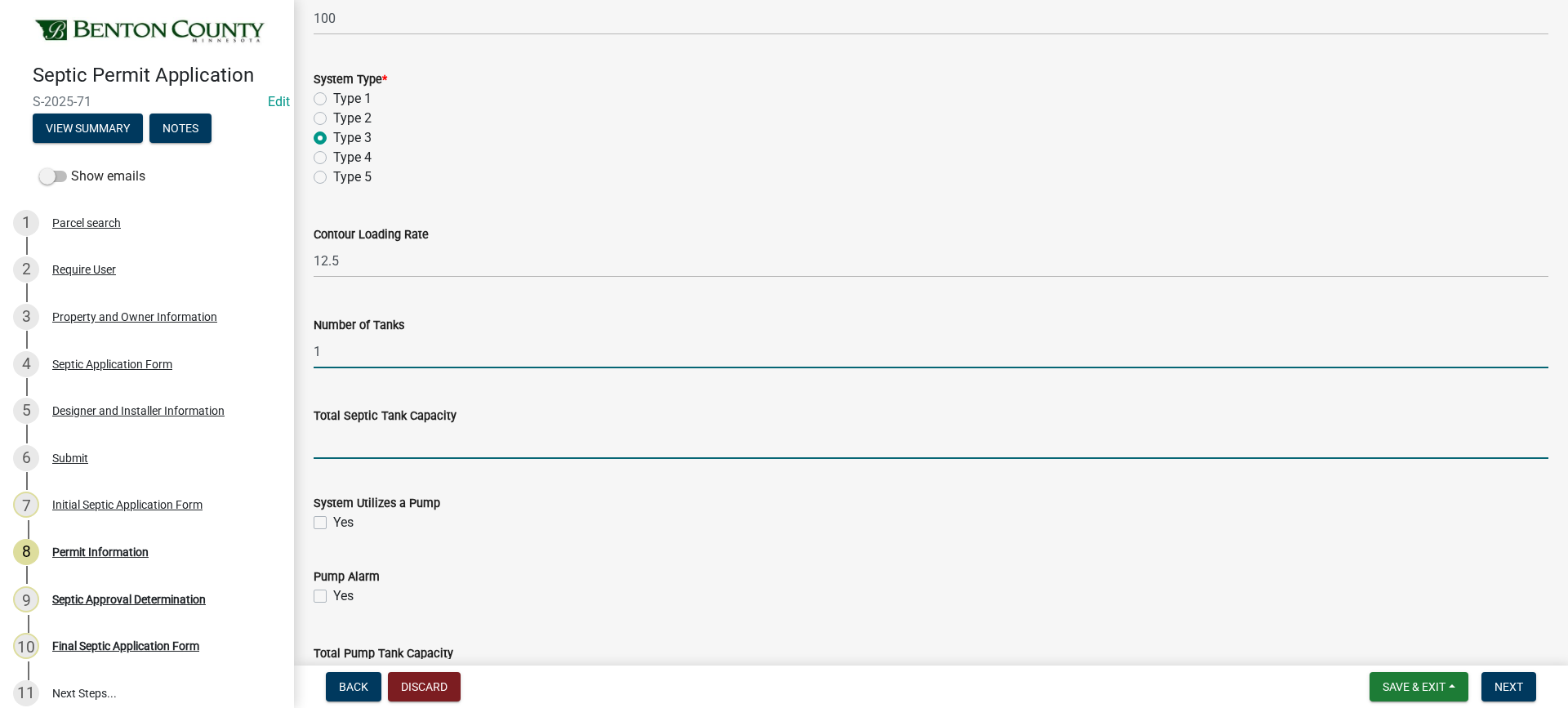
click at [432, 448] on input "text" at bounding box center [931, 442] width 1235 height 33
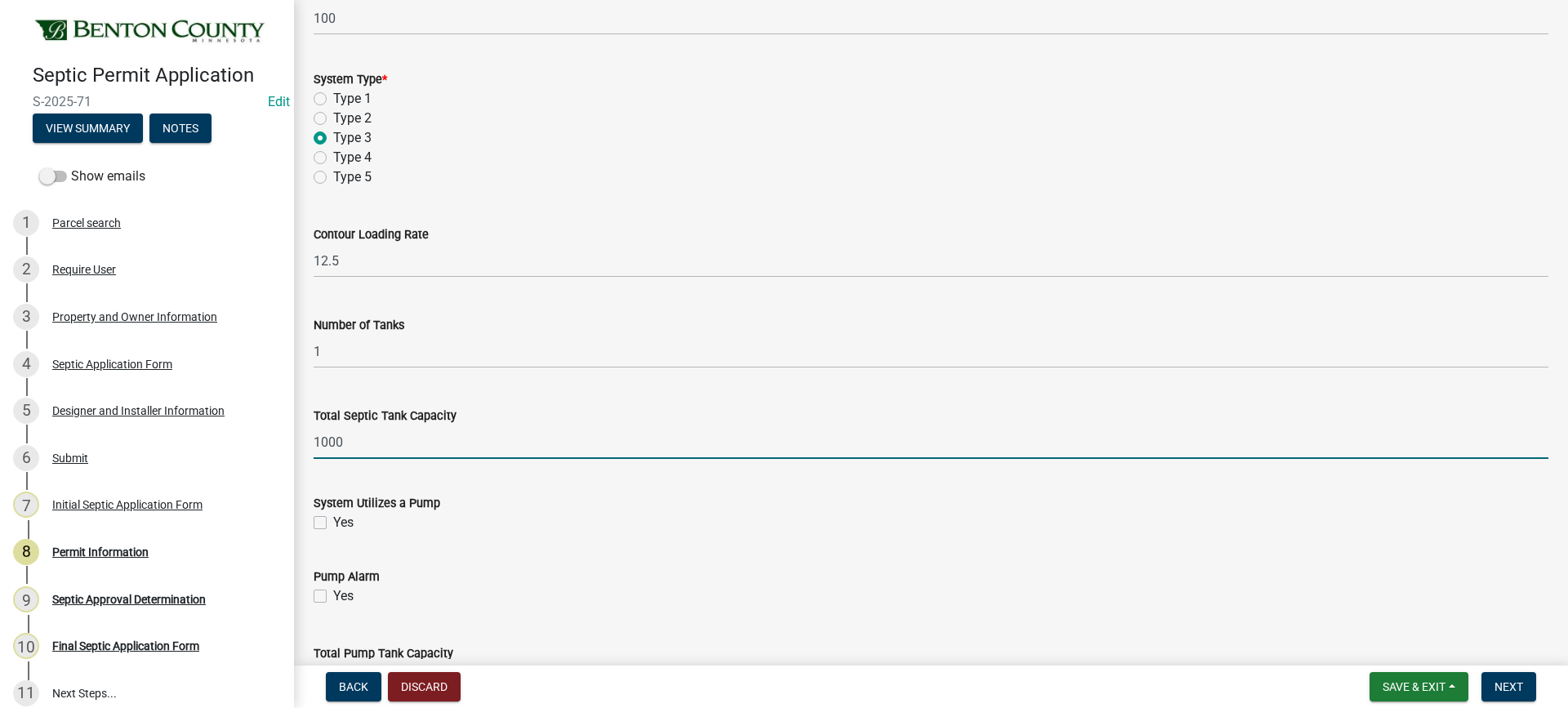
type input "1000"
click at [333, 523] on label "Yes" at bounding box center [343, 522] width 20 height 20
click at [333, 523] on input "Yes" at bounding box center [338, 517] width 10 height 10
checkbox input "true"
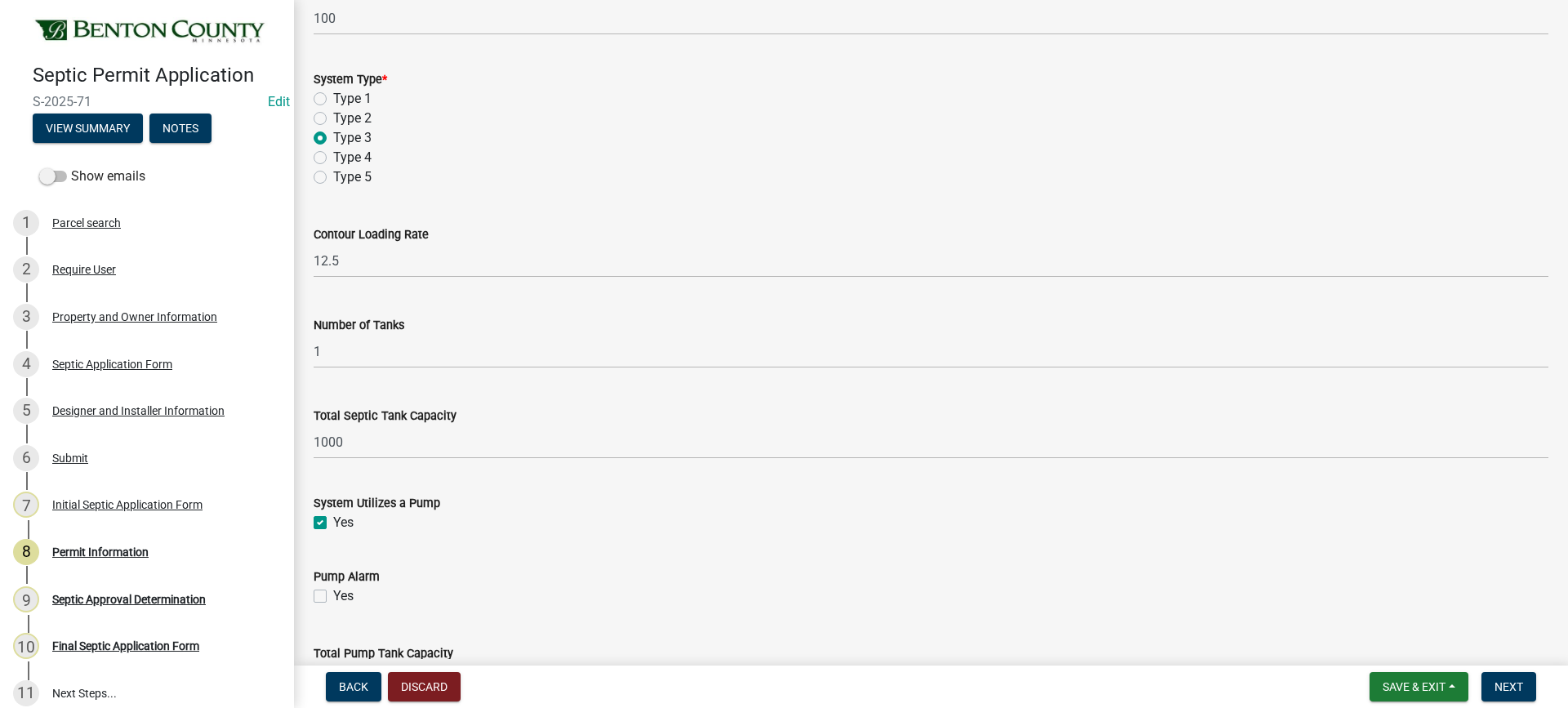
click at [333, 597] on label "Yes" at bounding box center [343, 595] width 20 height 20
click at [333, 597] on input "Yes" at bounding box center [338, 591] width 10 height 10
checkbox input "true"
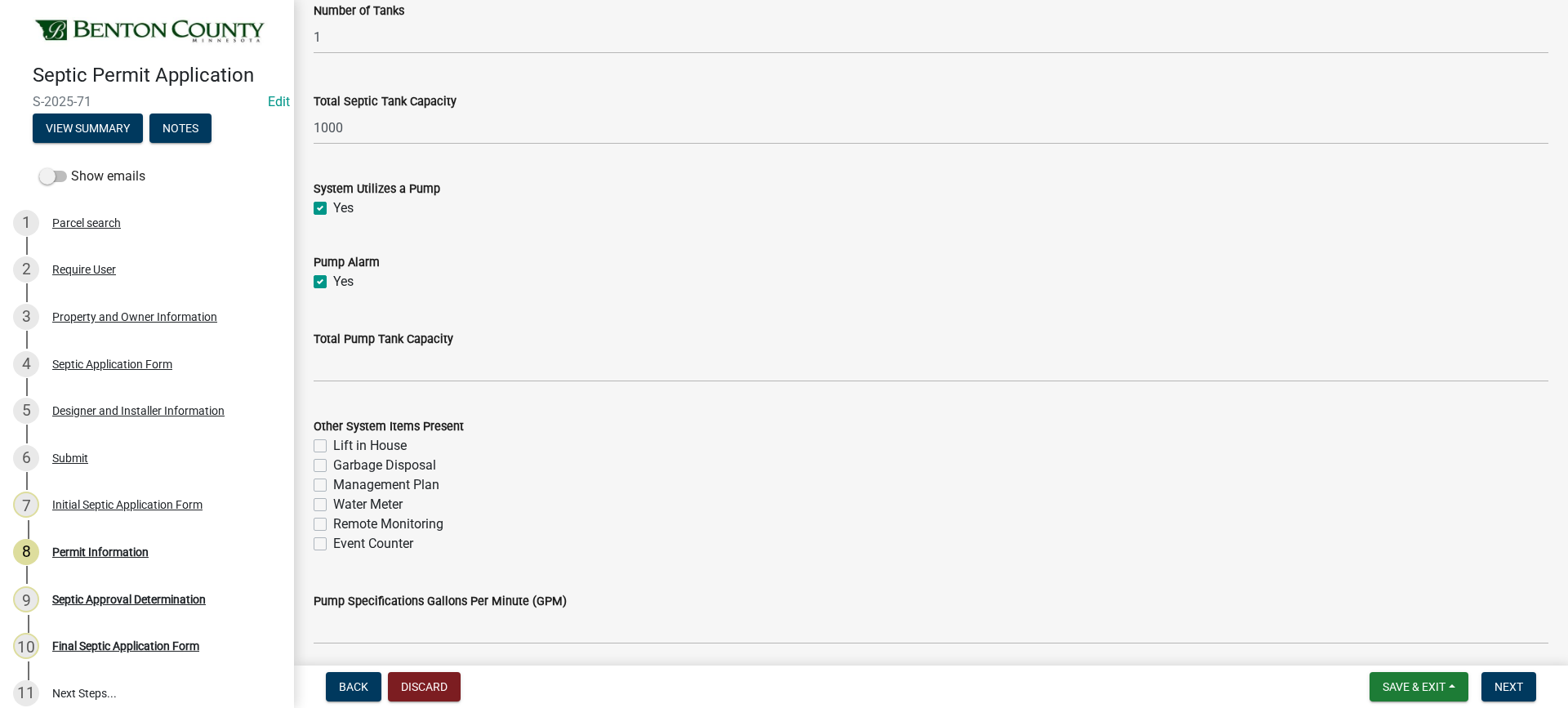
scroll to position [1551, 0]
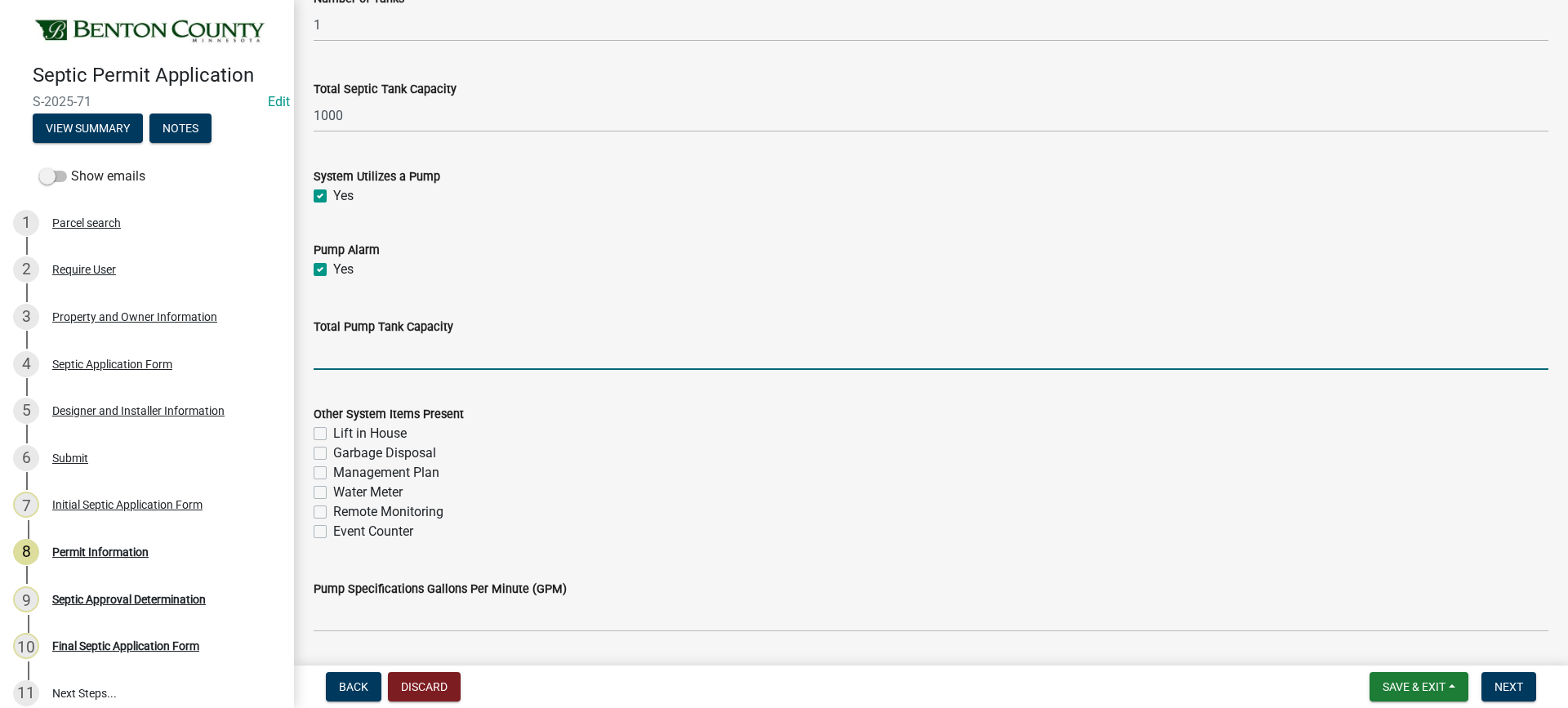
click at [563, 360] on input "text" at bounding box center [931, 353] width 1235 height 33
type input "500"
click at [333, 470] on label "Management Plan" at bounding box center [386, 472] width 106 height 20
click at [333, 470] on input "Management Plan" at bounding box center [338, 468] width 10 height 10
checkbox input "true"
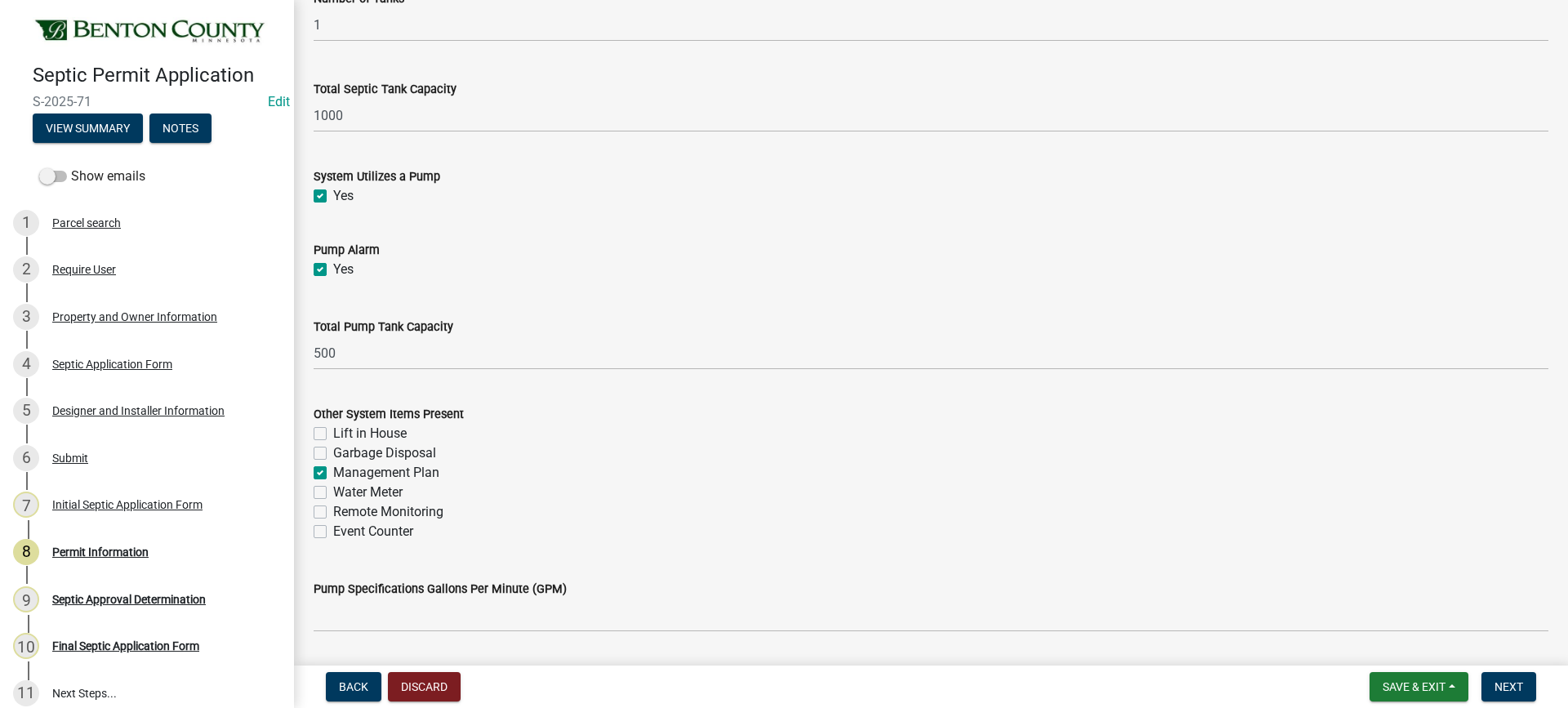
checkbox input "false"
checkbox input "true"
checkbox input "false"
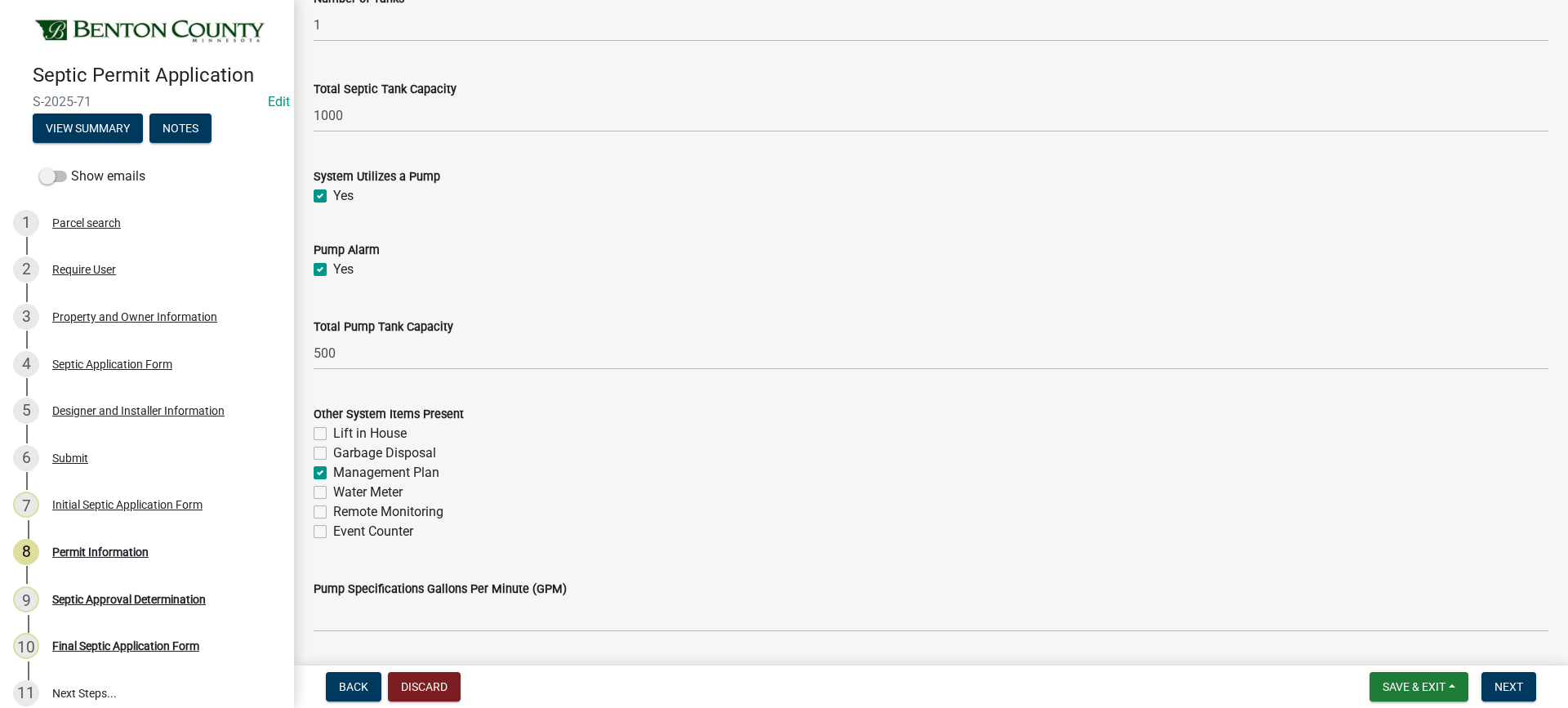
click at [333, 534] on label "Event Counter" at bounding box center [373, 531] width 80 height 20
click at [333, 532] on input "Event Counter" at bounding box center [338, 527] width 10 height 10
checkbox input "true"
checkbox input "false"
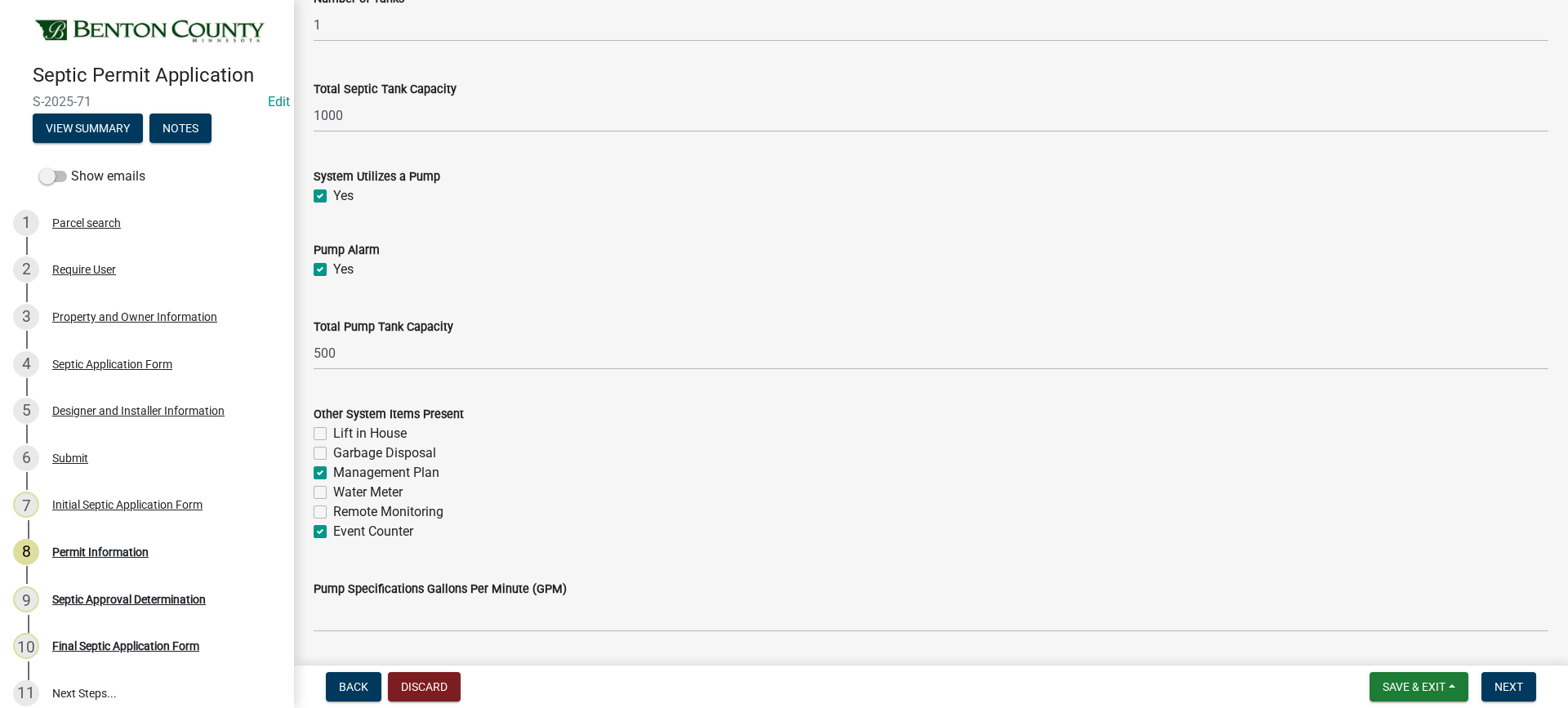
checkbox input "true"
checkbox input "false"
checkbox input "true"
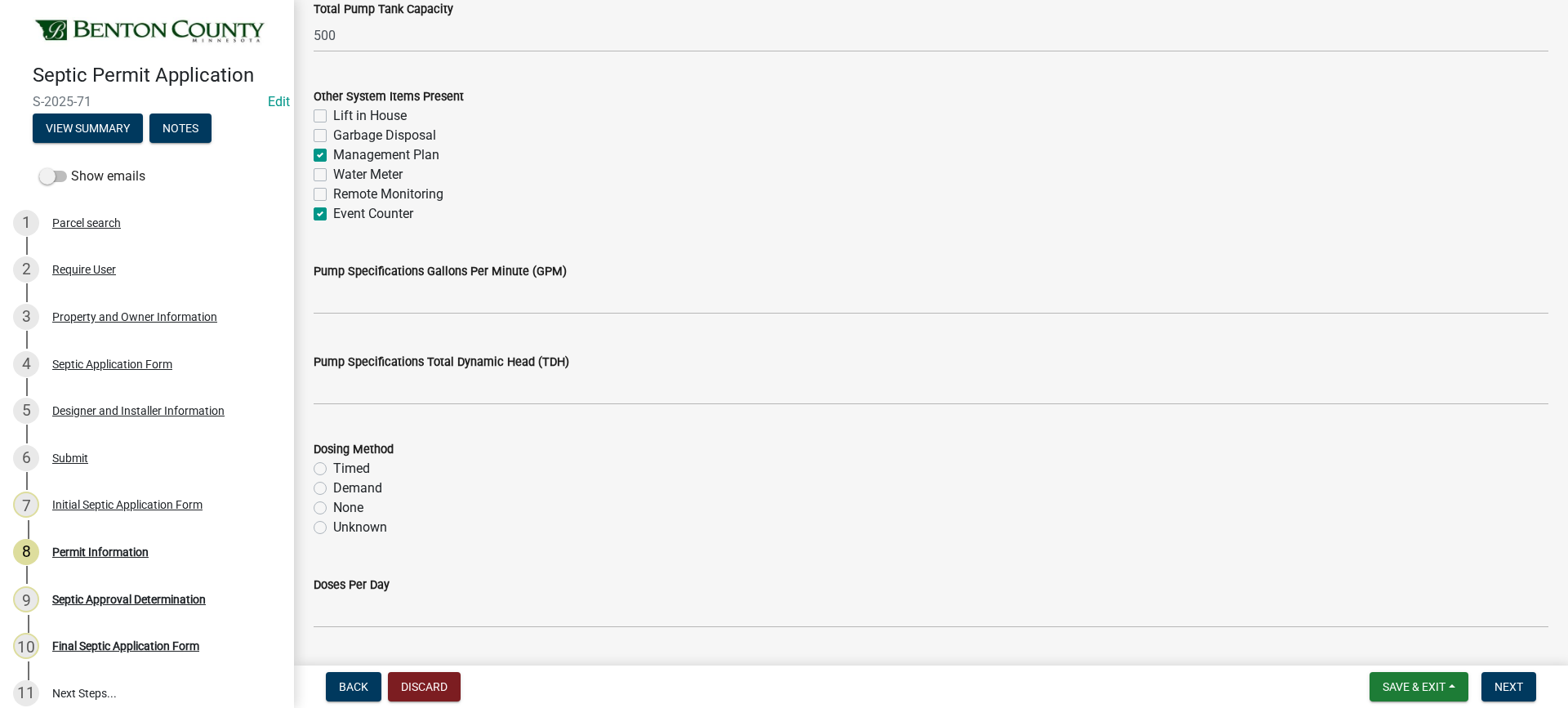
scroll to position [1878, 0]
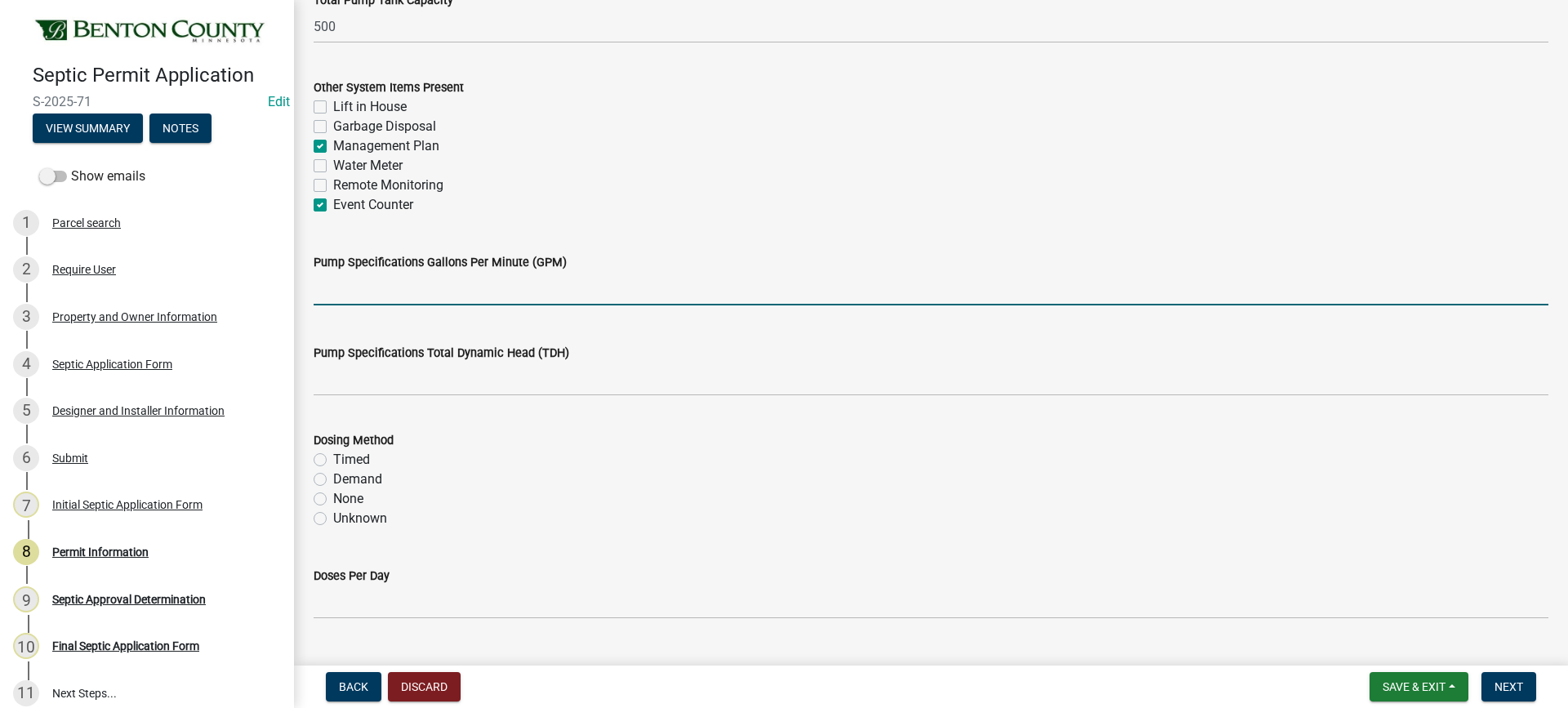
click at [639, 293] on input "text" at bounding box center [931, 288] width 1235 height 33
type input "34"
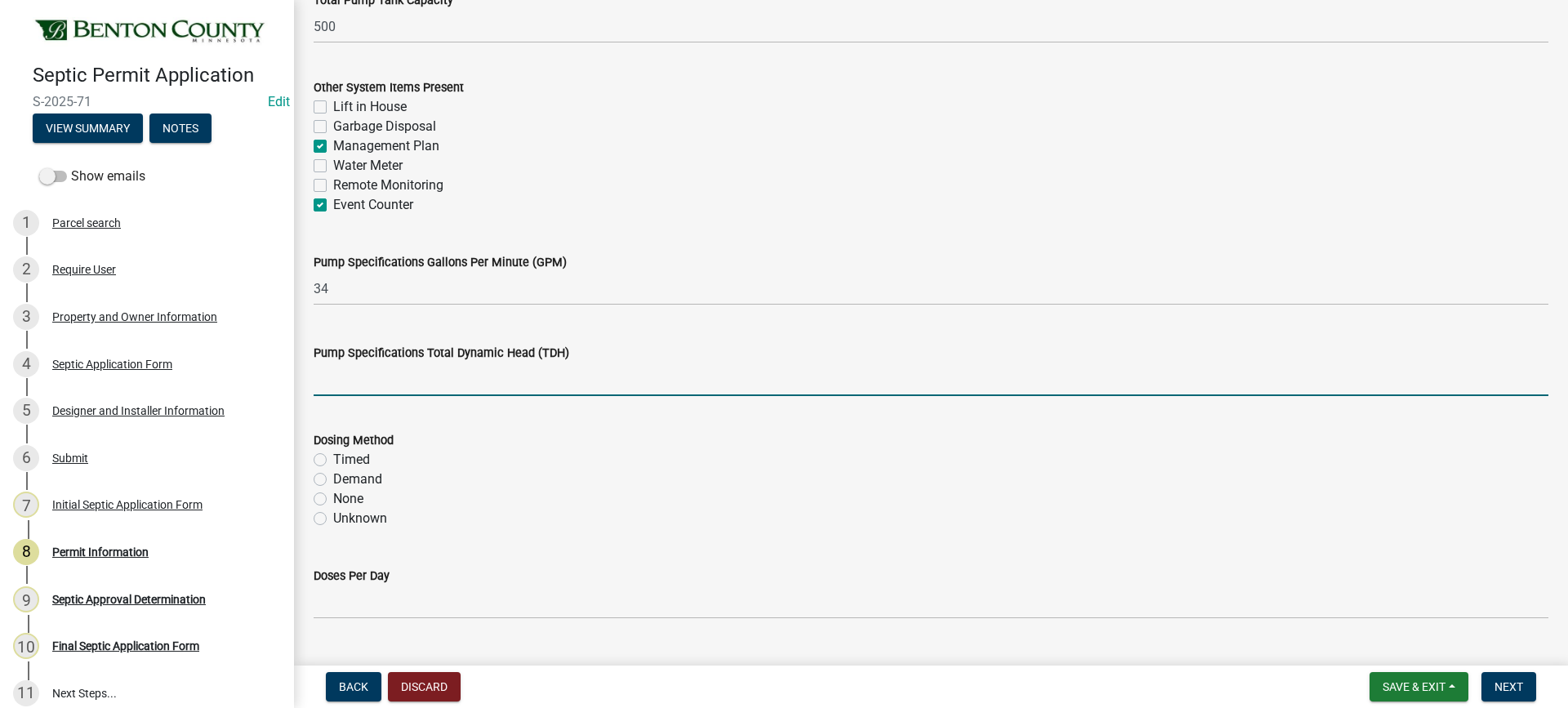
drag, startPoint x: 523, startPoint y: 380, endPoint x: 543, endPoint y: 373, distance: 21.2
click at [543, 373] on input "text" at bounding box center [931, 379] width 1235 height 33
type input "13.3"
click at [333, 479] on label "Demand" at bounding box center [357, 479] width 49 height 20
click at [333, 479] on input "Demand" at bounding box center [338, 474] width 10 height 10
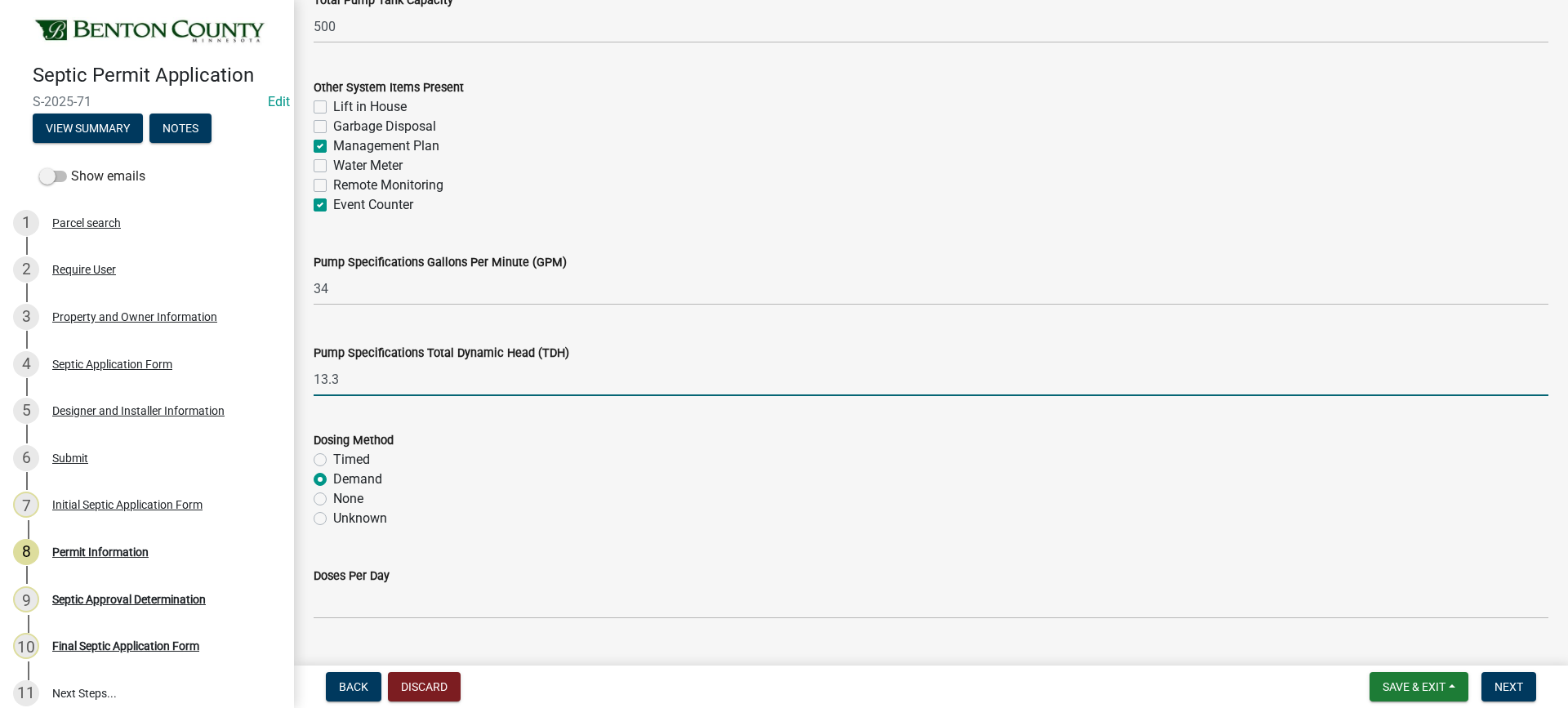
radio input "true"
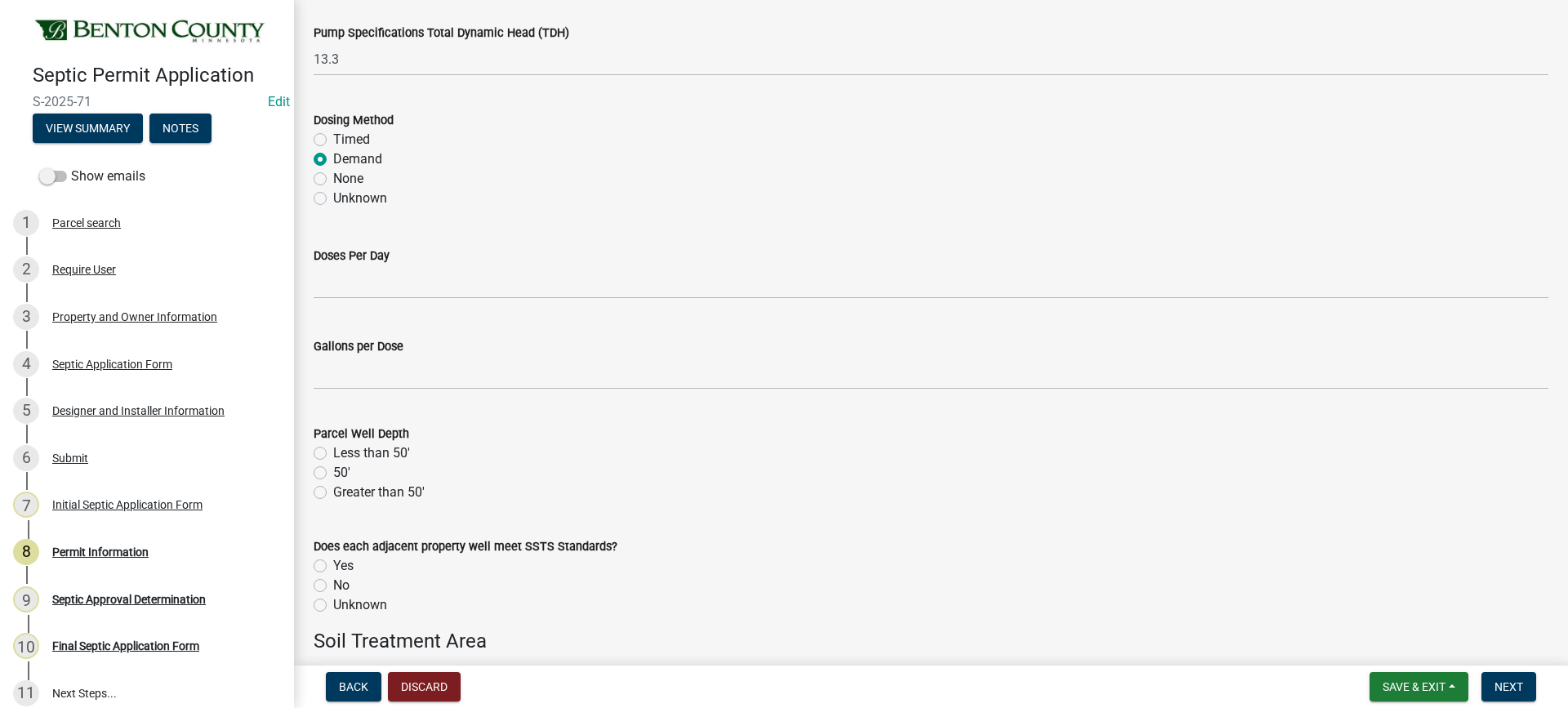
scroll to position [2204, 0]
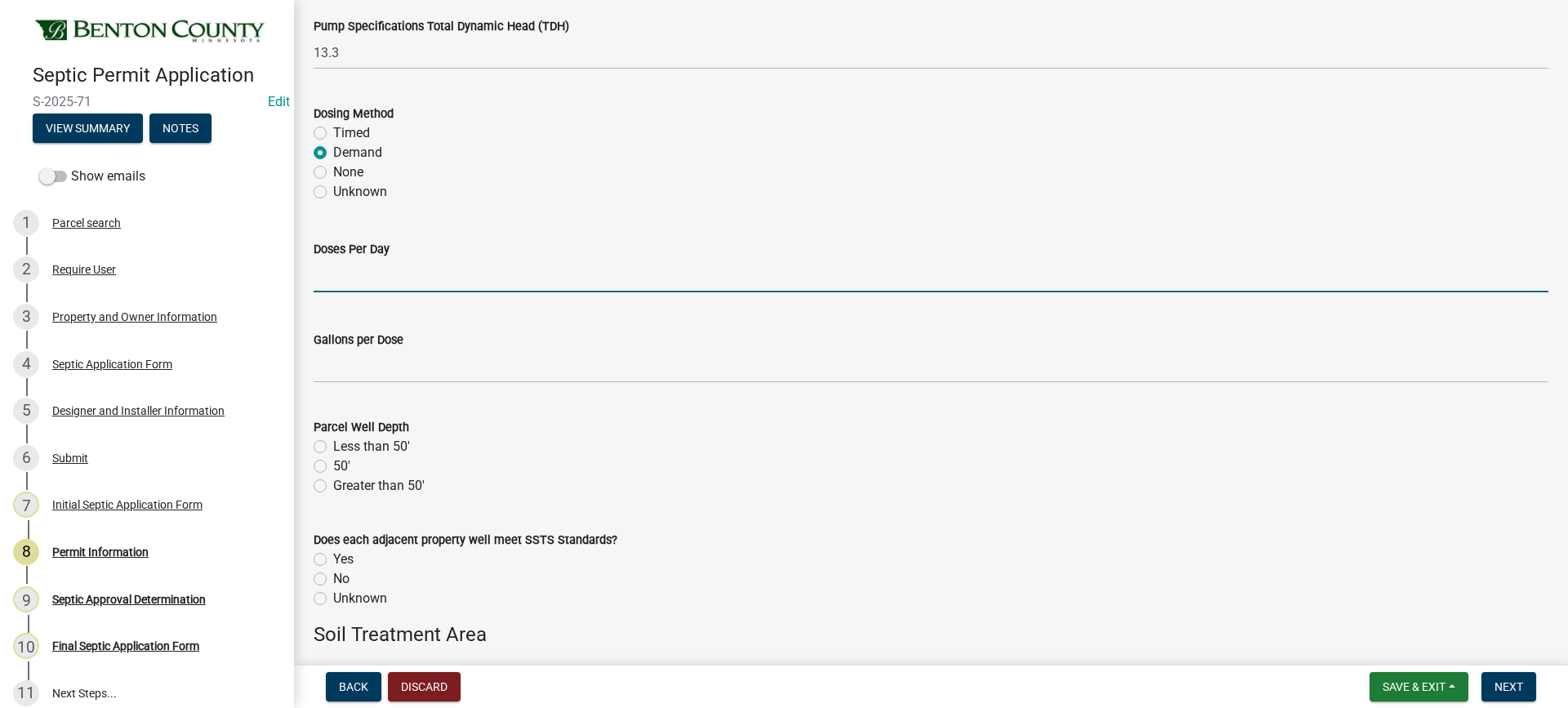
click at [428, 280] on input "text" at bounding box center [931, 275] width 1235 height 33
type input "6"
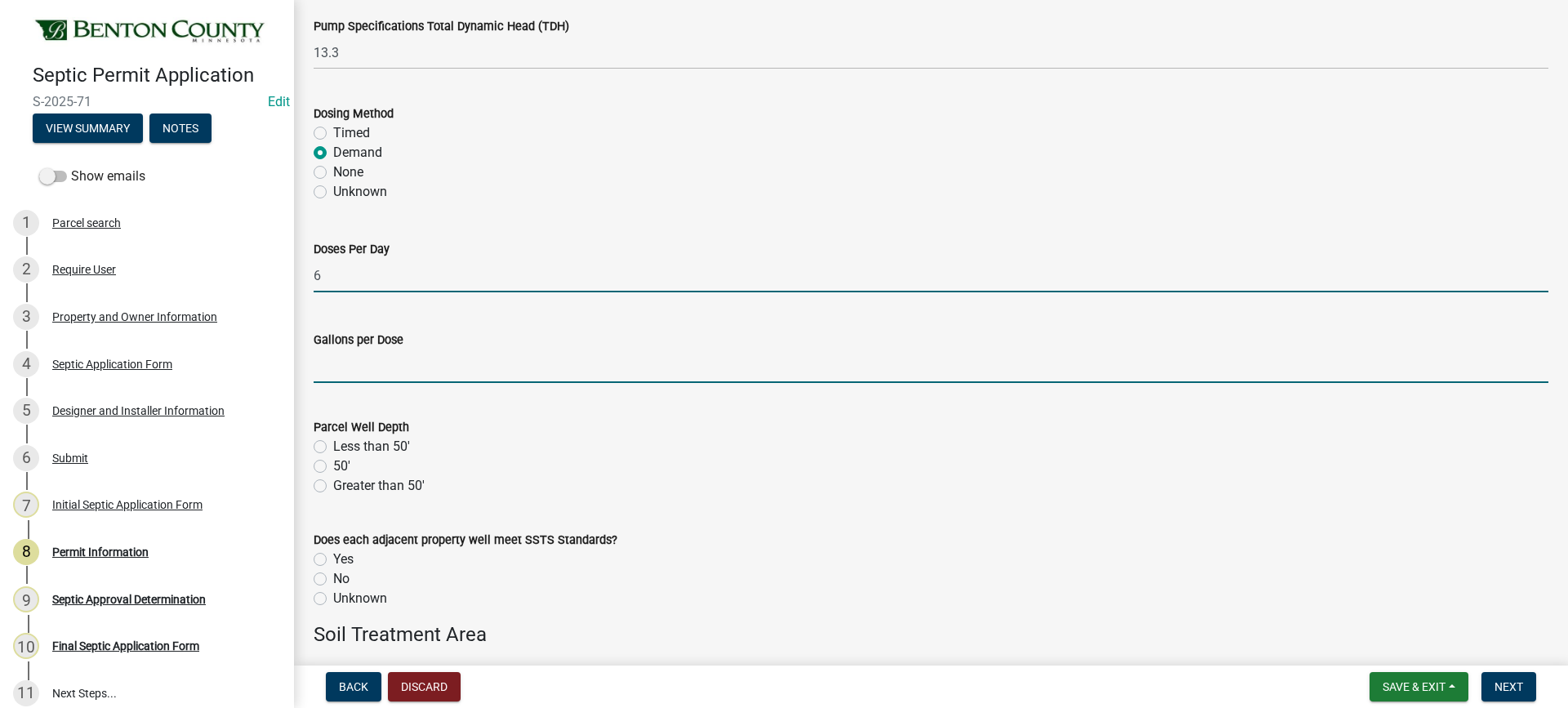
click at [355, 369] on input "text" at bounding box center [931, 365] width 1235 height 33
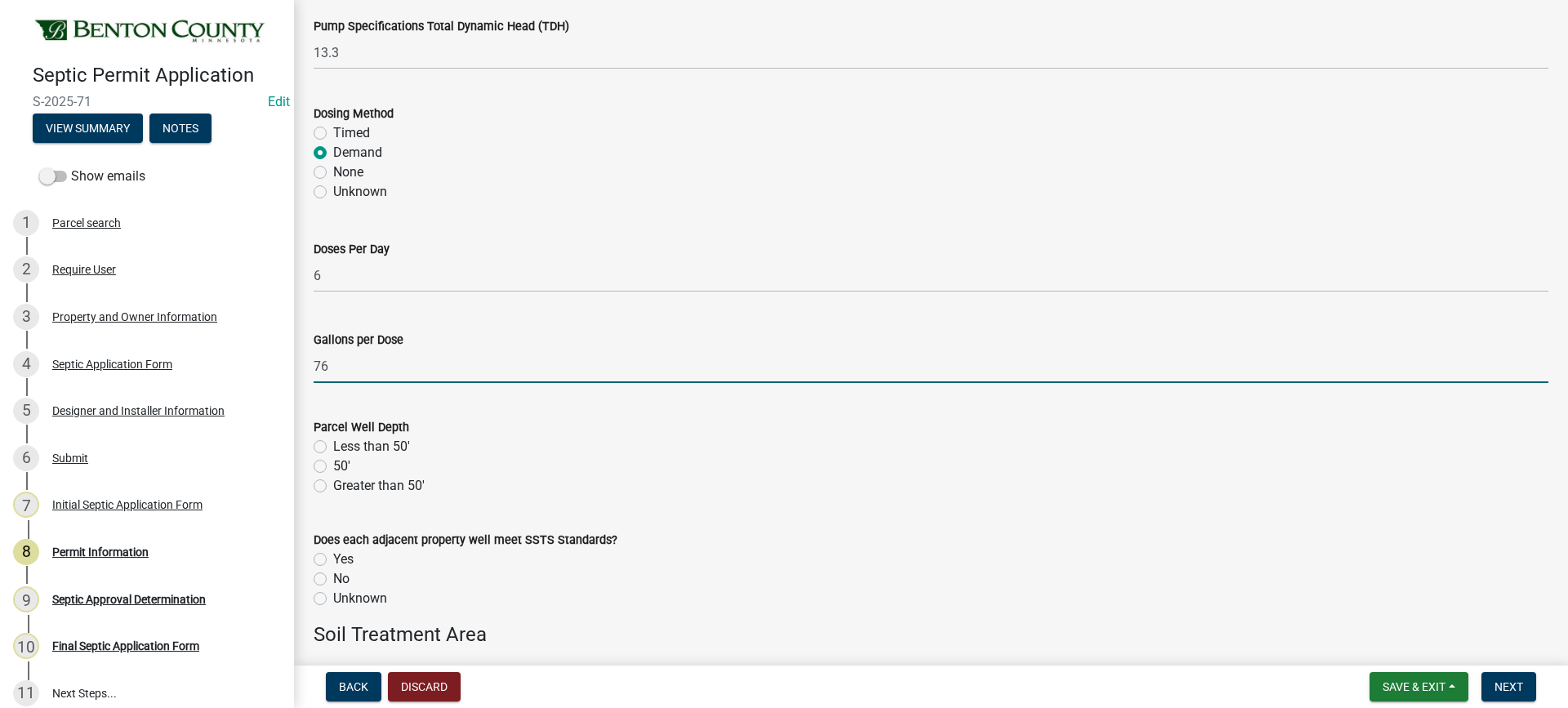
type input "76"
click at [333, 449] on label "Less than 50'" at bounding box center [371, 447] width 76 height 20
click at [333, 448] on input "Less than 50'" at bounding box center [338, 442] width 10 height 10
radio input "true"
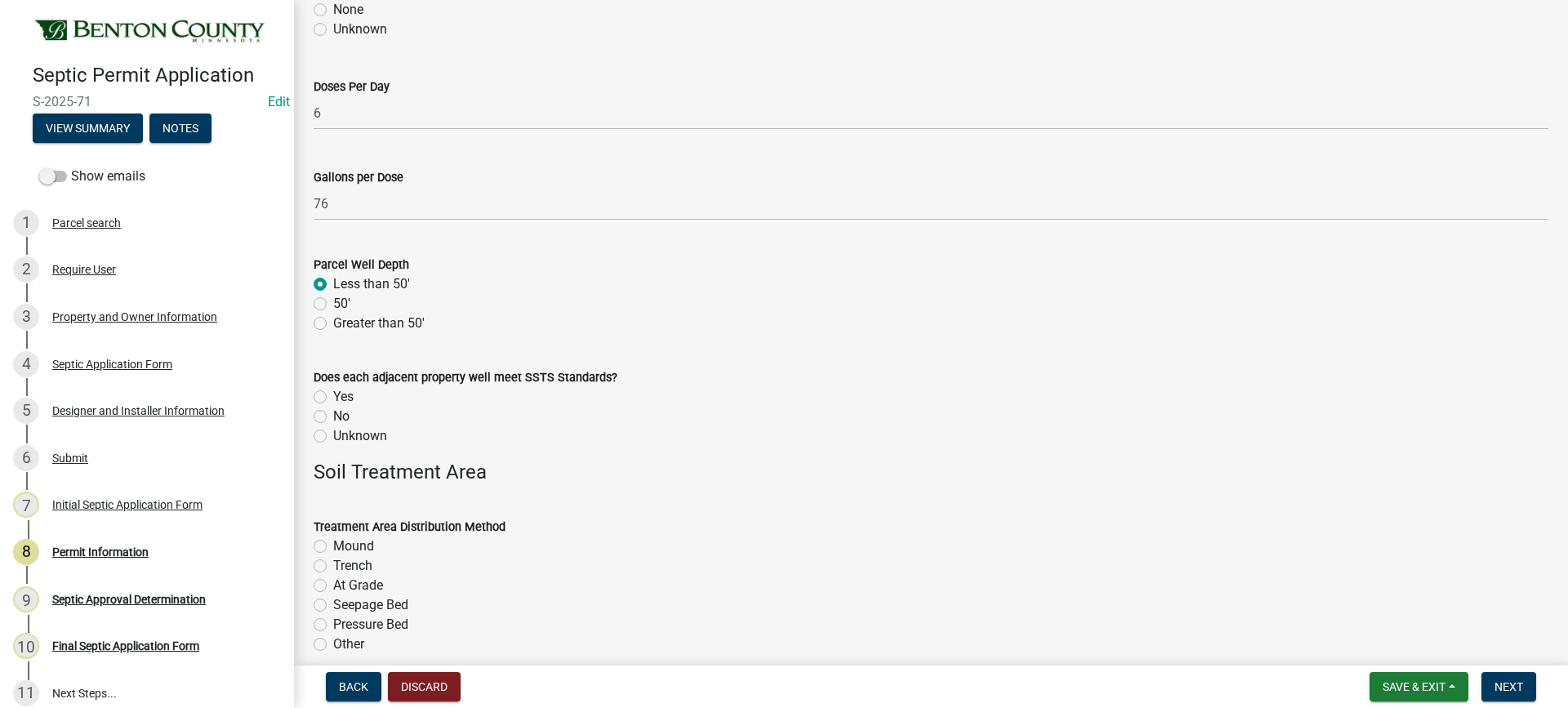
scroll to position [2367, 0]
click at [333, 436] on label "Unknown" at bounding box center [360, 435] width 53 height 20
click at [333, 436] on input "Unknown" at bounding box center [338, 430] width 10 height 10
radio input "true"
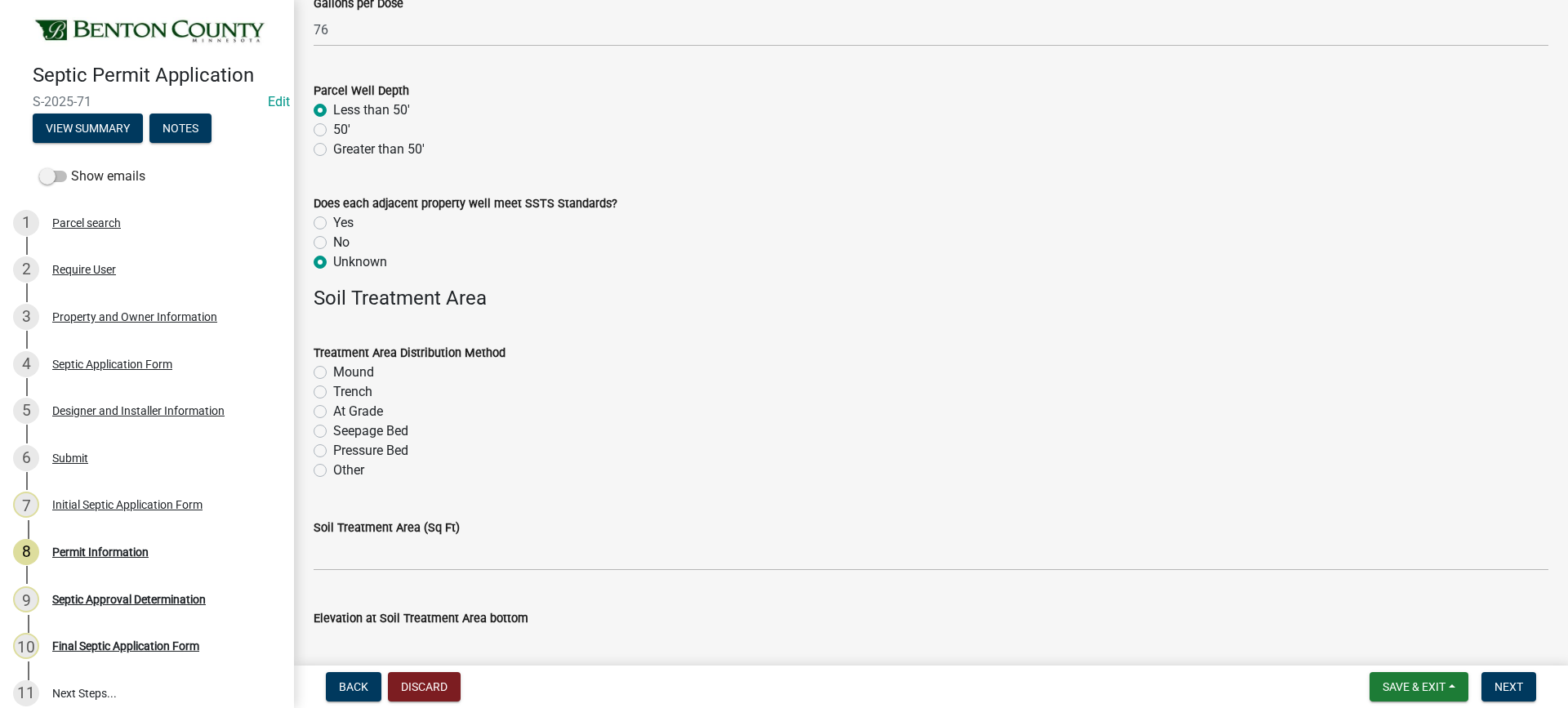
scroll to position [2613, 0]
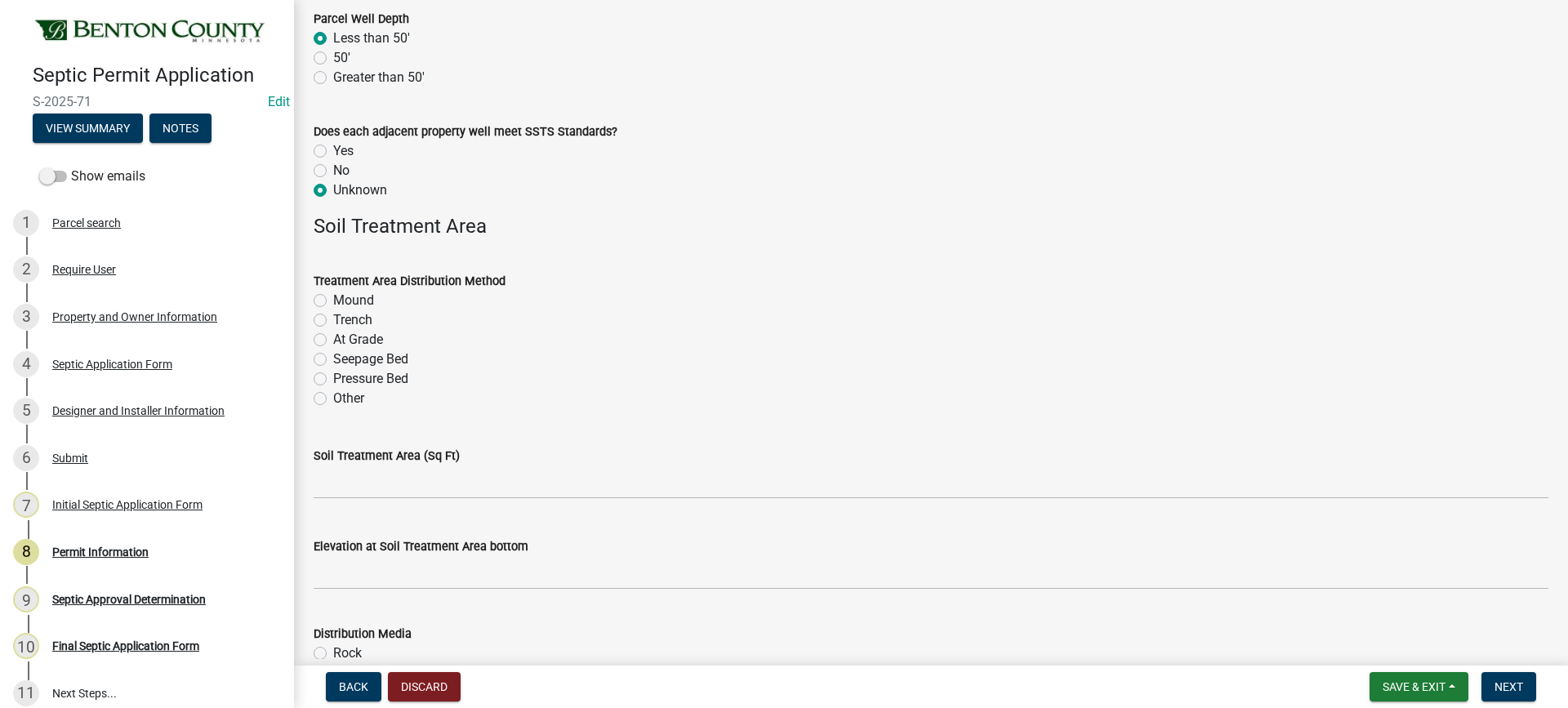
click at [333, 378] on label "Pressure Bed" at bounding box center [370, 379] width 75 height 20
click at [333, 378] on input "Pressure Bed" at bounding box center [338, 374] width 10 height 10
radio input "true"
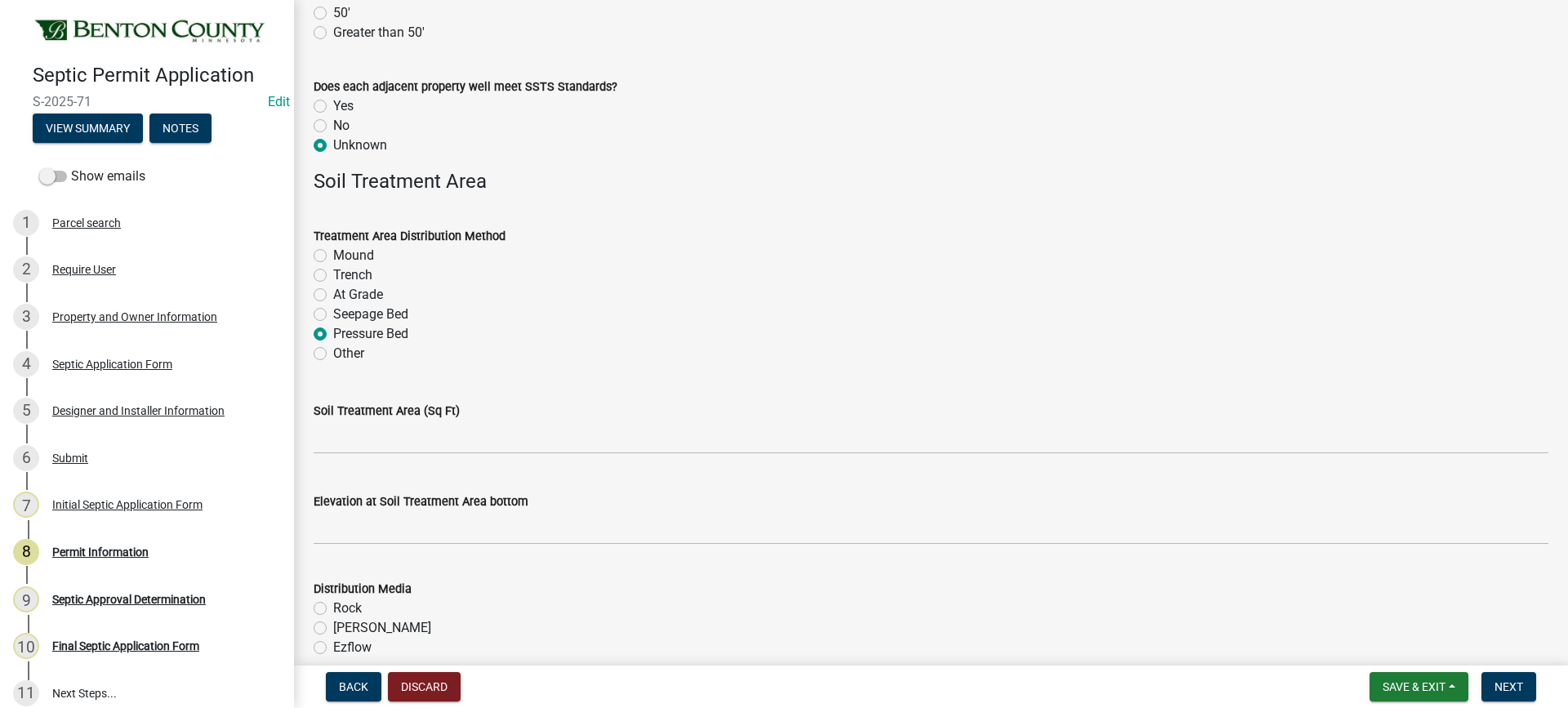
scroll to position [2776, 0]
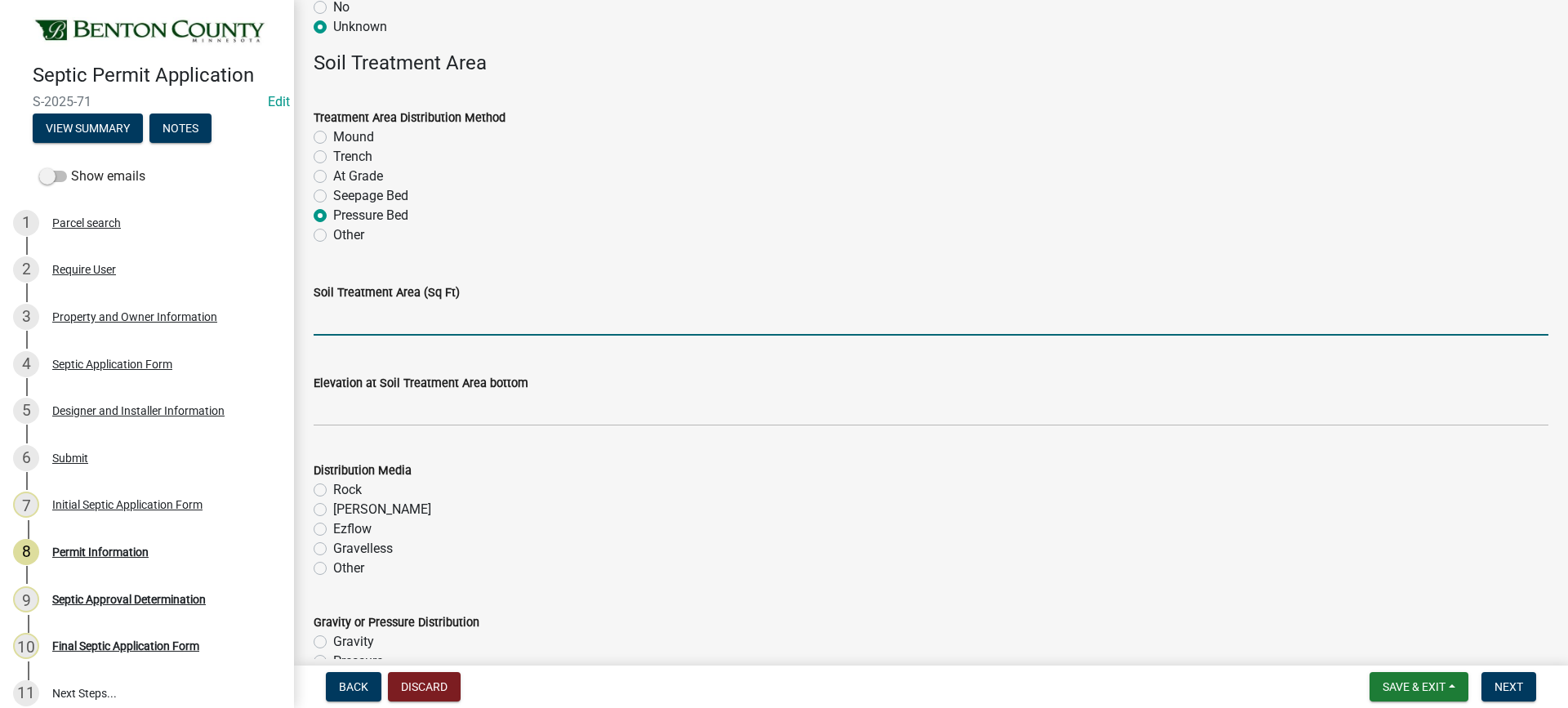
drag, startPoint x: 462, startPoint y: 324, endPoint x: 477, endPoint y: 309, distance: 21.2
click at [474, 313] on input "text" at bounding box center [931, 319] width 1235 height 33
type input "584"
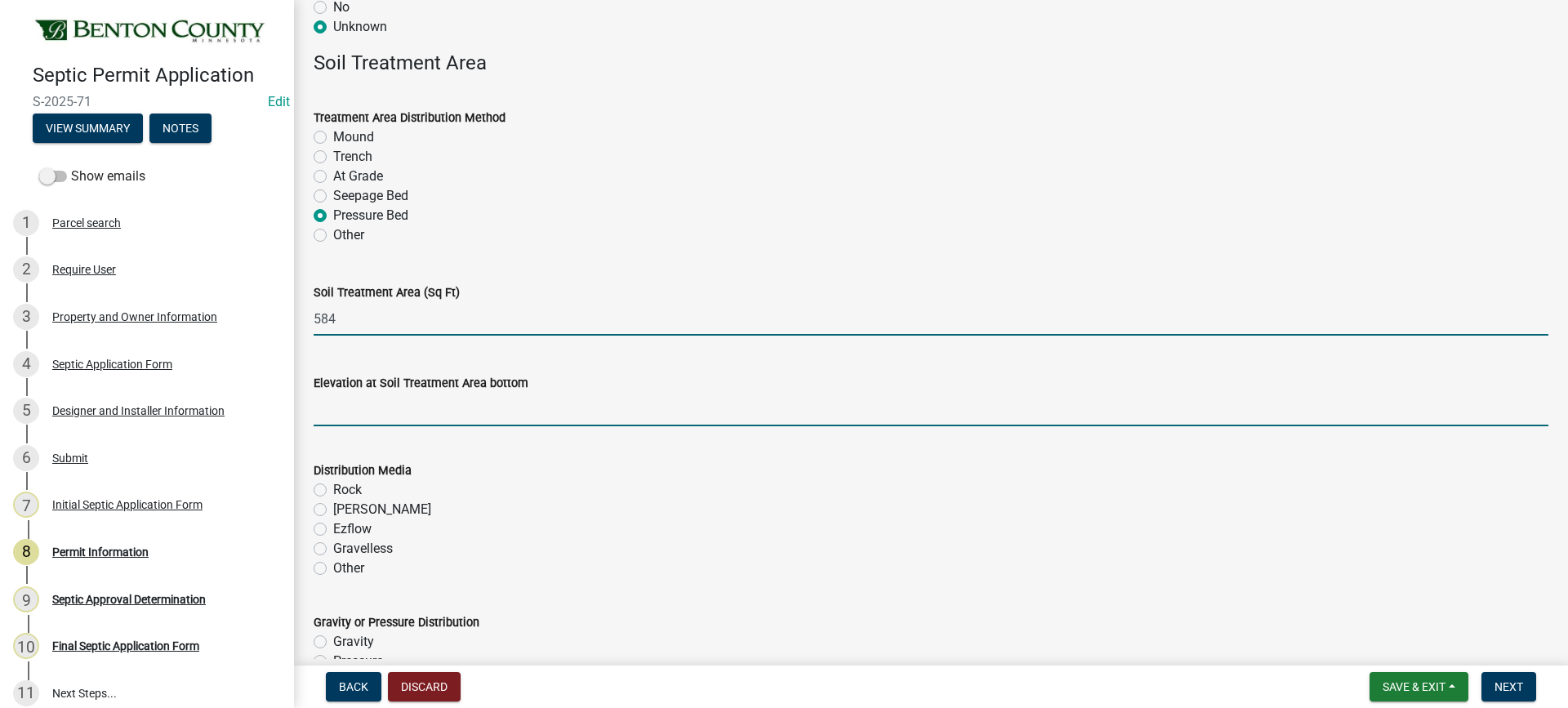
click at [482, 410] on input "text" at bounding box center [931, 409] width 1235 height 33
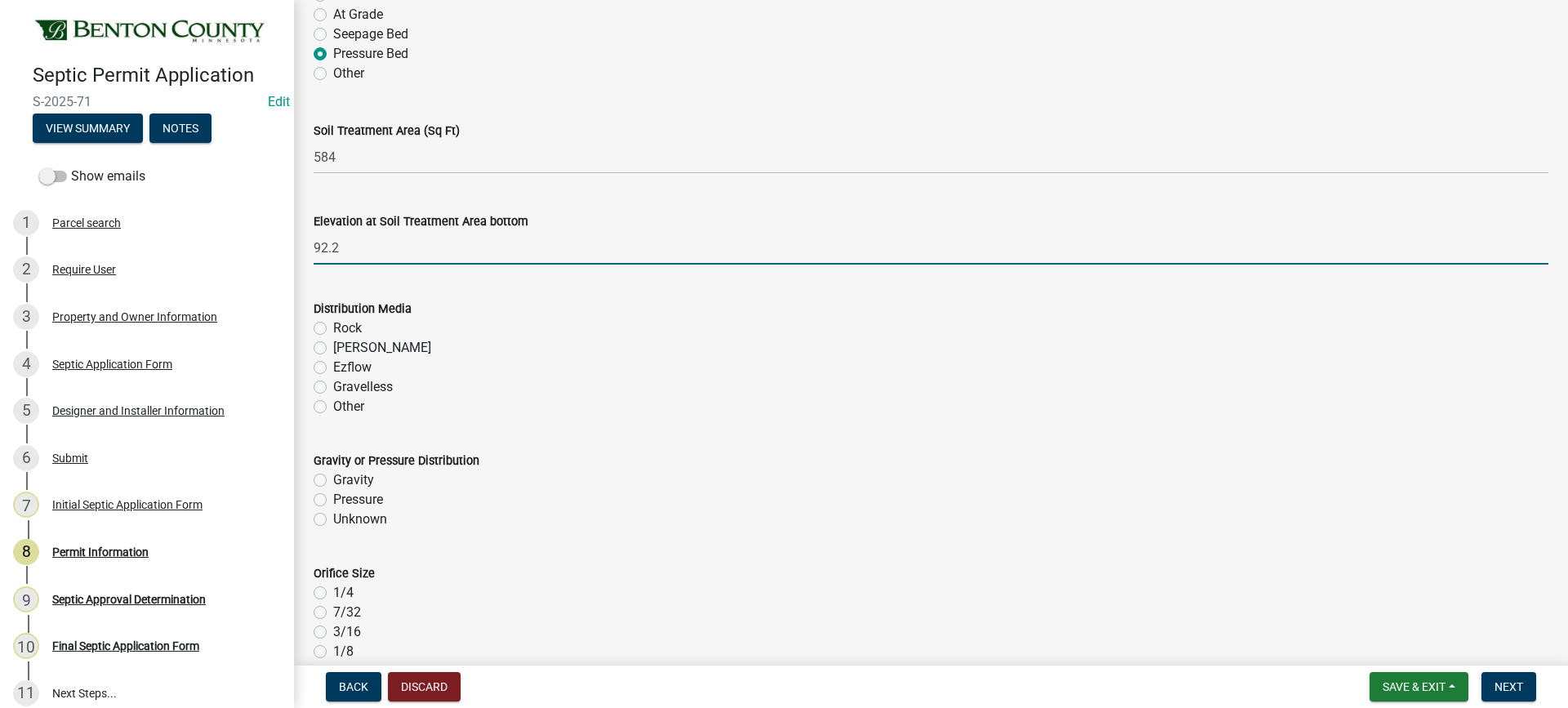
scroll to position [2939, 0]
type input "92.2"
click at [333, 328] on label "Rock" at bounding box center [347, 326] width 29 height 20
click at [333, 327] on input "Rock" at bounding box center [338, 322] width 10 height 10
radio input "true"
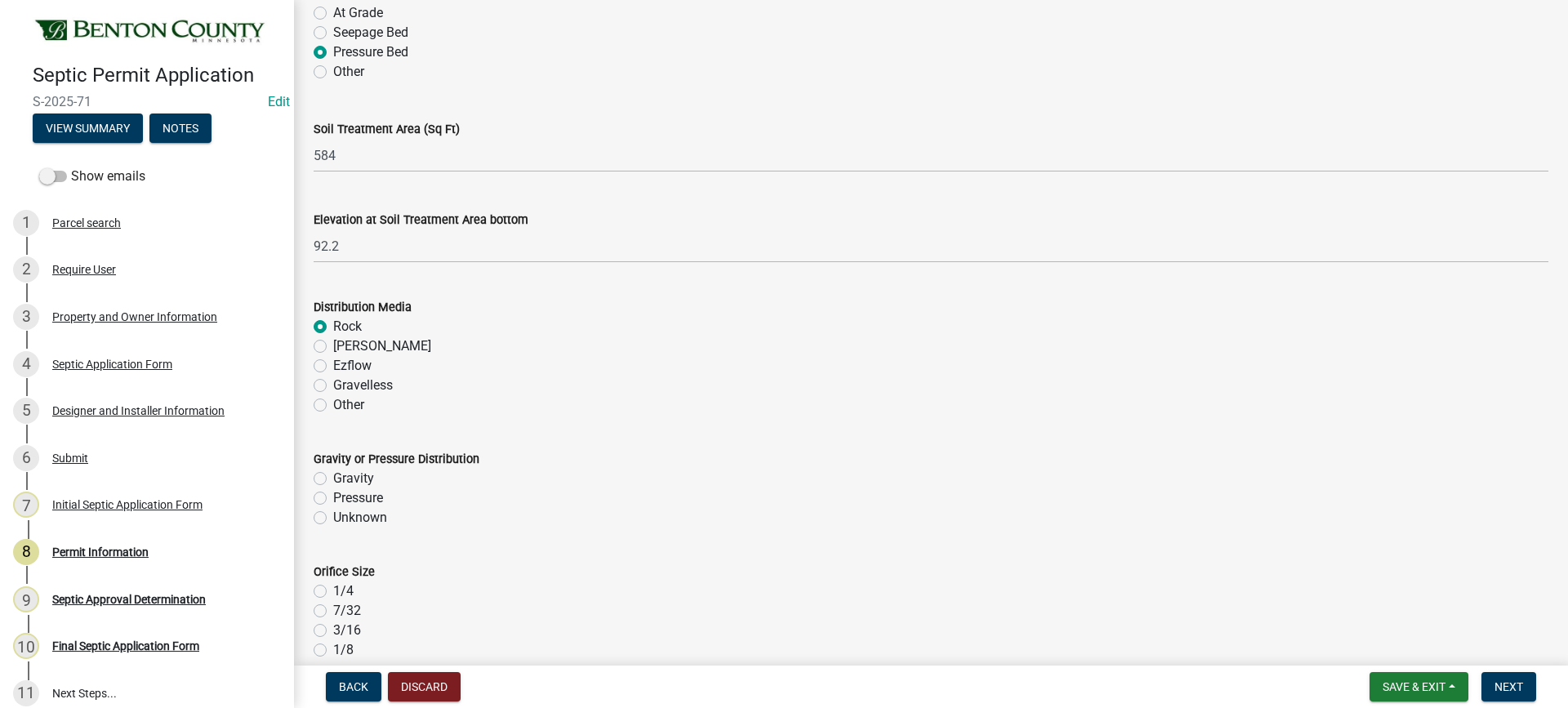
drag, startPoint x: 320, startPoint y: 497, endPoint x: 469, endPoint y: 436, distance: 161.0
click at [333, 497] on label "Pressure" at bounding box center [358, 498] width 50 height 20
click at [333, 497] on input "Pressure" at bounding box center [338, 493] width 10 height 10
radio input "true"
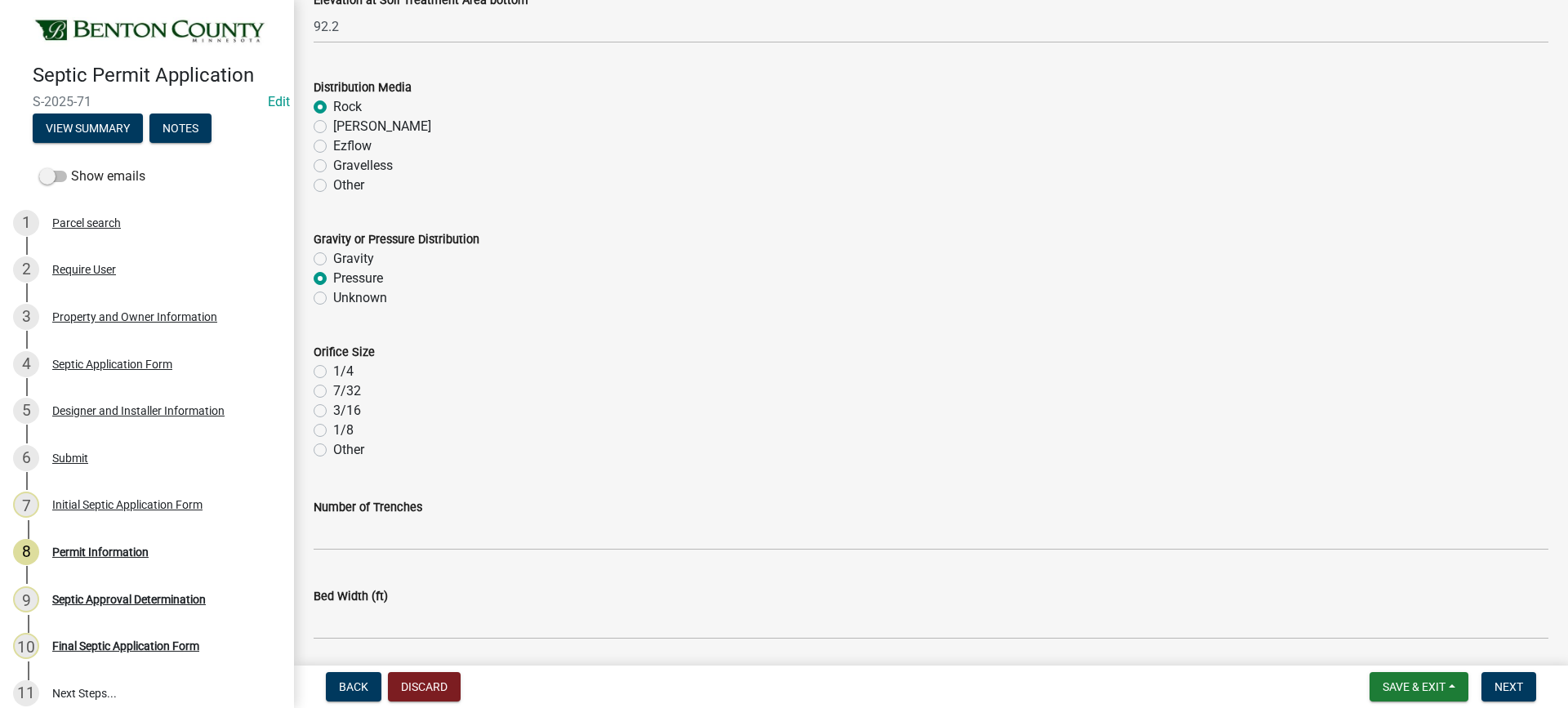
scroll to position [3184, 0]
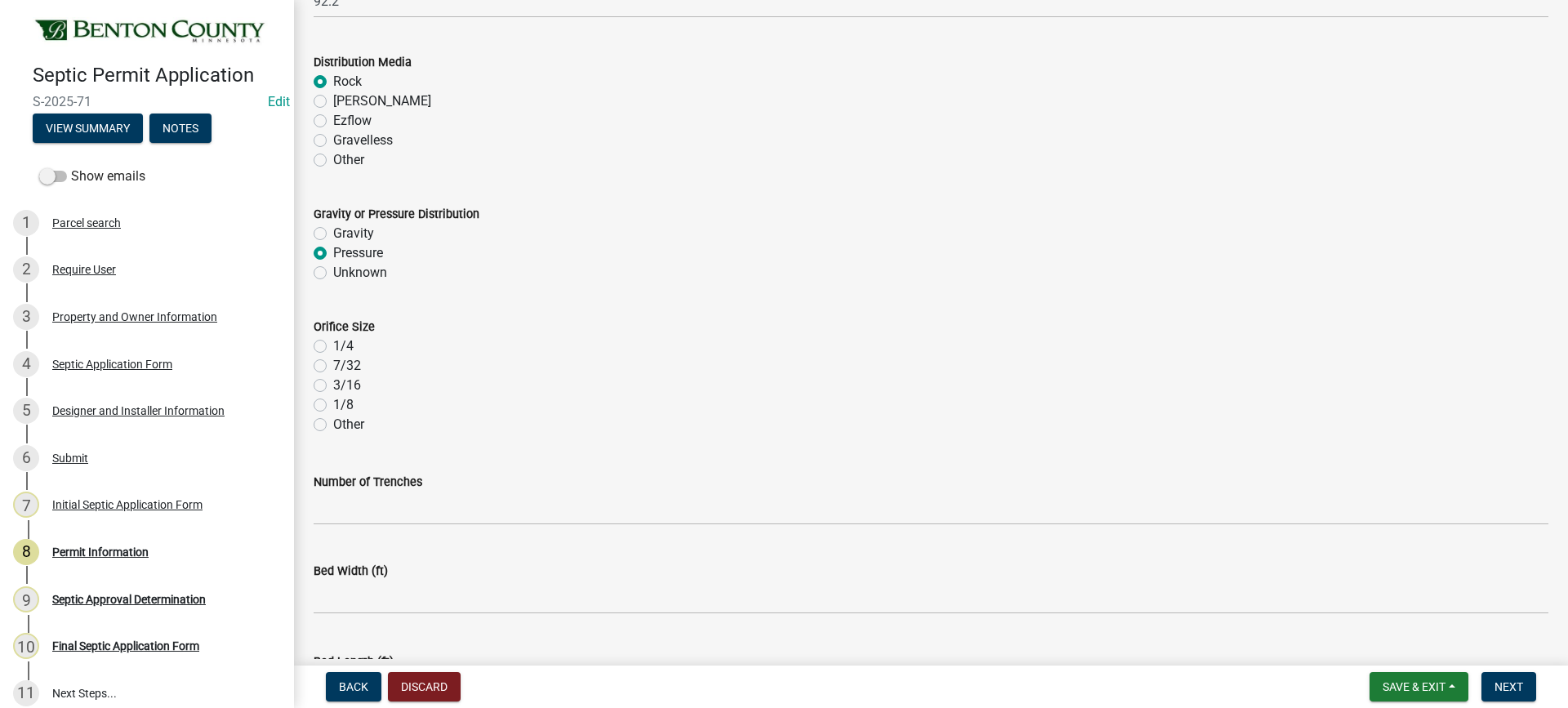
click at [333, 365] on label "7/32" at bounding box center [346, 365] width 28 height 20
click at [333, 365] on input "7/32" at bounding box center [338, 361] width 10 height 10
radio input "true"
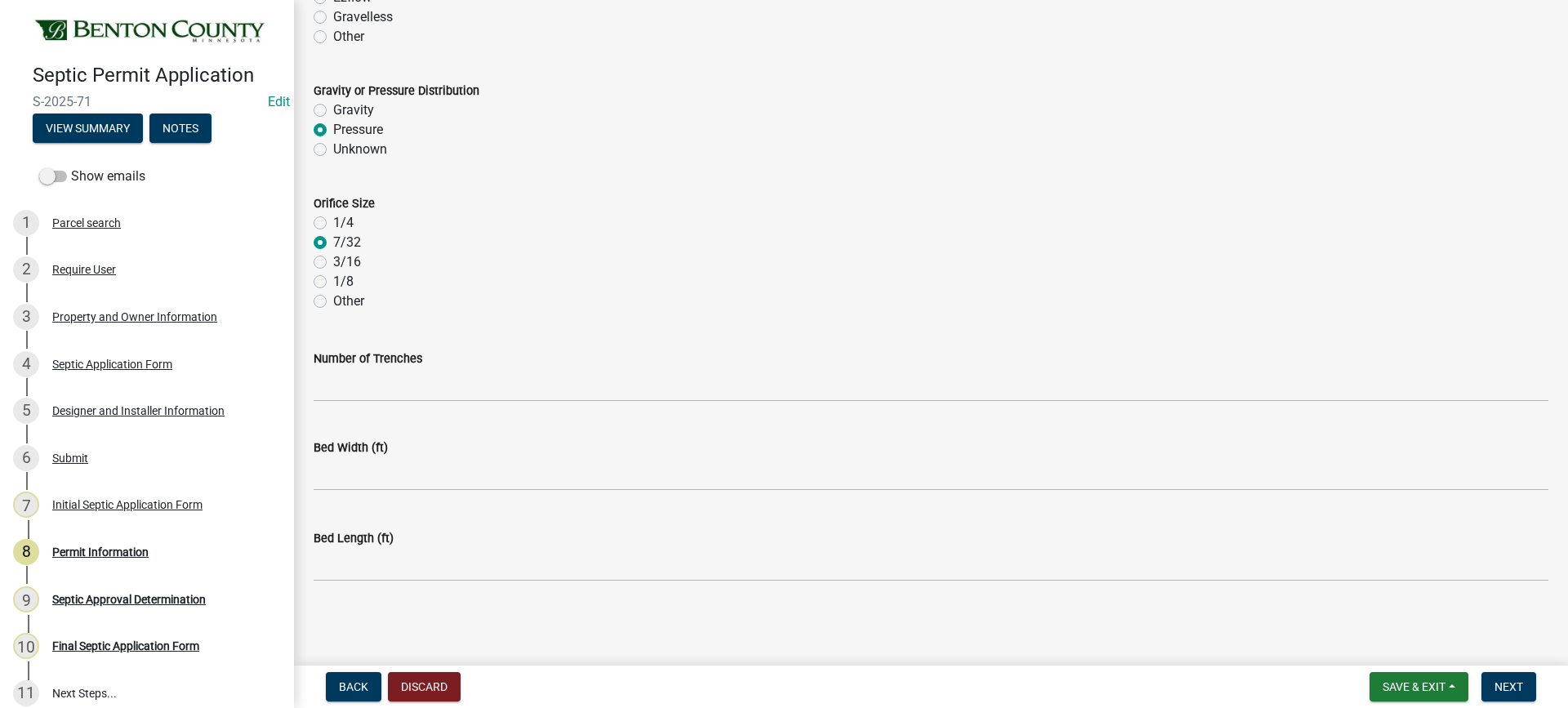
scroll to position [3308, 0]
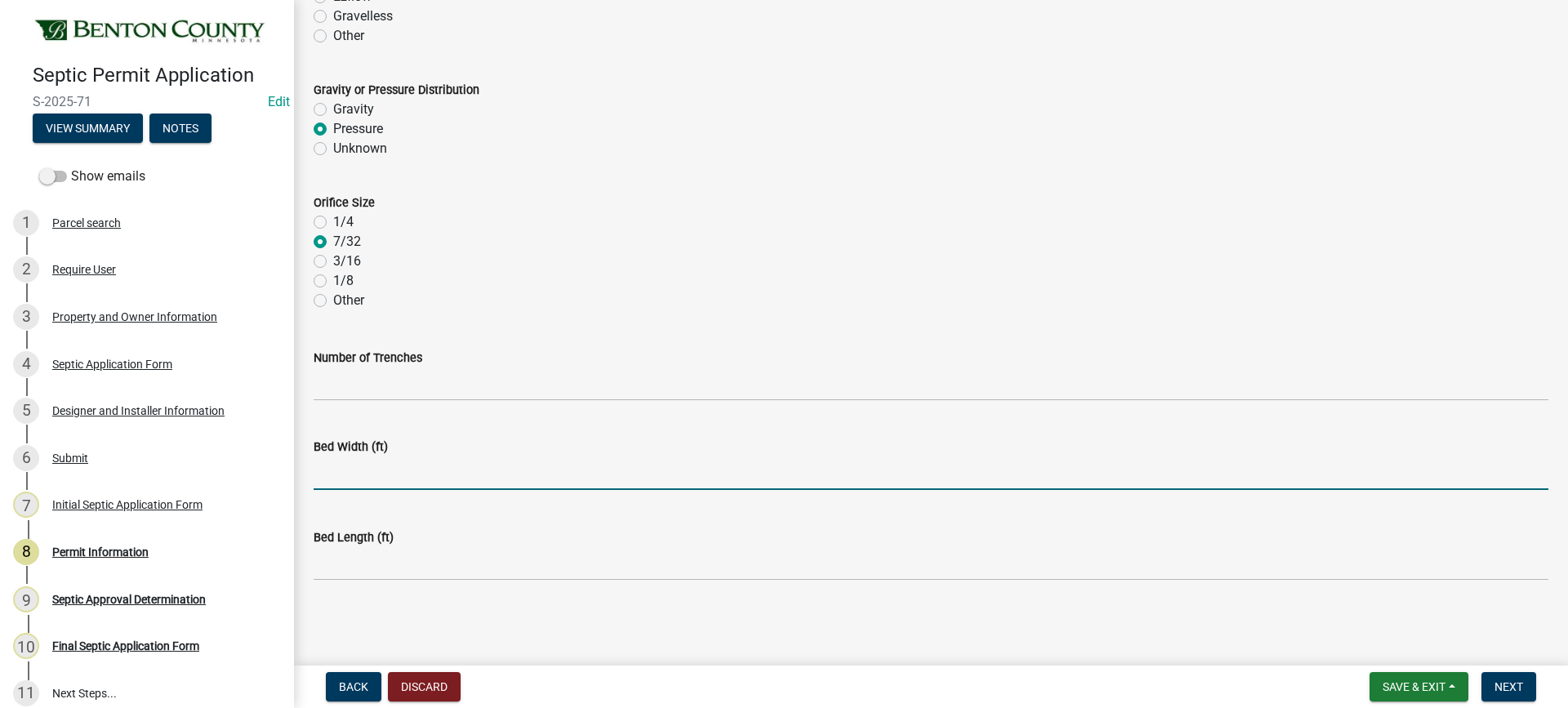
click at [392, 469] on input "text" at bounding box center [931, 472] width 1235 height 33
type input "16"
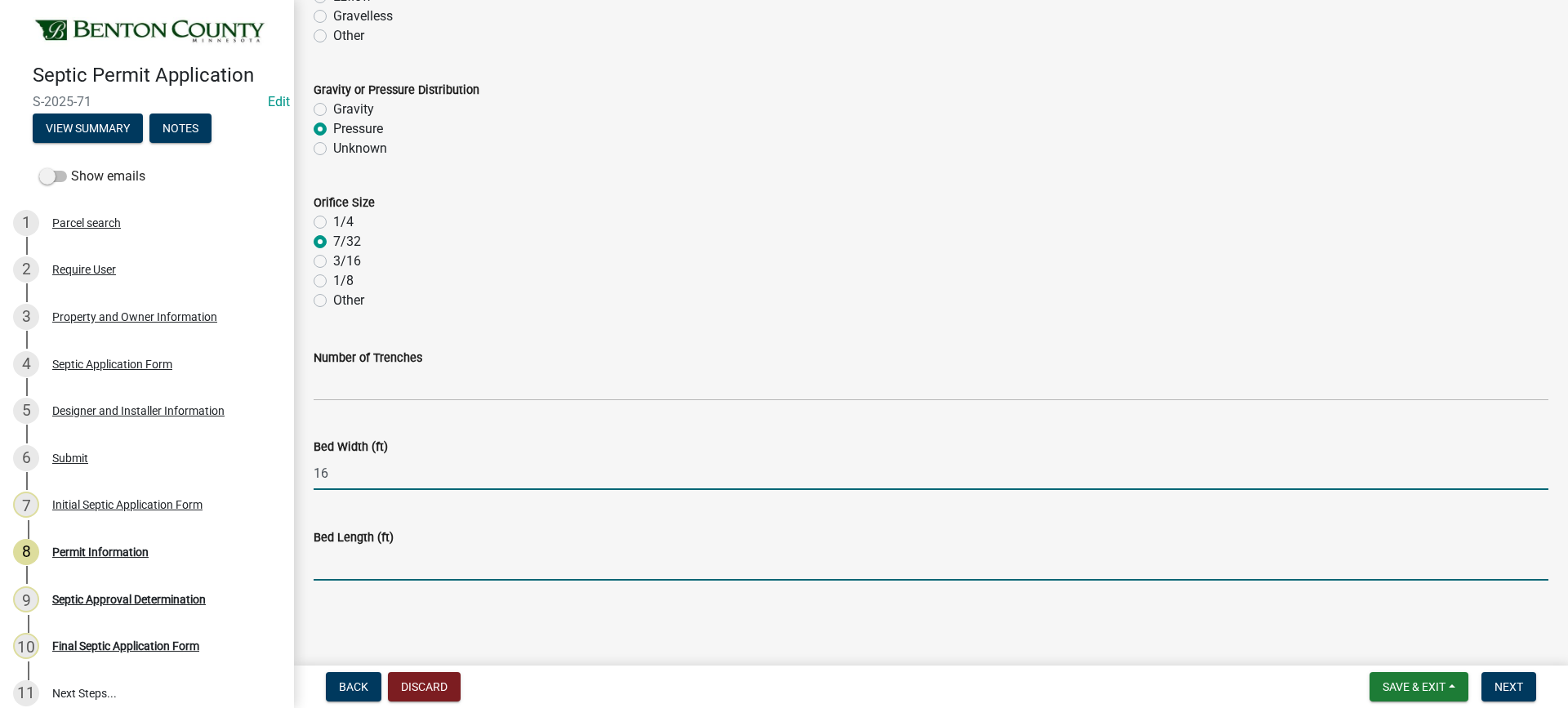
click at [377, 569] on input "text" at bounding box center [931, 563] width 1235 height 33
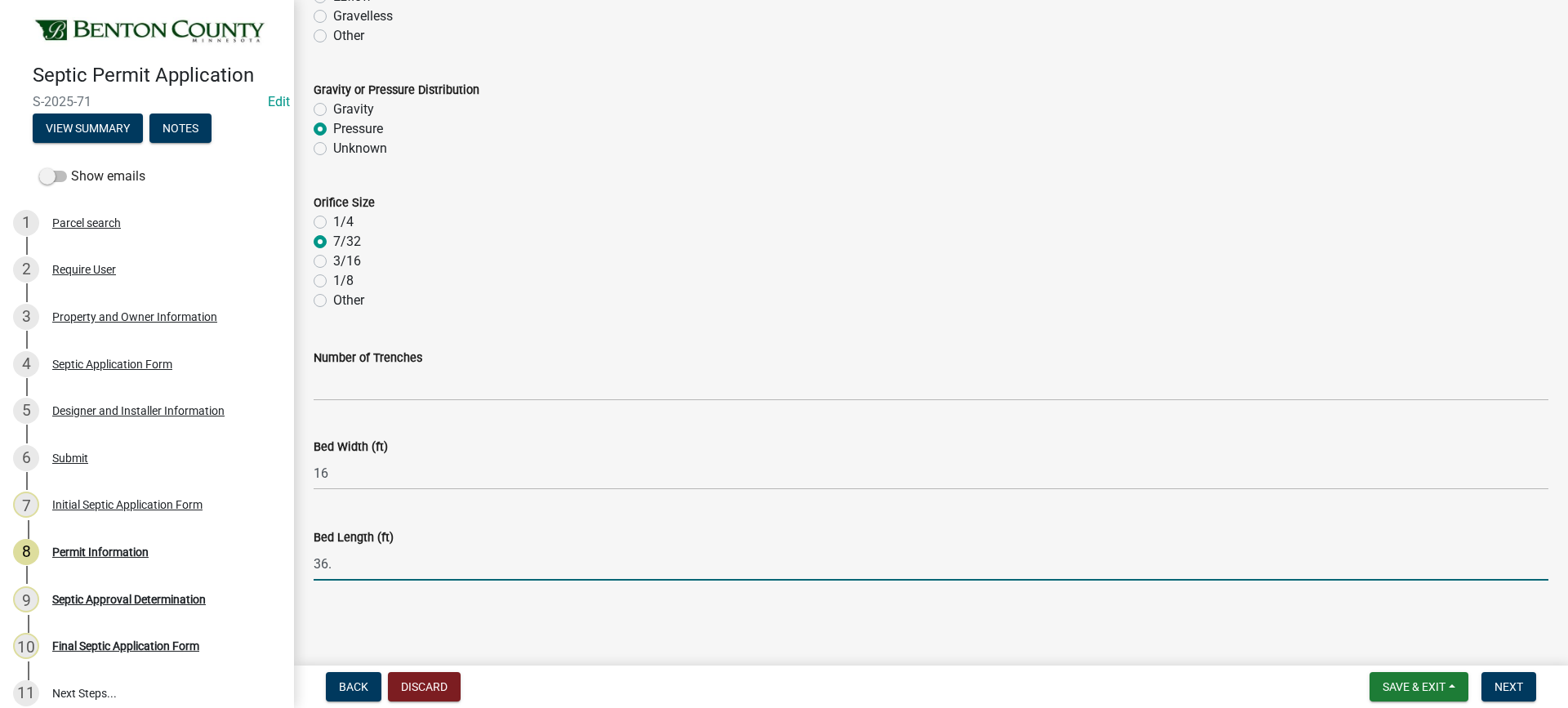
type input "36.5"
click at [1505, 689] on span "Next" at bounding box center [1509, 687] width 29 height 13
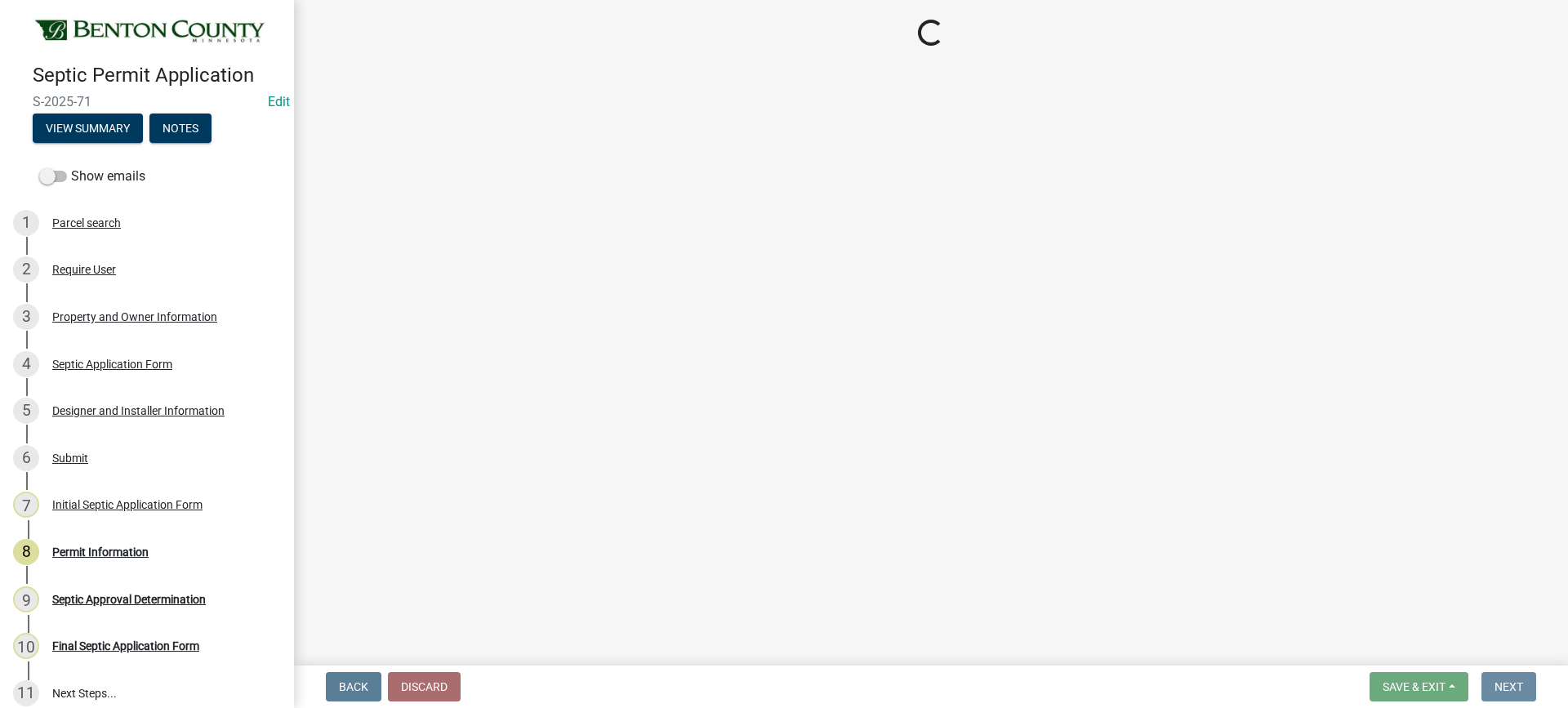
scroll to position [0, 0]
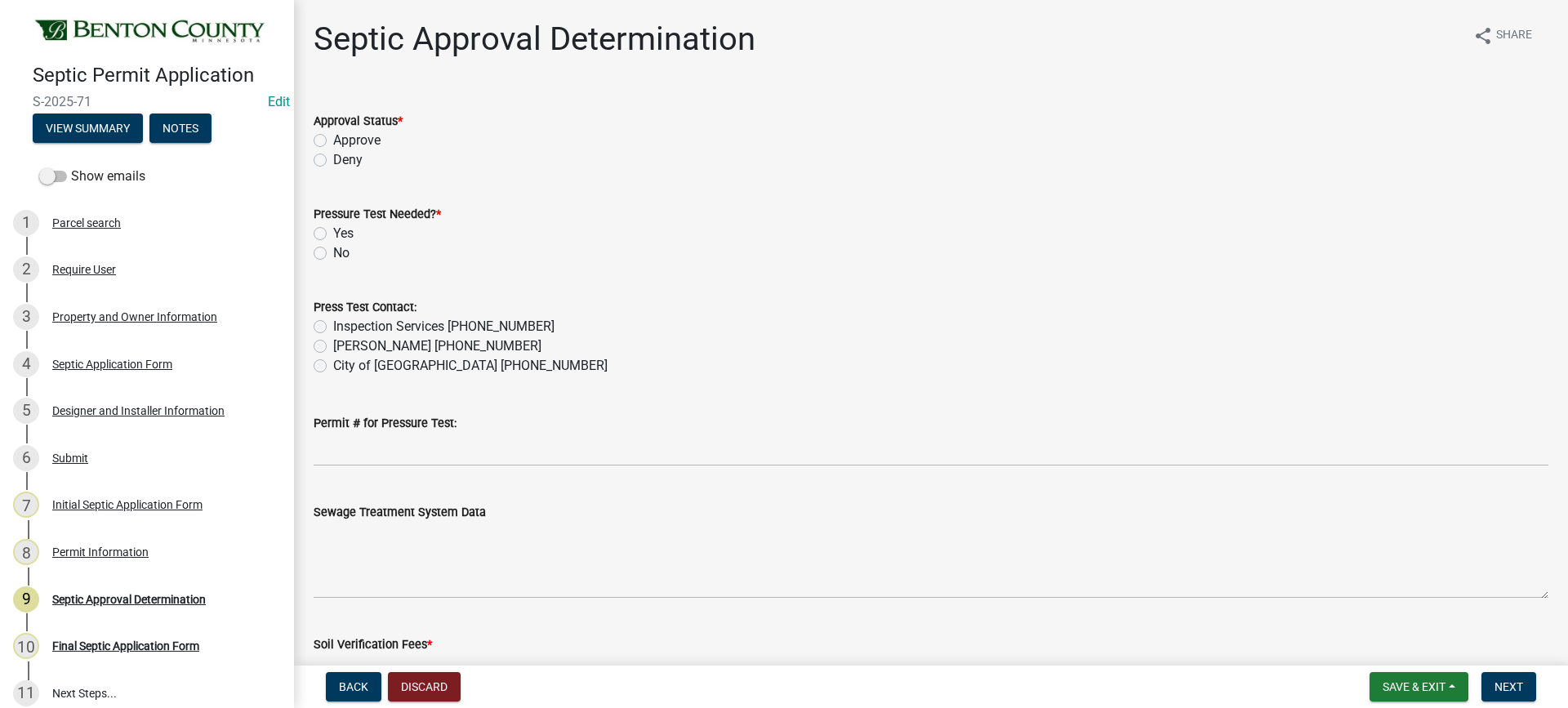
click at [333, 141] on label "Approve" at bounding box center [357, 140] width 48 height 20
click at [333, 141] on input "Approve" at bounding box center [338, 135] width 10 height 10
radio input "true"
click at [333, 233] on label "Yes" at bounding box center [343, 233] width 20 height 20
click at [333, 233] on input "Yes" at bounding box center [338, 228] width 10 height 10
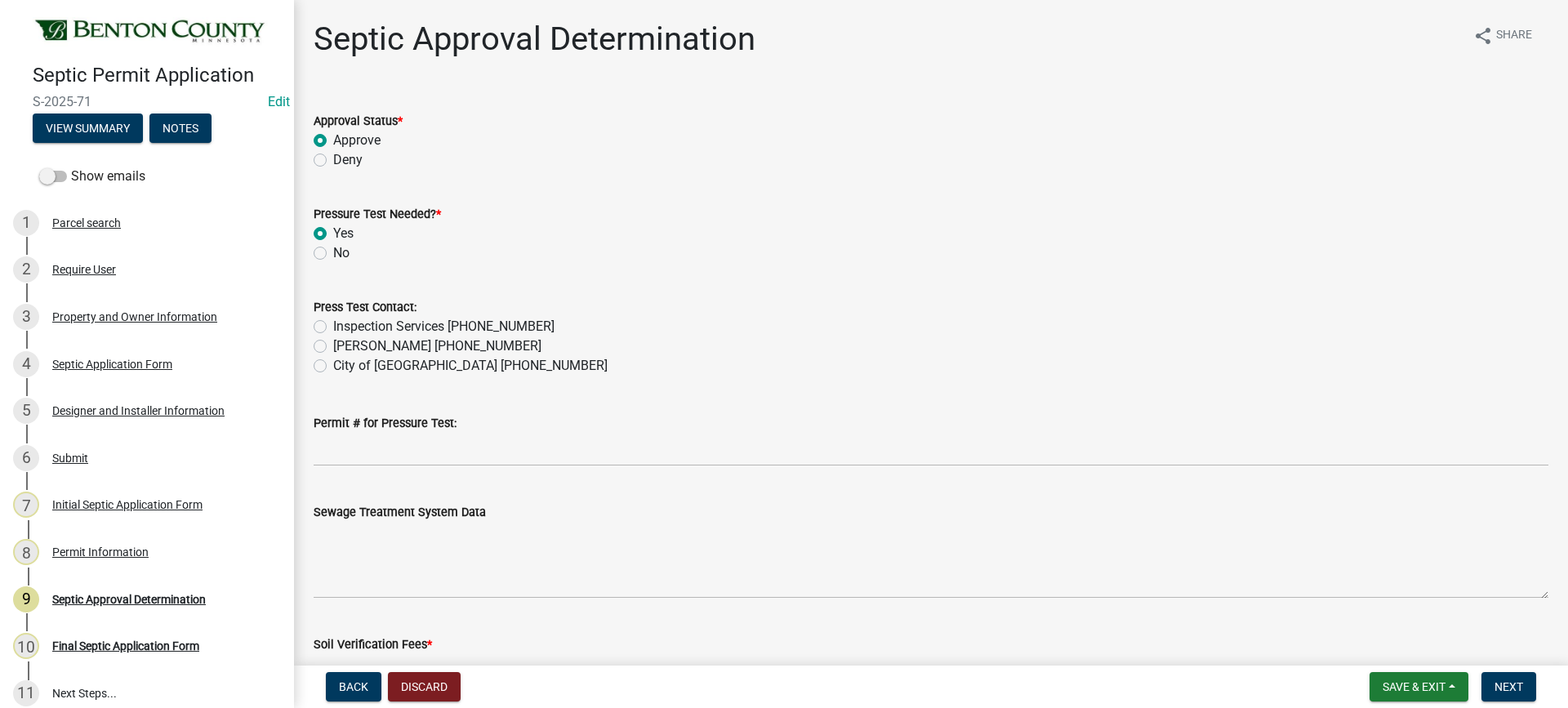
radio input "true"
click at [333, 345] on label "[PERSON_NAME] [PHONE_NUMBER]" at bounding box center [437, 346] width 208 height 20
click at [333, 345] on input "[PERSON_NAME] [PHONE_NUMBER]" at bounding box center [338, 342] width 10 height 10
radio input "true"
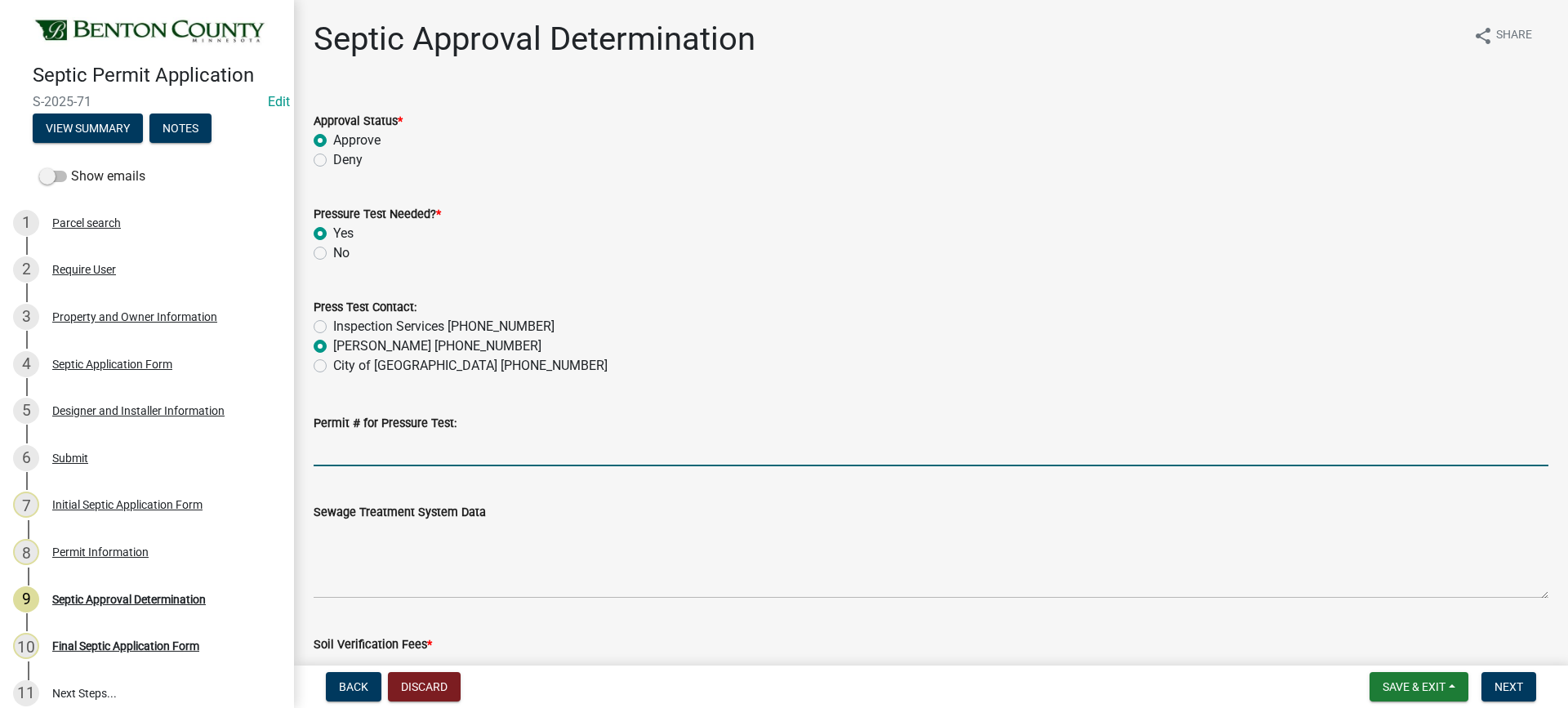
click at [375, 449] on input "Permit # for Pressure Test:" at bounding box center [931, 449] width 1235 height 33
type input "Watab Twp"
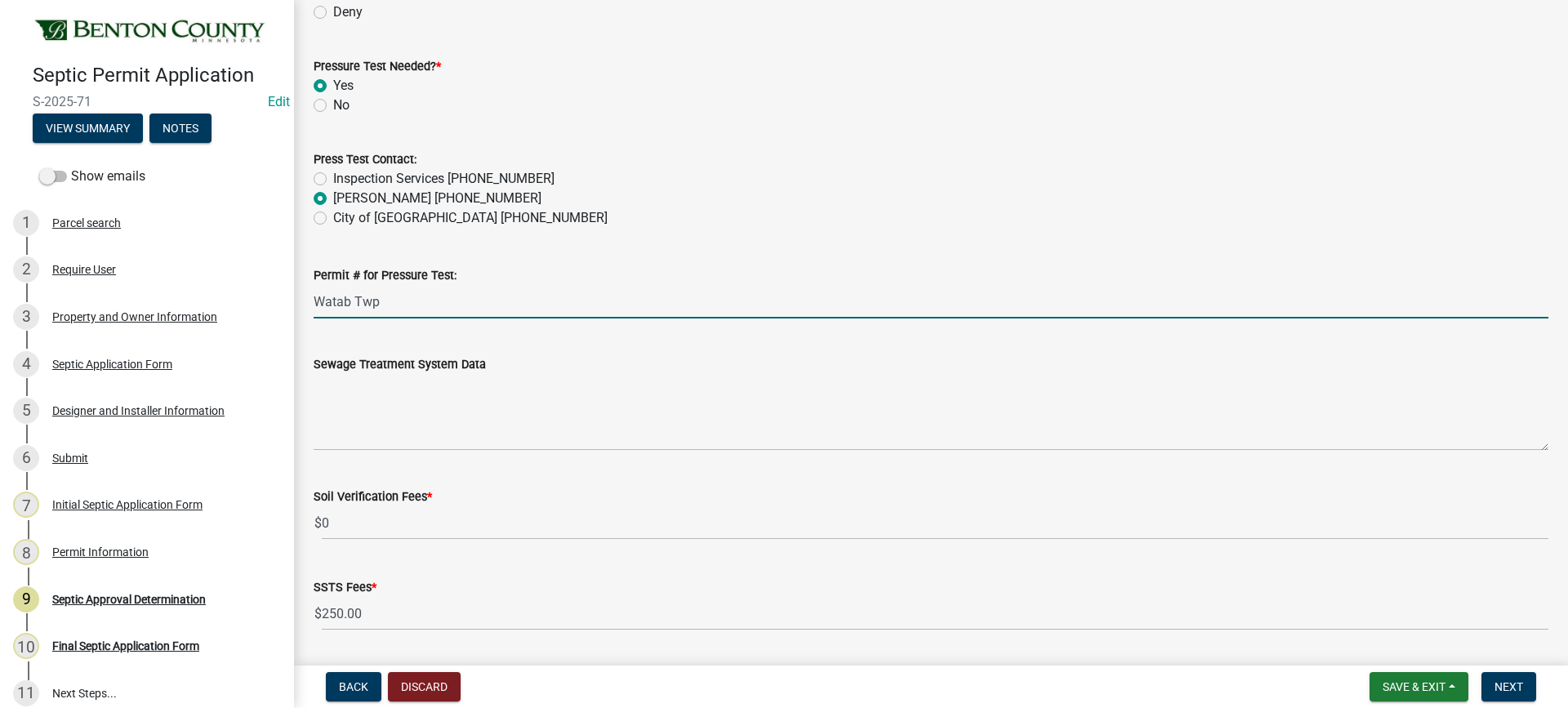
scroll to position [245, 0]
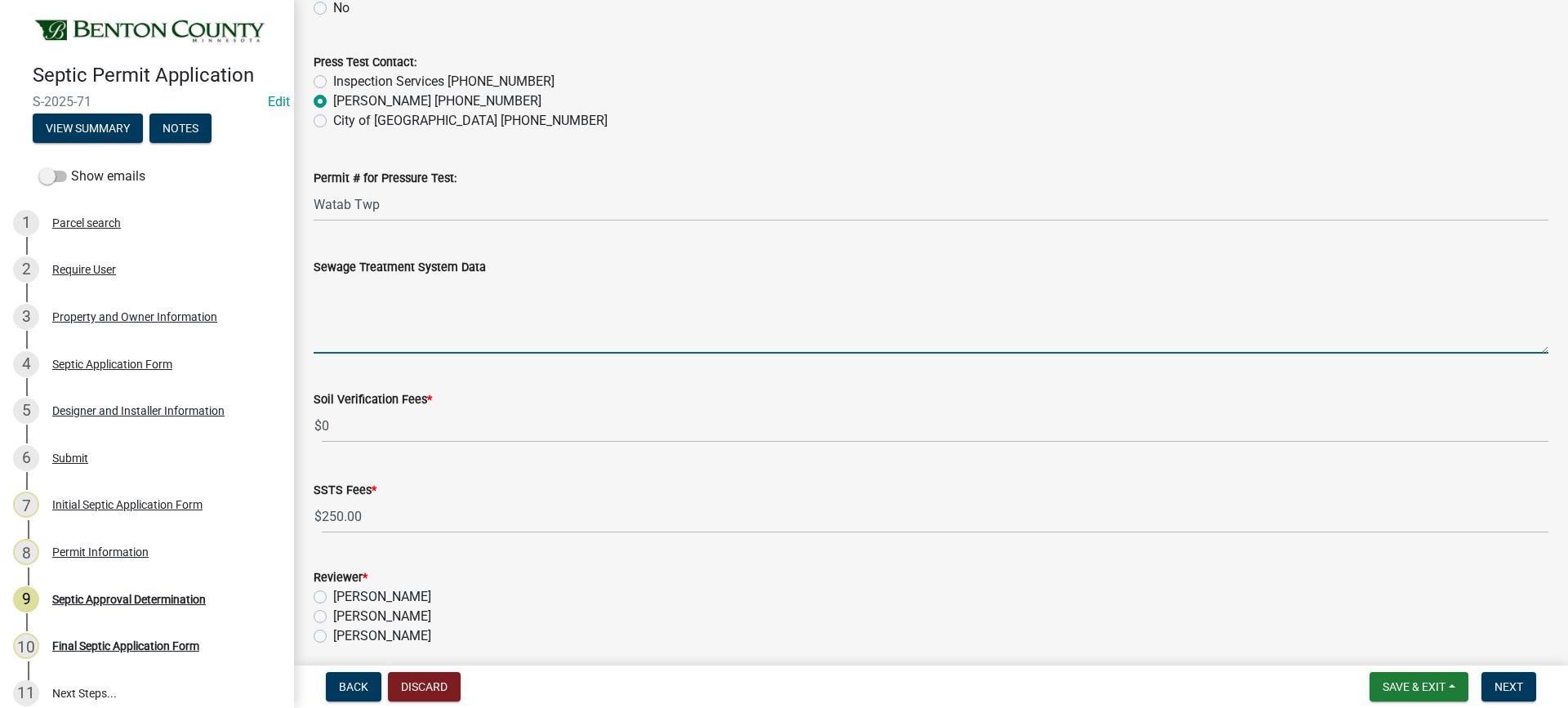
click at [441, 305] on textarea "Sewage Treatment System Data" at bounding box center [931, 315] width 1235 height 76
paste textarea "Installation of a 584 sq ft - 16'x36.5' PRESSURE BED SYSTEM with SOIL CORRECTIO…"
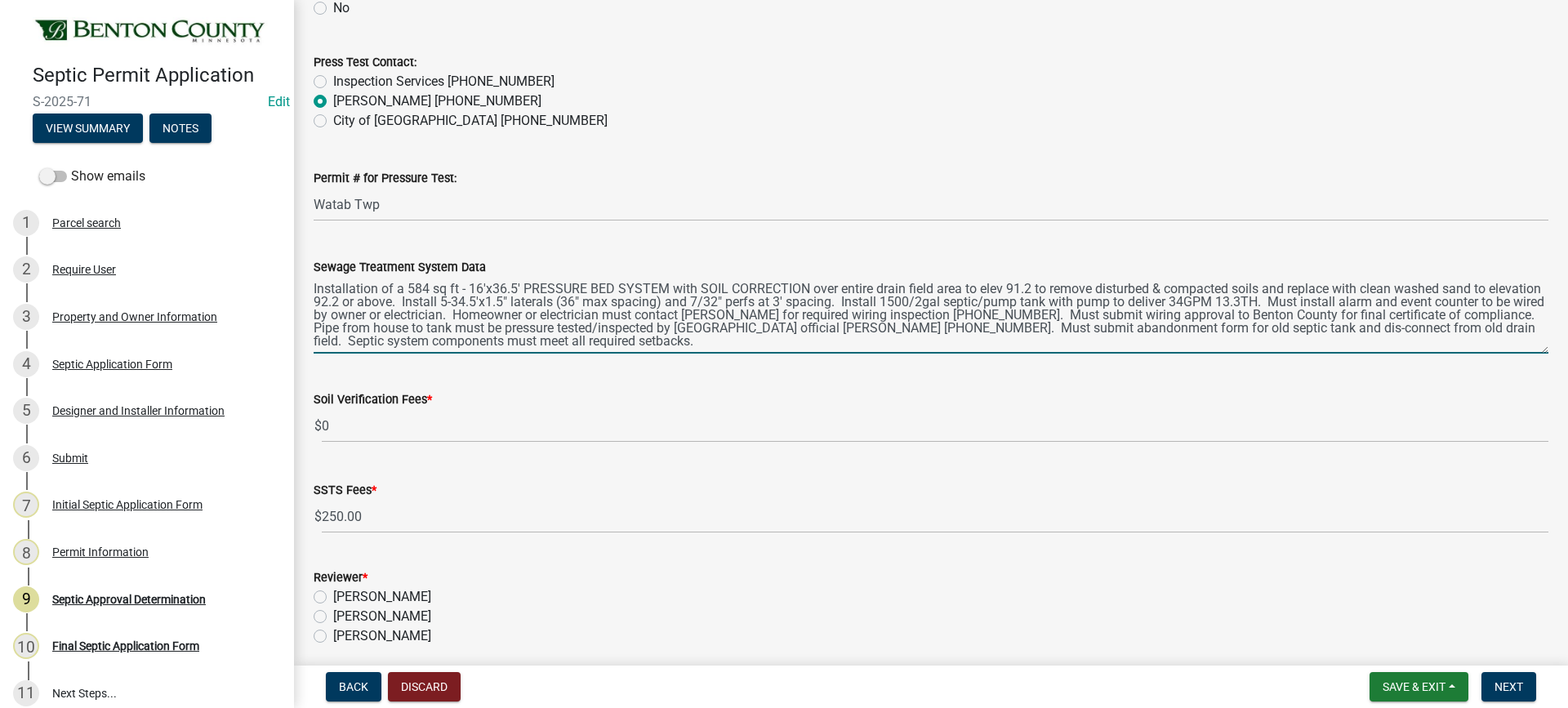
type textarea "Installation of a 584 sq ft - 16'x36.5' PRESSURE BED SYSTEM with SOIL CORRECTIO…"
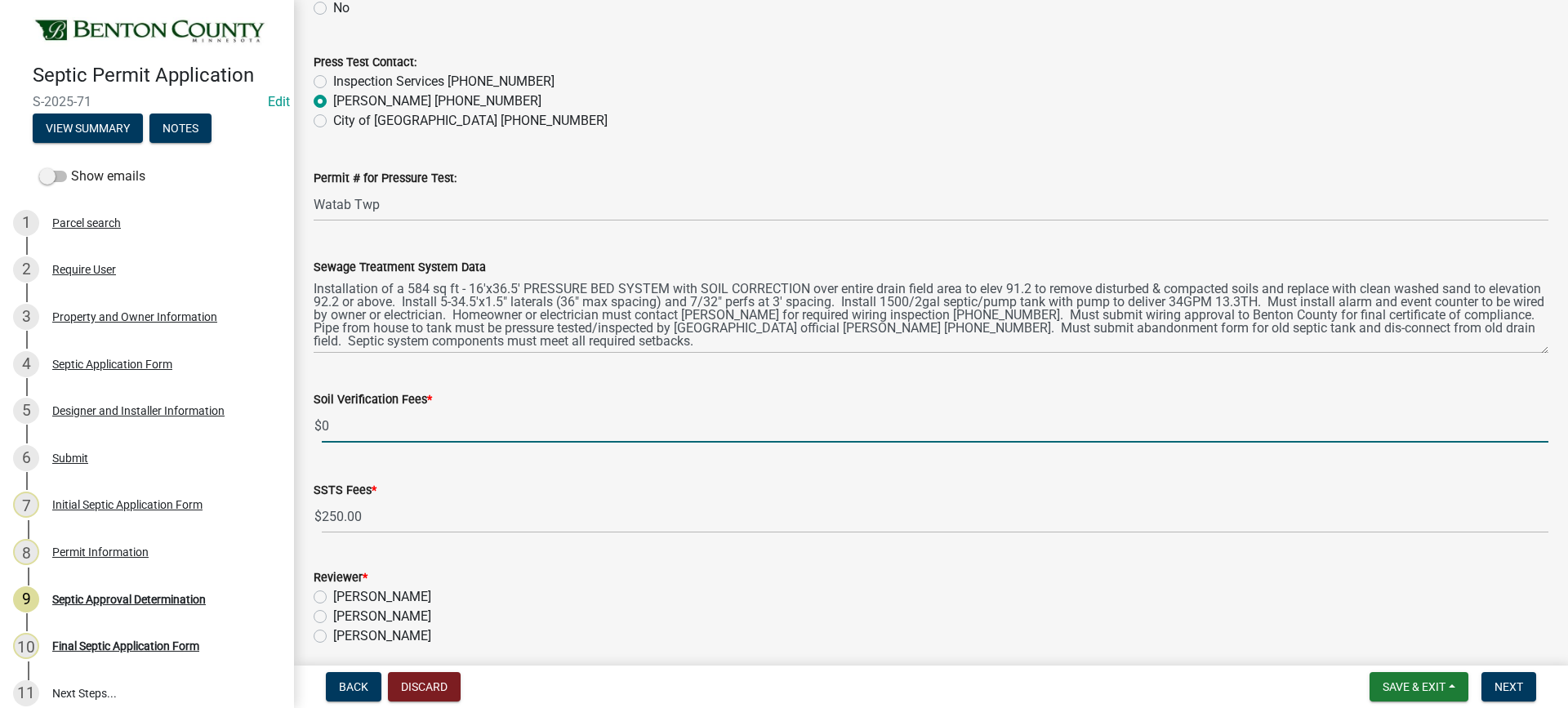
click at [321, 423] on div "$ 0" at bounding box center [931, 426] width 1235 height 33
type input "100"
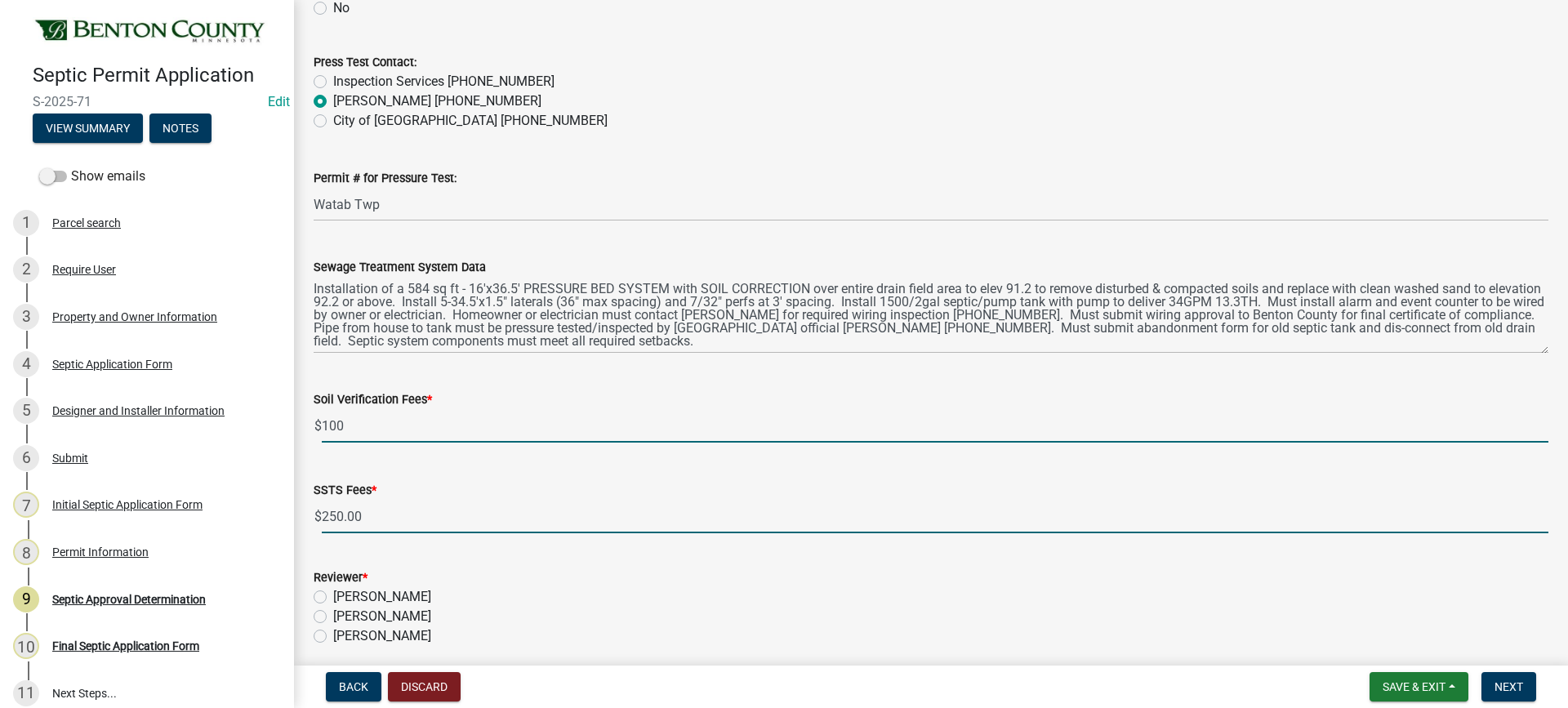
click at [399, 522] on input "250.00" at bounding box center [934, 516] width 1226 height 33
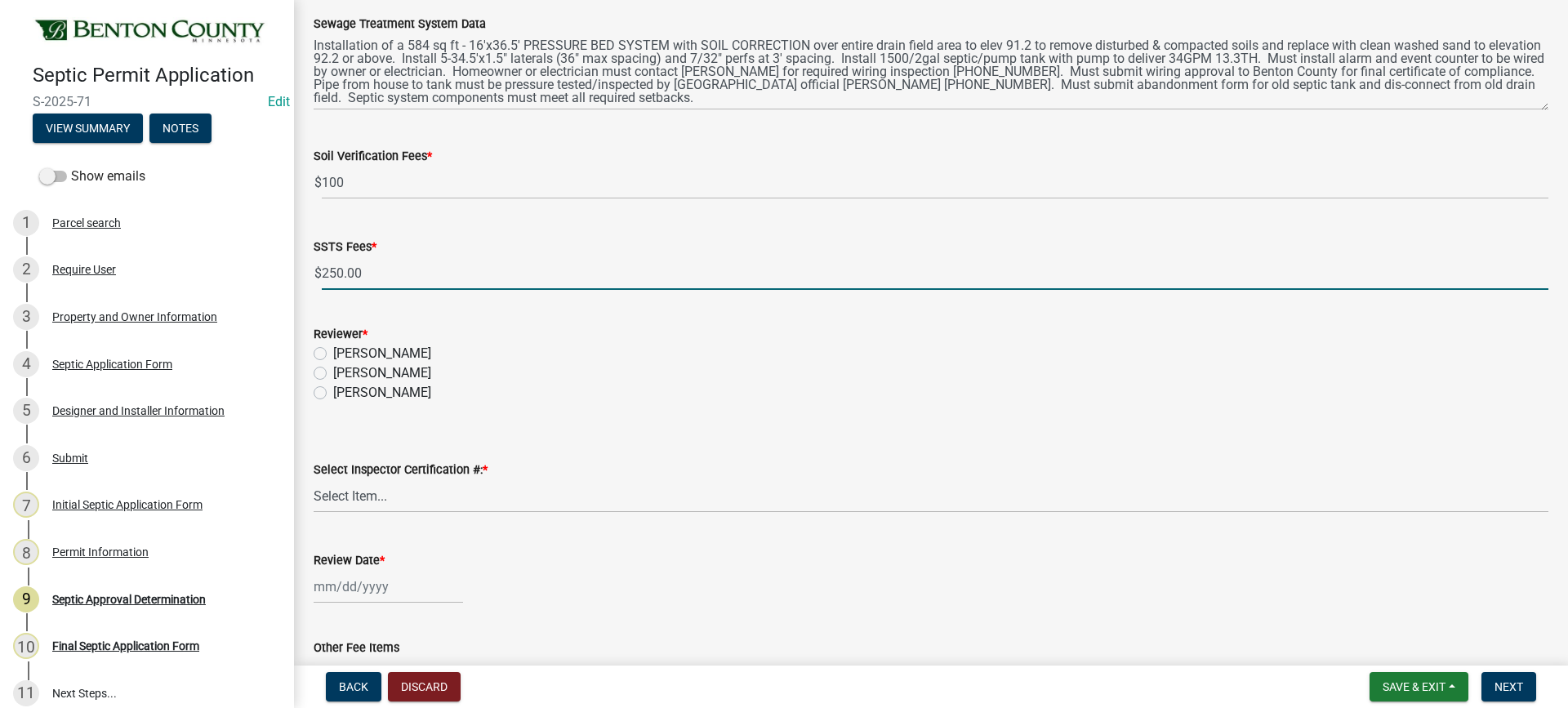
scroll to position [489, 0]
click at [333, 370] on label "[PERSON_NAME]" at bounding box center [382, 371] width 98 height 20
click at [333, 370] on input "[PERSON_NAME]" at bounding box center [338, 366] width 10 height 10
radio input "true"
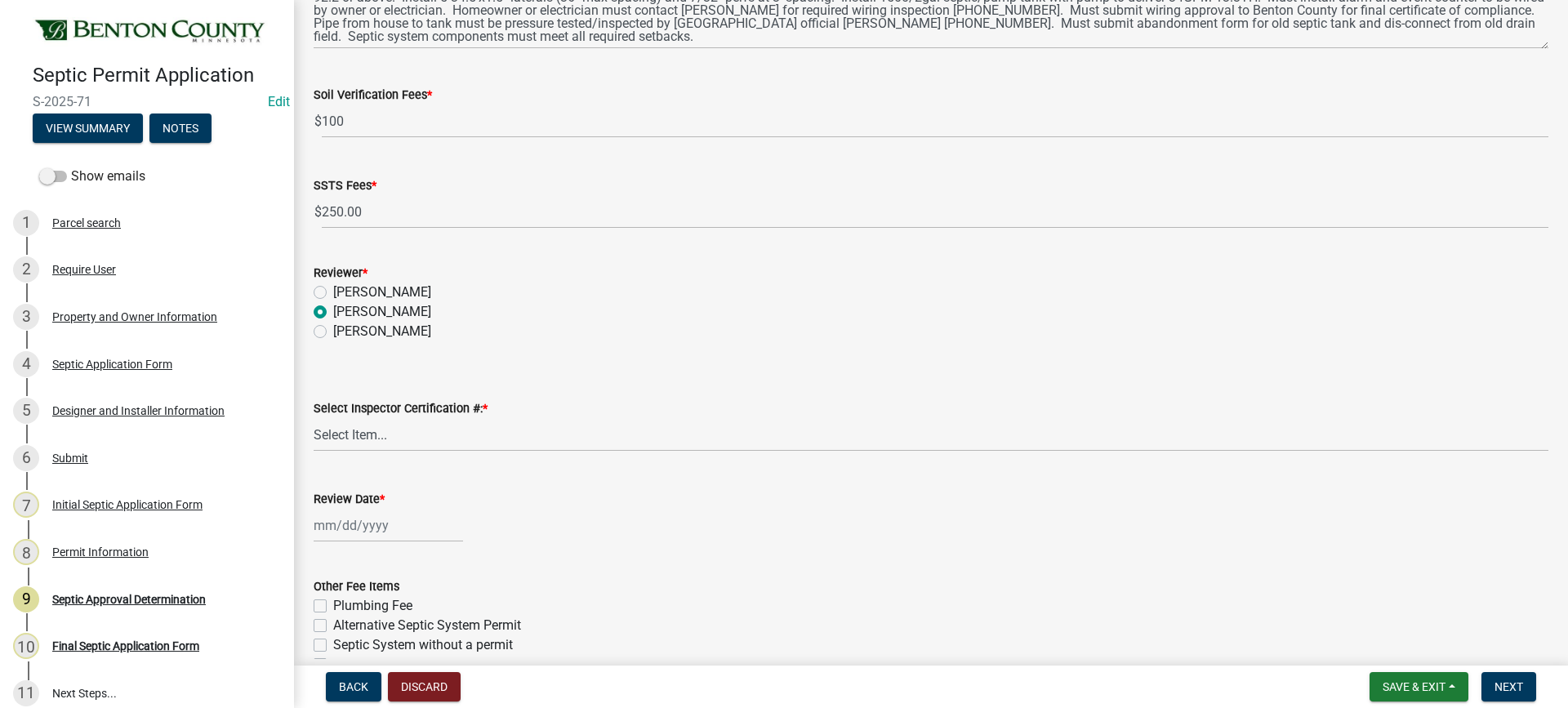
scroll to position [654, 0]
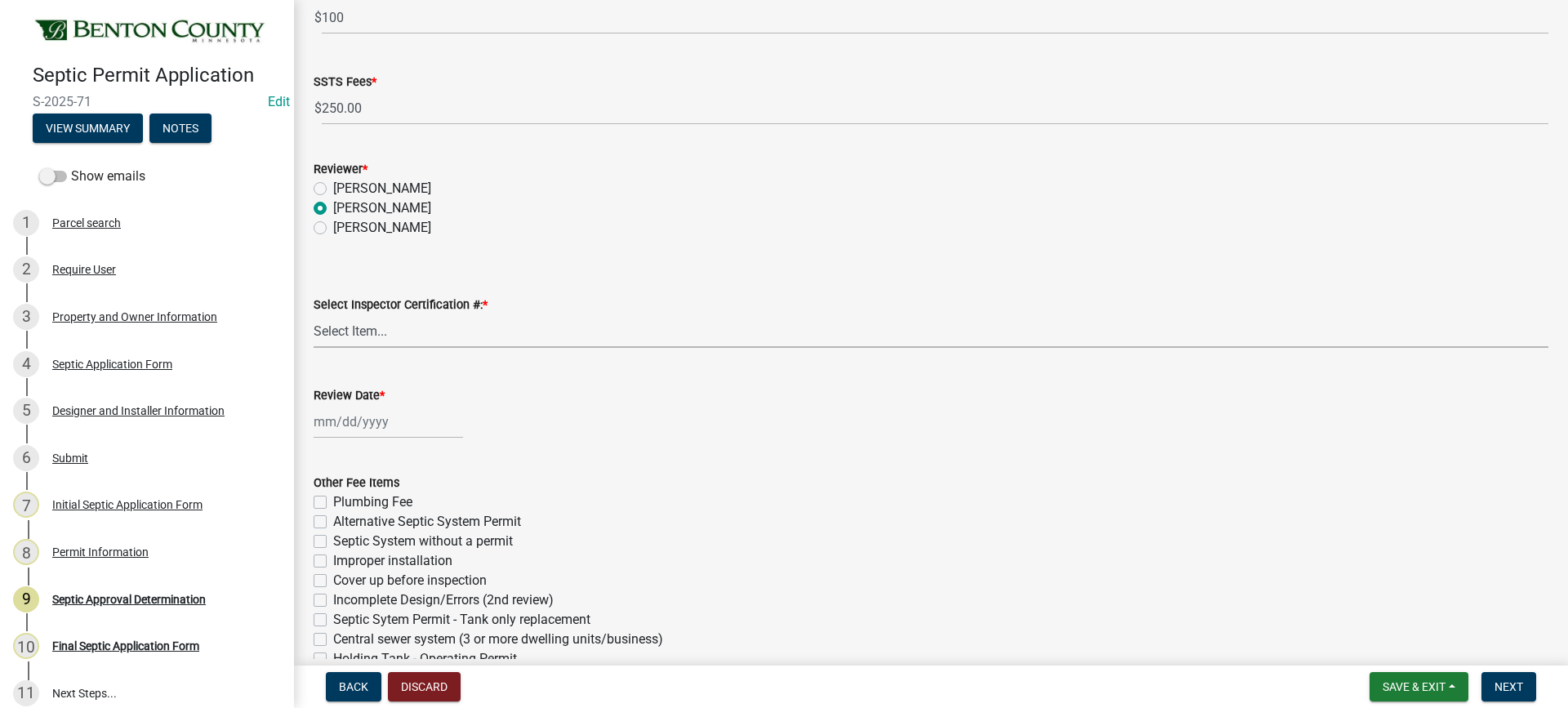
click at [343, 334] on select "Select Item... C8970 C10350" at bounding box center [931, 330] width 1235 height 33
click at [314, 314] on select "Select Item... C8970 C10350" at bounding box center [931, 330] width 1235 height 33
select select "d675f826-2bf1-4ce2-9ebe-43c1842a6c70"
click at [364, 423] on div at bounding box center [388, 421] width 150 height 33
select select "9"
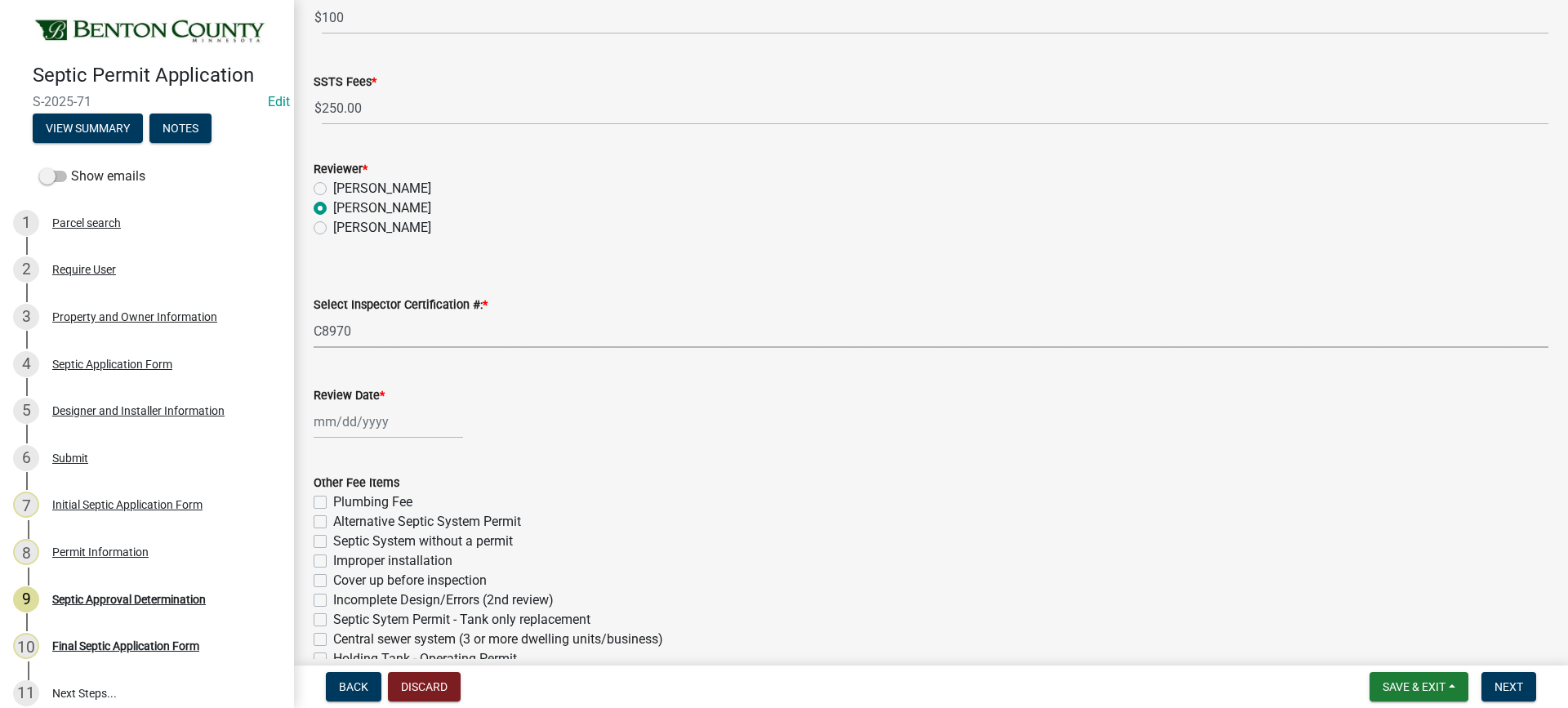
select select "2025"
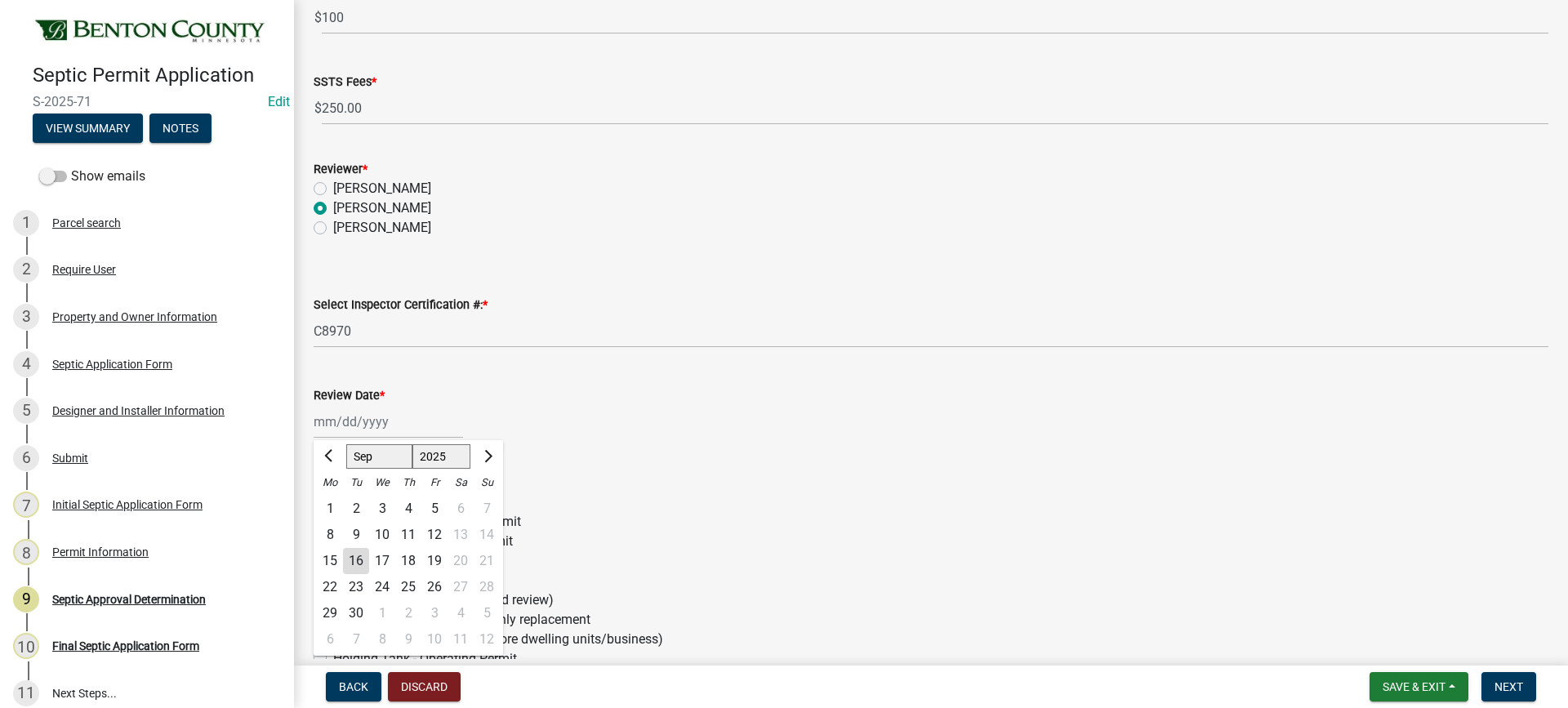
drag, startPoint x: 356, startPoint y: 559, endPoint x: 449, endPoint y: 374, distance: 207.1
click at [356, 558] on div "16" at bounding box center [355, 560] width 26 height 26
type input "[DATE]"
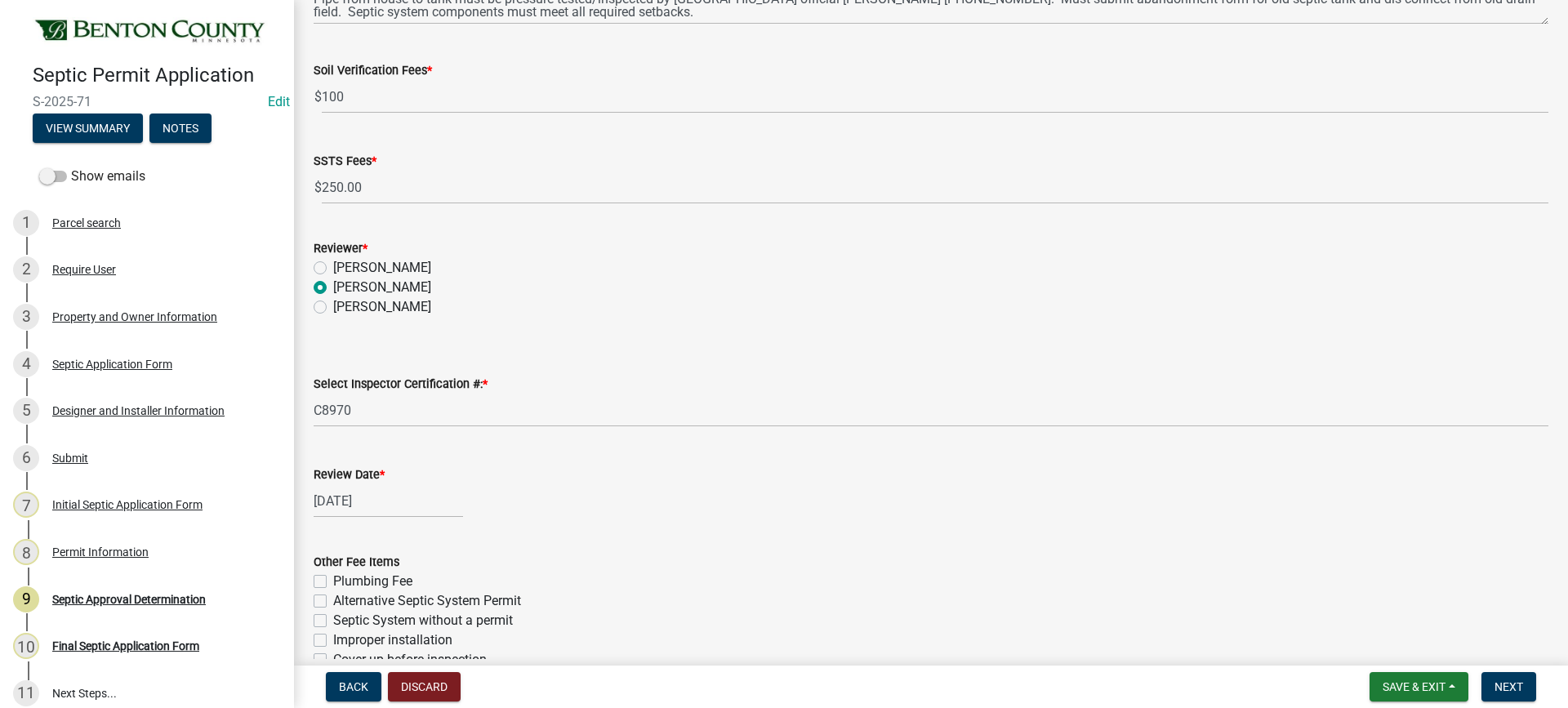
scroll to position [433, 0]
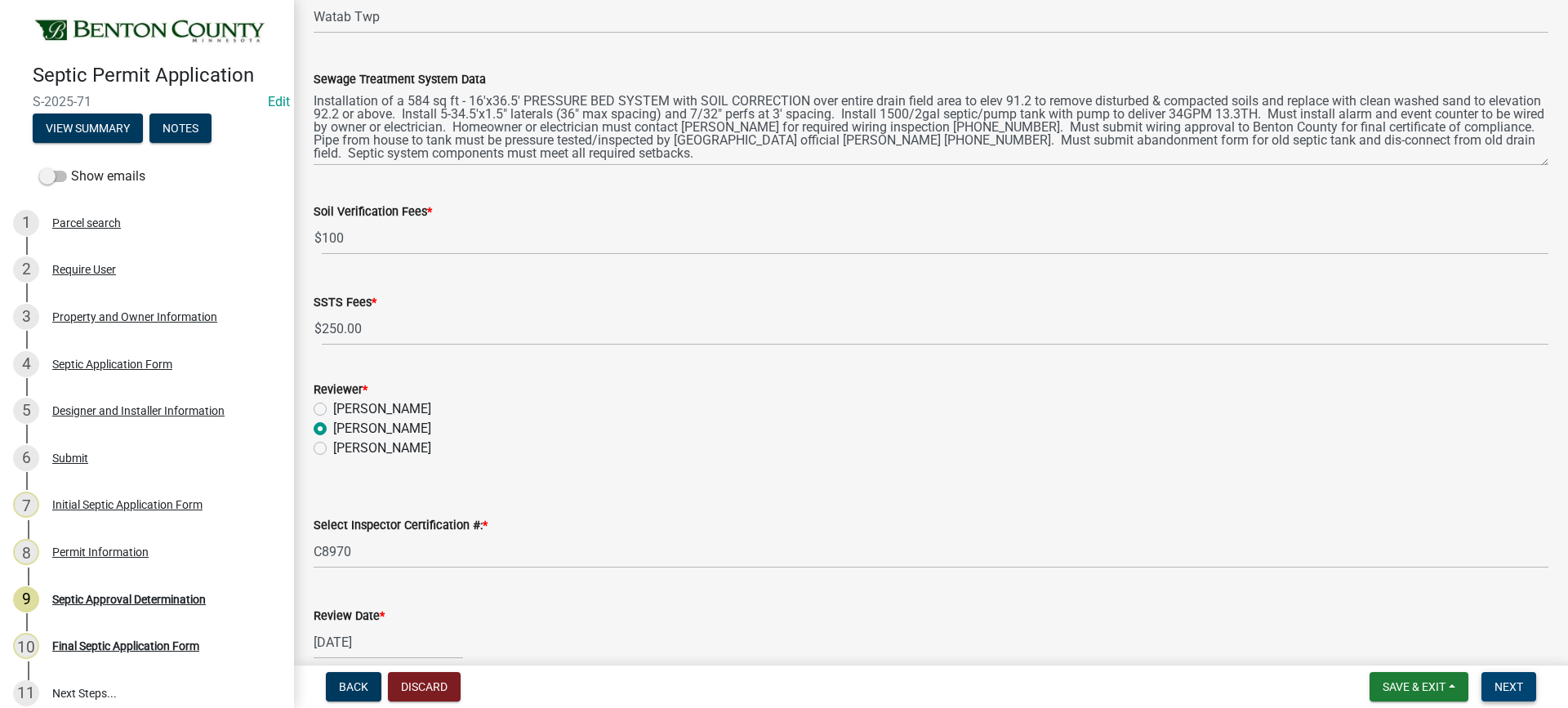
click at [1513, 690] on span "Next" at bounding box center [1509, 687] width 29 height 13
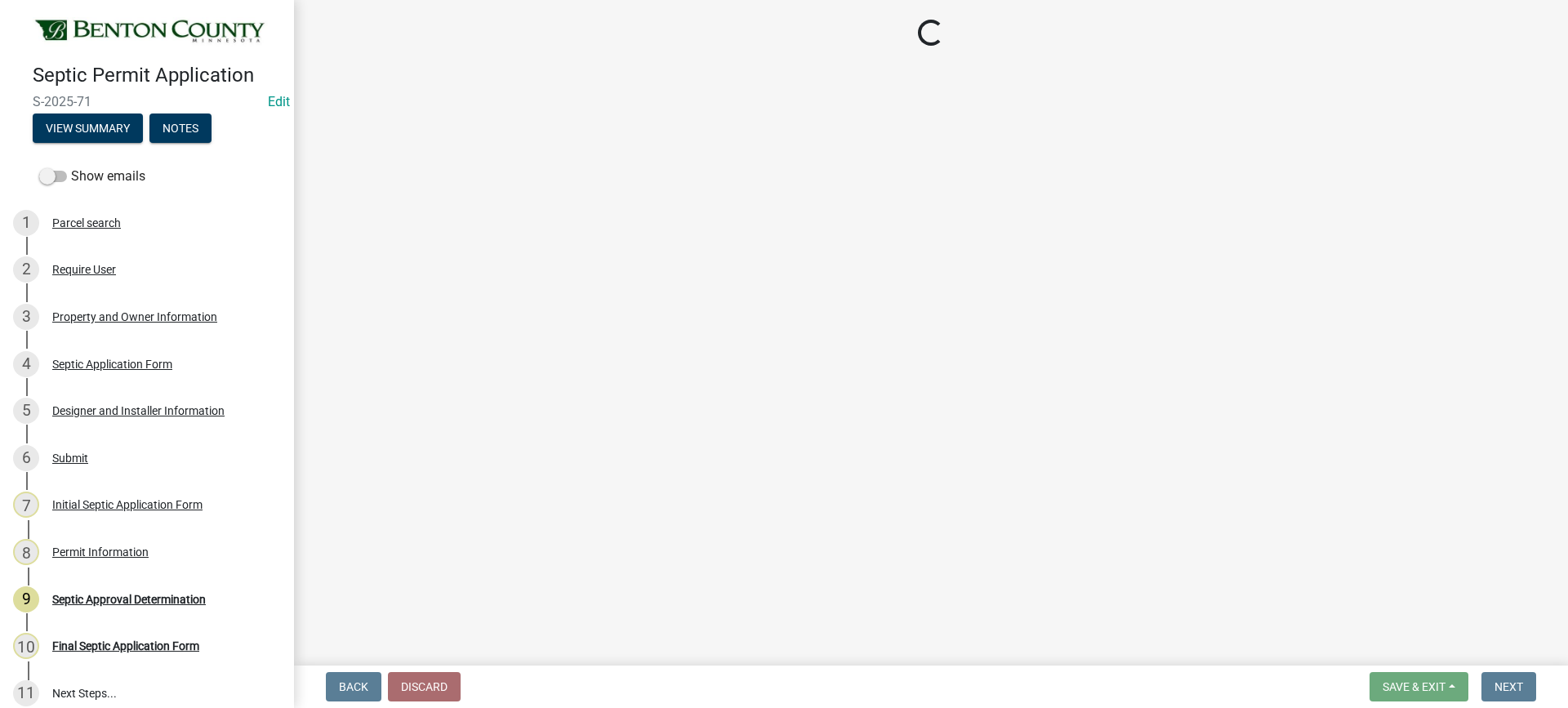
select select "3: 3"
